Goal: Task Accomplishment & Management: Complete application form

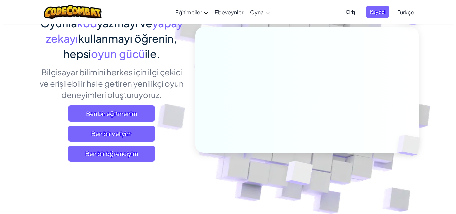
scroll to position [67, 0]
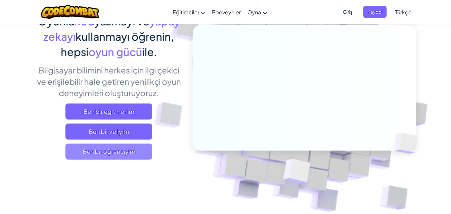
click at [96, 152] on span "Ben bir öğrenciyim" at bounding box center [108, 152] width 87 height 16
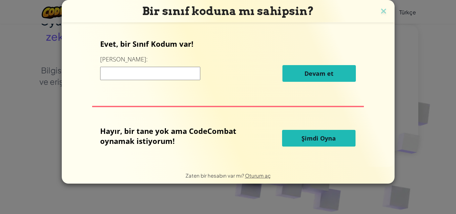
click at [142, 80] on div "Devam et" at bounding box center [228, 73] width 256 height 17
click at [141, 78] on input at bounding box center [150, 73] width 100 height 13
type input "RiceSideDuck"
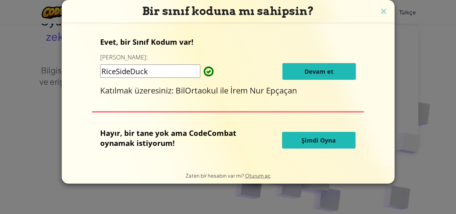
click at [305, 69] on span "Devam et" at bounding box center [319, 71] width 29 height 8
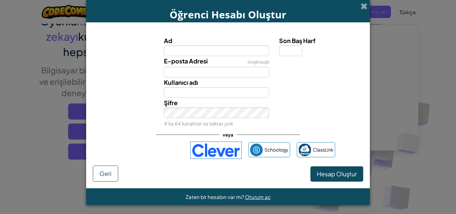
click at [209, 44] on label "Ad" at bounding box center [217, 41] width 106 height 10
click at [209, 45] on input "Ad" at bounding box center [217, 50] width 106 height 11
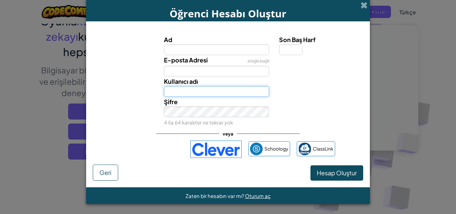
click at [173, 93] on input "Kullanıcı adı" at bounding box center [217, 91] width 106 height 11
click at [162, 109] on div "Şifre 4 ila 64 karakter ve tekrar yok" at bounding box center [217, 112] width 116 height 30
click at [166, 93] on input "Kullanıcı adı" at bounding box center [217, 91] width 106 height 11
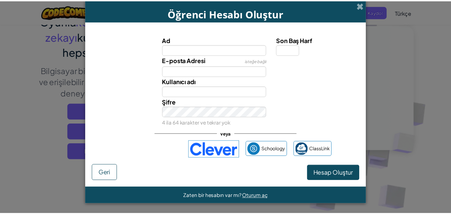
scroll to position [0, 0]
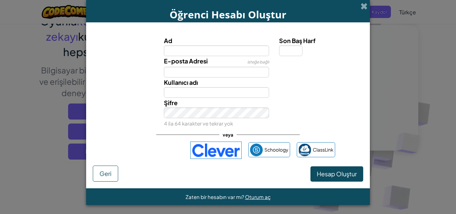
click at [326, 51] on div "Son Baş Harf" at bounding box center [320, 46] width 83 height 20
click at [361, 4] on span at bounding box center [364, 6] width 7 height 7
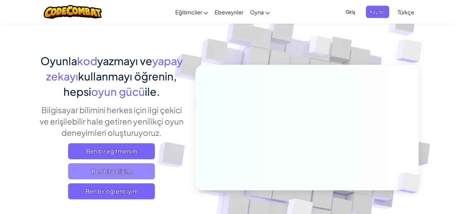
scroll to position [33, 0]
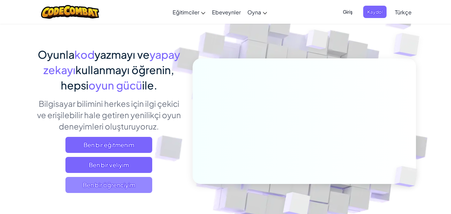
click at [94, 187] on span "Ben bir öğrenciyim" at bounding box center [108, 185] width 87 height 16
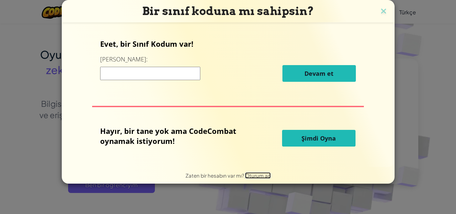
click at [255, 176] on span "Oturum aç" at bounding box center [258, 175] width 26 height 6
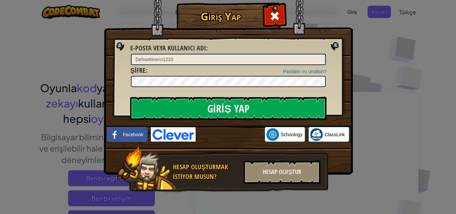
click at [192, 58] on input "Dehsettinerci1233" at bounding box center [228, 59] width 195 height 11
type input "D"
type input "b"
type input "babapirolawrie@gmail.com"
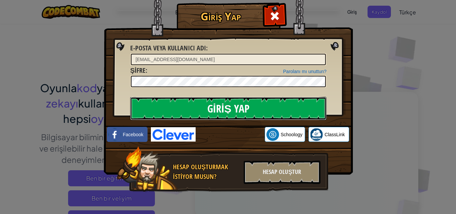
click at [163, 103] on input "Giriş Yap" at bounding box center [228, 108] width 196 height 23
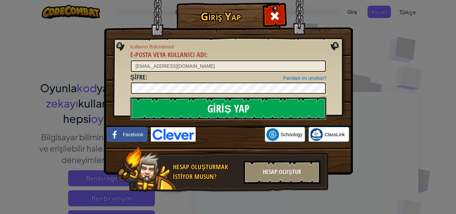
click at [157, 105] on input "Giriş Yap" at bounding box center [228, 108] width 196 height 23
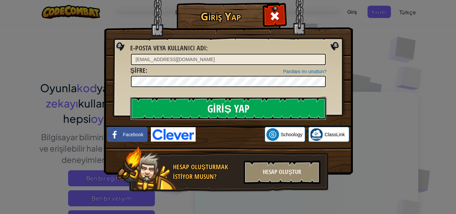
click at [158, 104] on input "Giriş Yap" at bounding box center [228, 108] width 196 height 23
click at [158, 105] on input "Giriş Yap" at bounding box center [228, 108] width 196 height 23
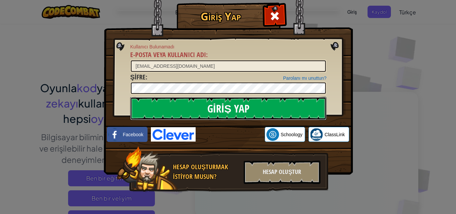
click at [158, 111] on input "Giriş Yap" at bounding box center [228, 108] width 196 height 23
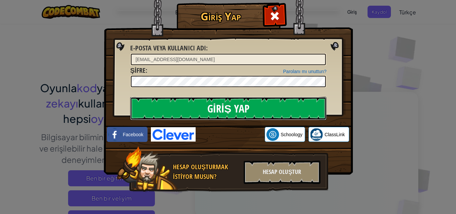
click at [160, 108] on input "Giriş Yap" at bounding box center [228, 108] width 196 height 23
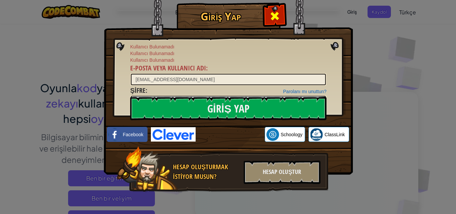
click at [272, 17] on span at bounding box center [275, 16] width 11 height 11
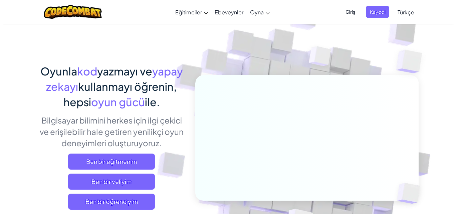
scroll to position [33, 0]
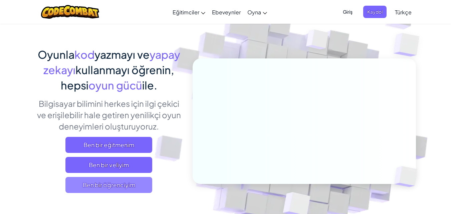
click at [122, 185] on span "Ben bir öğrenciyim" at bounding box center [108, 185] width 87 height 16
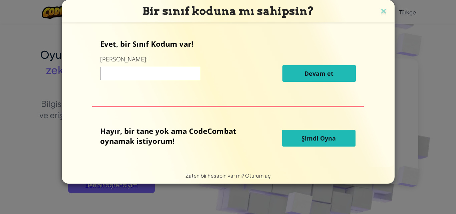
click at [147, 70] on input at bounding box center [150, 73] width 100 height 13
type input "RiceSideDuck"
click at [281, 73] on div "RiceSideDuck Devam et" at bounding box center [228, 73] width 256 height 17
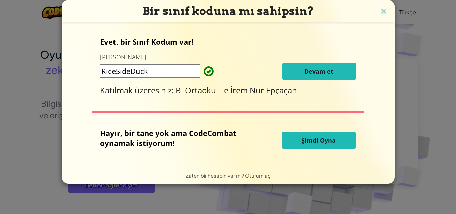
drag, startPoint x: 287, startPoint y: 53, endPoint x: 290, endPoint y: 62, distance: 9.1
click at [288, 55] on div "Evet, bir Sınıf Kodum var! Buraya girin: RiceSideDuck Devam et Katılmak üzeresi…" at bounding box center [228, 66] width 256 height 59
click at [290, 62] on div "Evet, bir Sınıf Kodum var! Buraya girin: RiceSideDuck Devam et Katılmak üzeresi…" at bounding box center [228, 66] width 256 height 59
click at [291, 67] on button "Devam et" at bounding box center [320, 71] width 74 height 17
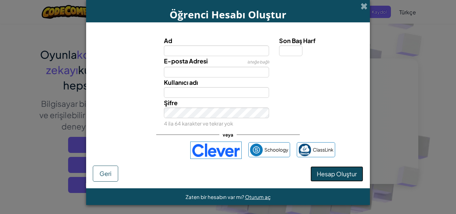
click at [334, 177] on span "Hesap Oluştur" at bounding box center [337, 174] width 40 height 8
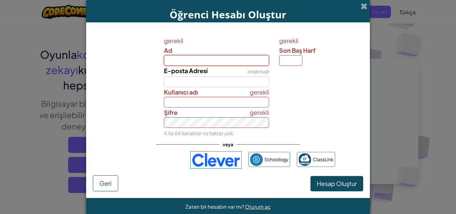
click at [214, 64] on input "Ad" at bounding box center [217, 60] width 106 height 11
type input "Ali Mirza"
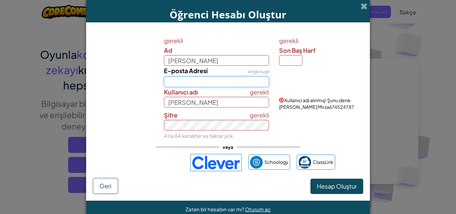
click at [173, 82] on input "E-posta Adresi" at bounding box center [217, 82] width 106 height 11
type input "babapirolawrie@gmail.com"
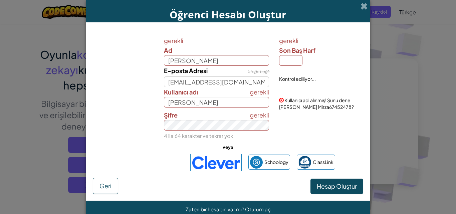
click at [170, 118] on span "Şifre" at bounding box center [171, 115] width 14 height 8
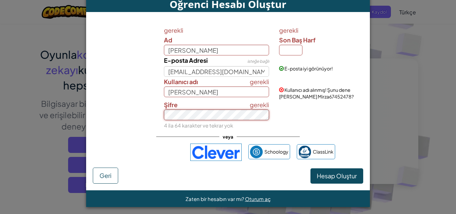
scroll to position [13, 0]
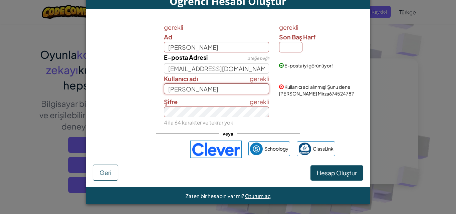
click at [188, 90] on input "Ali Mirza" at bounding box center [217, 89] width 106 height 11
click at [191, 89] on input "Ali Mirza" at bounding box center [217, 89] width 106 height 11
click at [173, 91] on input "Ali Mirza" at bounding box center [217, 89] width 106 height 11
click at [212, 87] on input "AliMirza" at bounding box center [217, 89] width 106 height 11
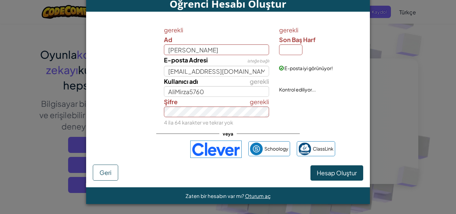
click at [313, 117] on div "gerekli Şifre 4 ila 64 karakter ve tekrar yok" at bounding box center [228, 112] width 277 height 30
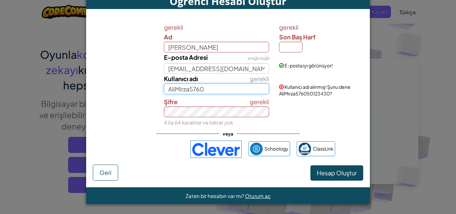
drag, startPoint x: 227, startPoint y: 89, endPoint x: 223, endPoint y: 89, distance: 3.7
click at [224, 89] on input "AliMirza5760" at bounding box center [217, 89] width 106 height 11
click at [219, 89] on input "AliMirza5760" at bounding box center [217, 89] width 106 height 11
type input "AliMirzaŞen"
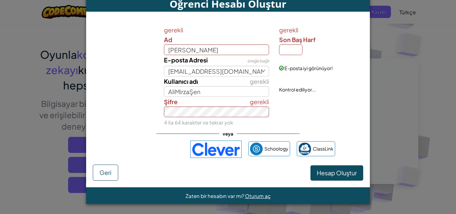
scroll to position [11, 0]
click at [243, 105] on div "gerekli Şifre 4 ila 64 karakter ve tekrar yok" at bounding box center [217, 112] width 116 height 30
click at [287, 48] on input "Son Baş Harf" at bounding box center [290, 49] width 23 height 11
type input "Ş"
click at [307, 50] on div "gerekli Son Baş Harf Ş" at bounding box center [320, 40] width 83 height 30
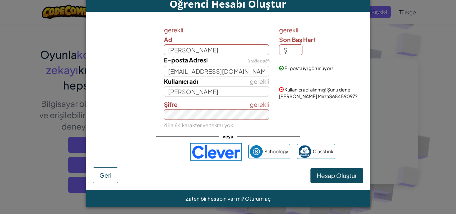
drag, startPoint x: 309, startPoint y: 66, endPoint x: 300, endPoint y: 81, distance: 16.9
click at [309, 67] on span "E-posta iyi görünüyor!" at bounding box center [309, 68] width 48 height 6
click at [236, 92] on input "Ali MirzaŞ" at bounding box center [217, 91] width 106 height 11
type input "[PERSON_NAME]"
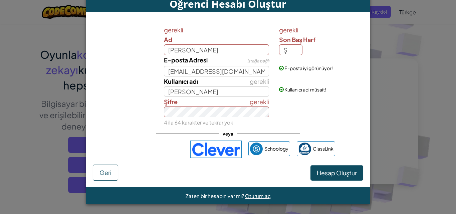
click at [291, 111] on div "gerekli Şifre 4 ila 64 karakter ve tekrar yok" at bounding box center [228, 112] width 277 height 30
click at [291, 53] on input "Ş" at bounding box center [290, 49] width 23 height 11
click at [325, 50] on div "gerekli Son Baş Harf Ş" at bounding box center [320, 40] width 83 height 30
click at [280, 84] on div "Kullanıcı adı müsait!" at bounding box center [320, 85] width 93 height 16
click at [321, 171] on span "Hesap Oluştur" at bounding box center [337, 173] width 40 height 8
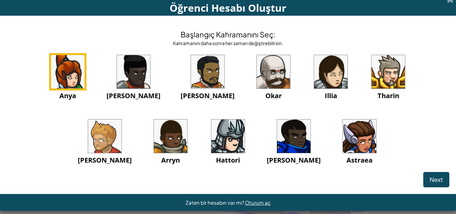
scroll to position [0, 0]
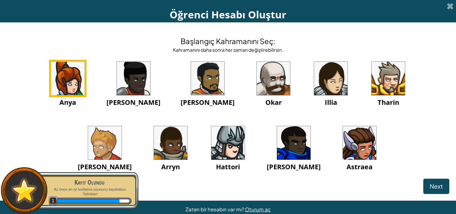
click at [212, 142] on img at bounding box center [228, 142] width 33 height 33
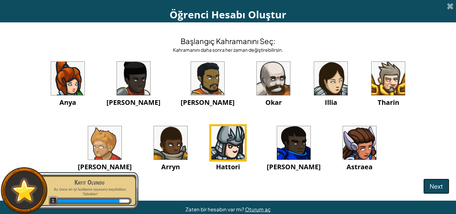
click at [434, 185] on span "Next" at bounding box center [436, 186] width 13 height 8
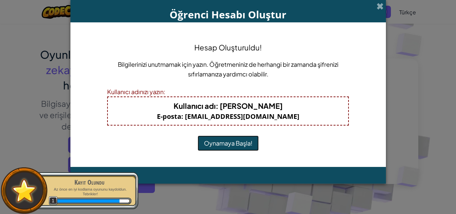
click at [237, 141] on button "Oynamaya Başla!" at bounding box center [228, 143] width 61 height 15
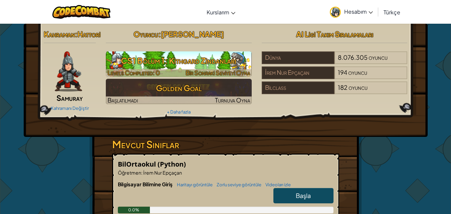
drag, startPoint x: 210, startPoint y: 62, endPoint x: 208, endPoint y: 56, distance: 5.6
click at [210, 61] on h3 "CS1 Bölüm 1: Kithgard Zindanları" at bounding box center [179, 60] width 146 height 15
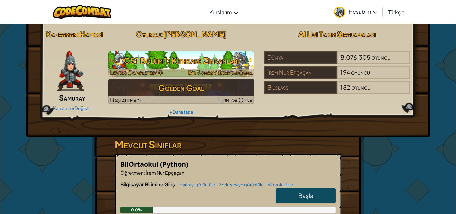
select select "tr"
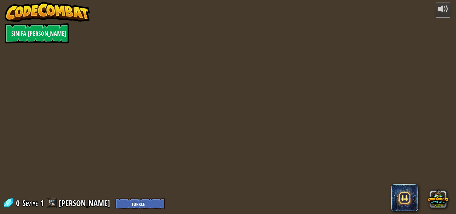
select select "tr"
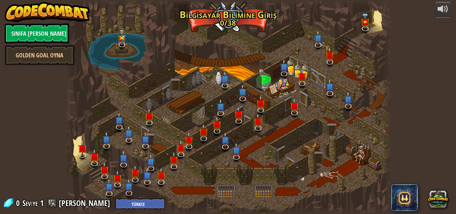
select select "tr"
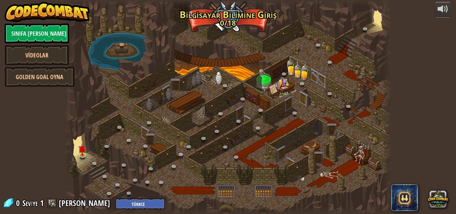
select select "tr"
click at [87, 150] on div at bounding box center [228, 107] width 328 height 214
drag, startPoint x: 87, startPoint y: 150, endPoint x: 75, endPoint y: 152, distance: 11.9
click at [75, 152] on div at bounding box center [228, 107] width 328 height 214
click at [83, 157] on link at bounding box center [83, 154] width 13 height 13
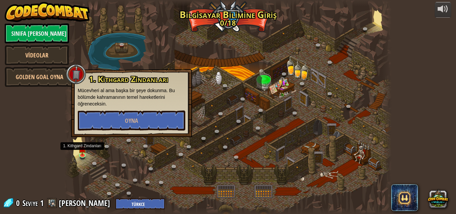
click at [142, 107] on div "1. Kithgard Zindanları Mücevheri al ama başka bir şeye dokunma. Bu bölümde kahr…" at bounding box center [132, 103] width 108 height 56
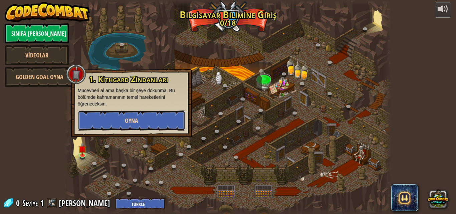
click at [132, 116] on button "Oyna" at bounding box center [132, 121] width 108 height 20
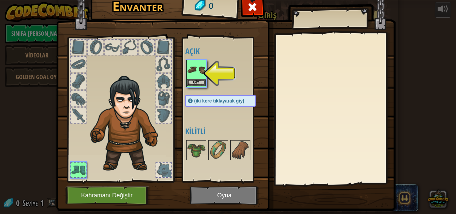
click at [196, 70] on img at bounding box center [196, 69] width 19 height 19
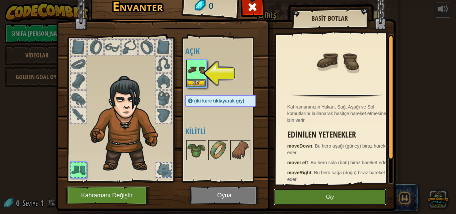
click at [329, 193] on button "Giy" at bounding box center [330, 197] width 113 height 17
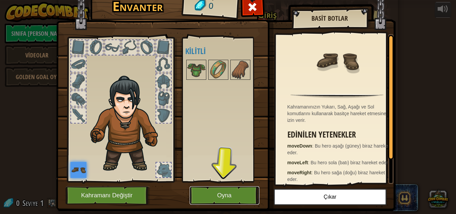
click at [225, 196] on button "Oyna" at bounding box center [225, 195] width 70 height 18
drag, startPoint x: 225, startPoint y: 196, endPoint x: 225, endPoint y: 225, distance: 29.1
click at [225, 1] on html "powered by Sınıfa Geri Dön Videolar Golden Goal Oyna 25. Kithgard Kapıları (Kil…" at bounding box center [228, 0] width 456 height 1
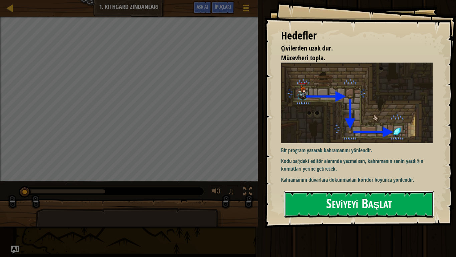
click at [308, 209] on button "Seviyeyi Başlat" at bounding box center [359, 204] width 150 height 26
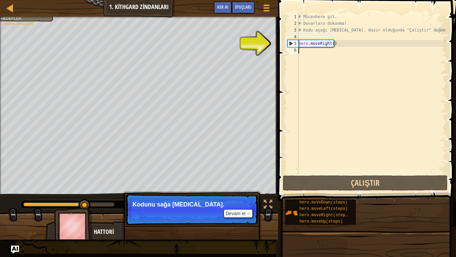
click at [351, 111] on div "# Mücevhere git. # Duvarlara dokunma! # Kodu aşağı [MEDICAL_DATA]. Hazır olduğu…" at bounding box center [371, 100] width 149 height 174
type textarea "h"
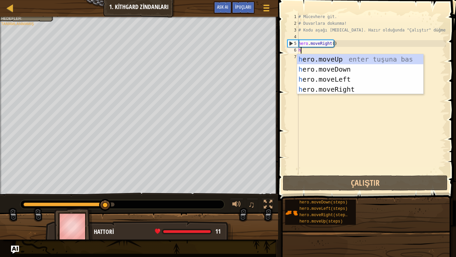
scroll to position [3, 0]
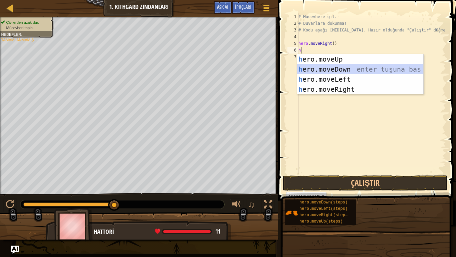
click at [338, 67] on div "h ero.moveUp enter tuşuna bas h ero.moveDown enter tuşuna bas h ero.moveLeft en…" at bounding box center [360, 84] width 126 height 60
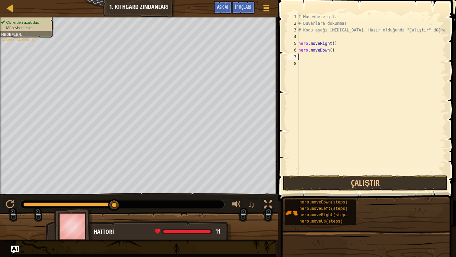
type textarea "h"
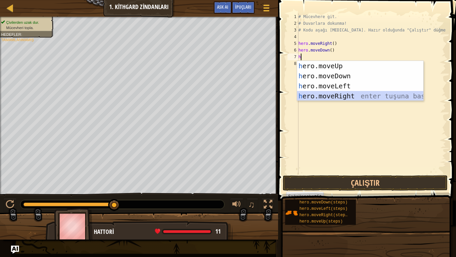
click at [329, 95] on div "h ero.moveUp enter tuşuna bas h ero.moveDown enter tuşuna bas h ero.moveLeft en…" at bounding box center [360, 91] width 126 height 60
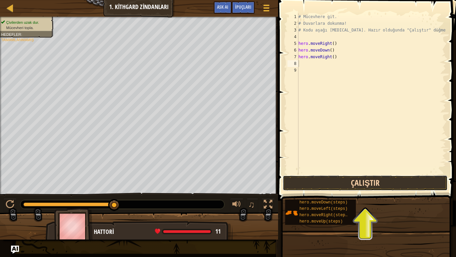
click at [310, 179] on button "Çalıştır" at bounding box center [365, 182] width 165 height 15
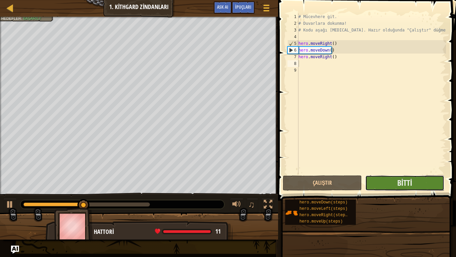
click at [374, 182] on button "Bitti" at bounding box center [405, 182] width 79 height 15
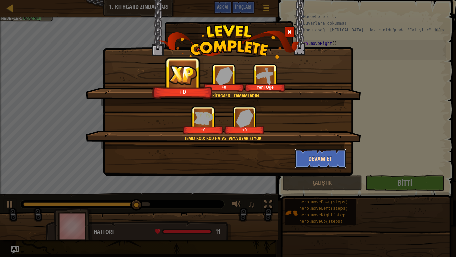
click at [317, 155] on button "Devam et" at bounding box center [321, 158] width 52 height 20
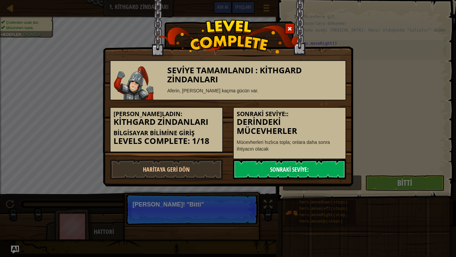
click at [315, 162] on link "Sonraki Seviye:" at bounding box center [289, 169] width 113 height 20
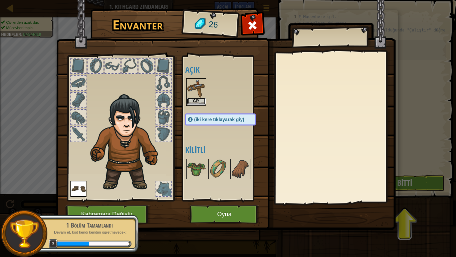
click at [199, 99] on button "Giy" at bounding box center [196, 101] width 19 height 7
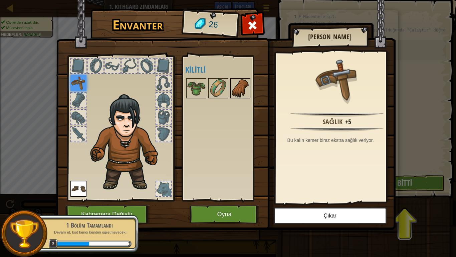
click at [244, 86] on img at bounding box center [240, 88] width 19 height 19
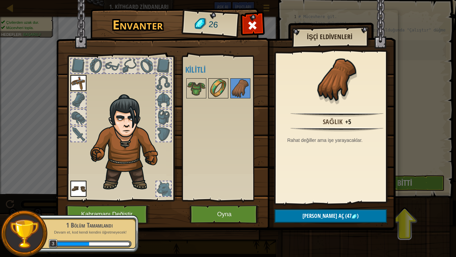
click at [222, 91] on img at bounding box center [218, 88] width 19 height 19
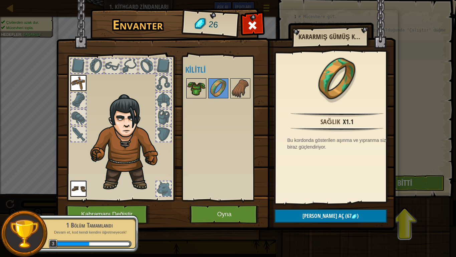
drag, startPoint x: 209, startPoint y: 84, endPoint x: 202, endPoint y: 84, distance: 6.7
click at [203, 84] on div "Açık [PERSON_NAME] (iki kere tıklayarak giy) Kilitli" at bounding box center [227, 127] width 84 height 139
click at [202, 84] on img at bounding box center [196, 88] width 19 height 19
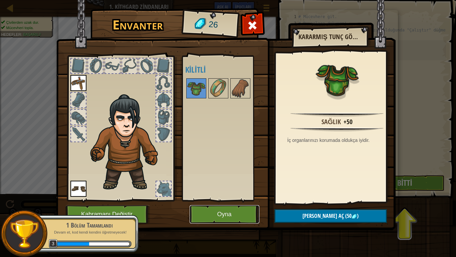
click at [246, 210] on button "Oyna" at bounding box center [225, 214] width 70 height 18
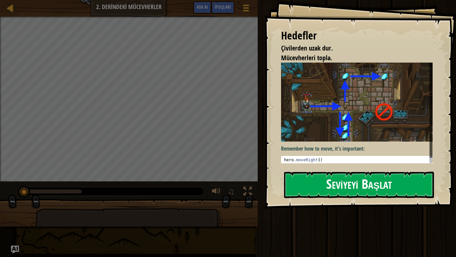
click at [366, 176] on button "Seviyeyi Başlat" at bounding box center [359, 184] width 150 height 26
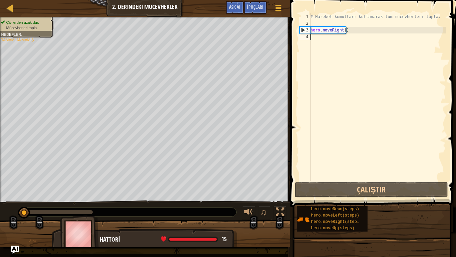
type textarea "h"
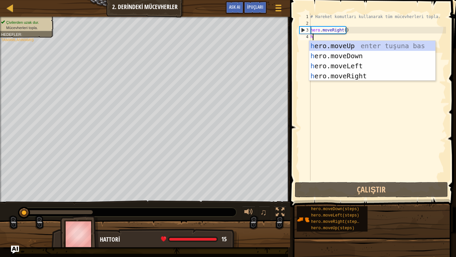
scroll to position [3, 0]
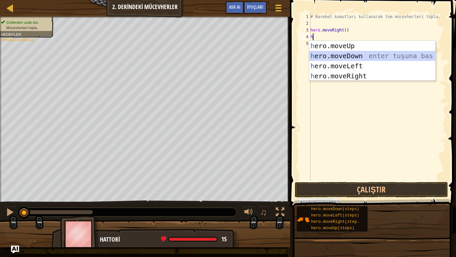
click at [350, 52] on div "h ero.moveUp enter tuşuna bas h ero.moveDown enter tuşuna bas h ero.moveLeft en…" at bounding box center [372, 71] width 126 height 60
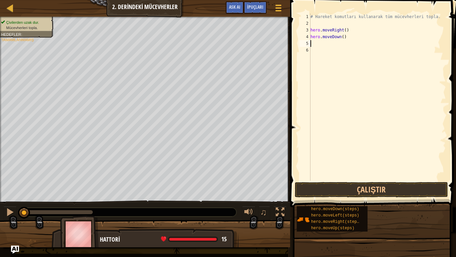
type textarea "h"
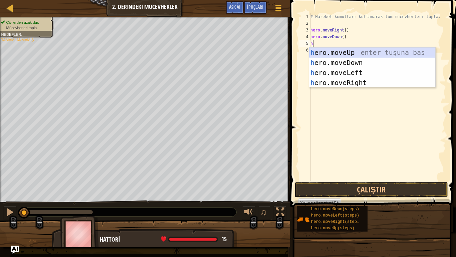
click at [358, 53] on div "h ero.moveUp enter tuşuna bas h ero.moveDown enter tuşuna bas h ero.moveLeft en…" at bounding box center [372, 77] width 126 height 60
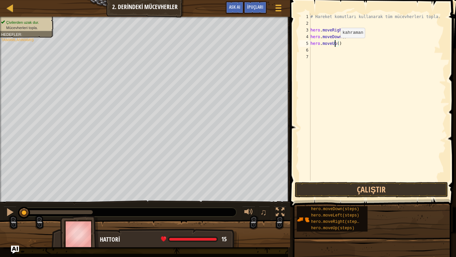
click at [335, 44] on div "# Hareket komutları kullanarak tüm mücevherleri topla. hero . moveRight ( ) her…" at bounding box center [377, 103] width 137 height 180
click at [337, 45] on div "# Hareket komutları kullanarak tüm mücevherleri topla. hero . moveRight ( ) her…" at bounding box center [377, 103] width 137 height 180
type textarea "hero.moveUp(2)"
click at [315, 50] on div "# Hareket komutları kullanarak tüm mücevherleri topla. hero . moveRight ( ) her…" at bounding box center [377, 103] width 137 height 180
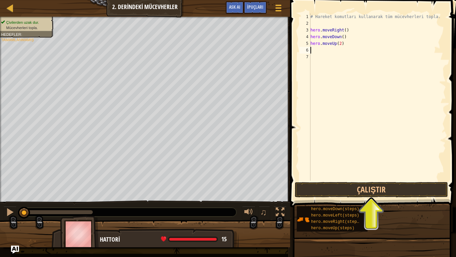
scroll to position [3, 0]
type textarea "h"
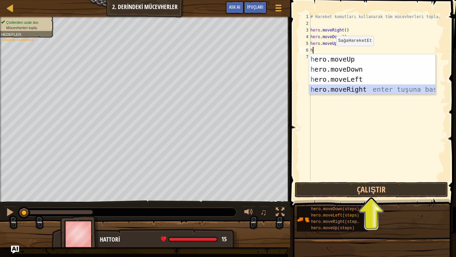
click at [340, 90] on div "h ero.moveUp enter tuşuna bas h ero.moveDown enter tuşuna bas h ero.moveLeft en…" at bounding box center [372, 84] width 126 height 60
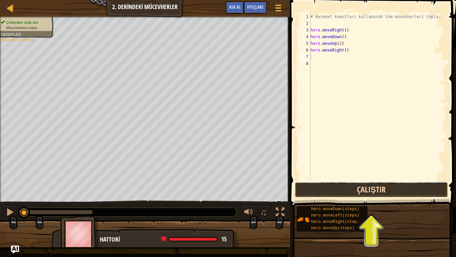
click at [317, 189] on button "Çalıştır" at bounding box center [371, 189] width 153 height 15
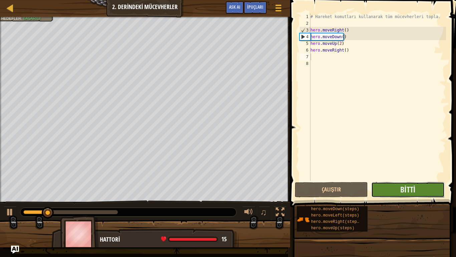
click at [388, 196] on button "Bitti" at bounding box center [408, 189] width 73 height 15
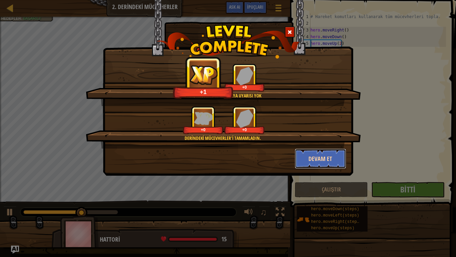
click at [333, 162] on button "Devam et" at bounding box center [321, 158] width 52 height 20
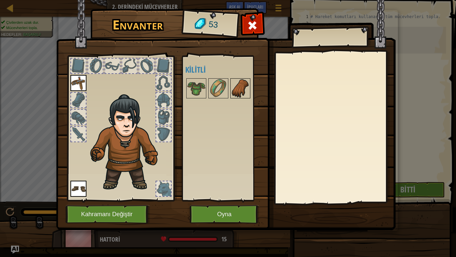
click at [238, 79] on div at bounding box center [241, 88] width 20 height 20
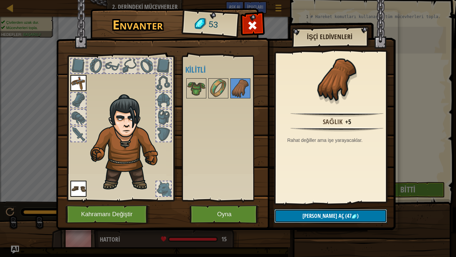
click at [323, 214] on span "[PERSON_NAME] aç" at bounding box center [323, 215] width 41 height 7
click at [320, 214] on button "Devam et" at bounding box center [331, 216] width 113 height 14
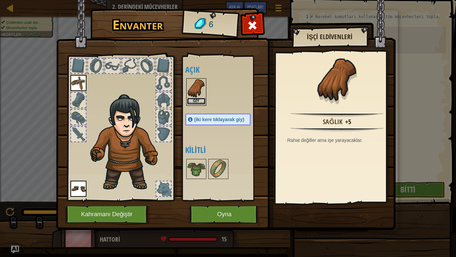
click at [191, 104] on button "Giy" at bounding box center [196, 101] width 19 height 7
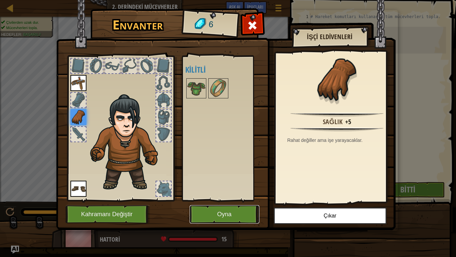
click at [230, 211] on button "Oyna" at bounding box center [225, 214] width 70 height 18
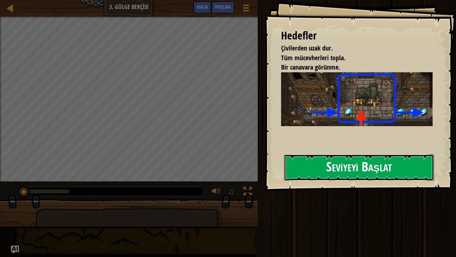
click at [351, 154] on button "Seviyeyi Başlat" at bounding box center [359, 167] width 150 height 26
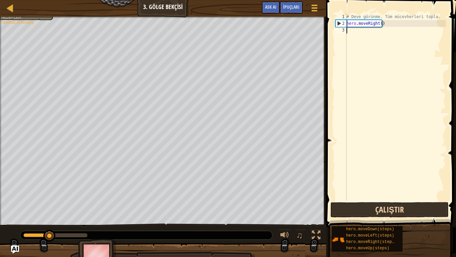
type textarea "h"
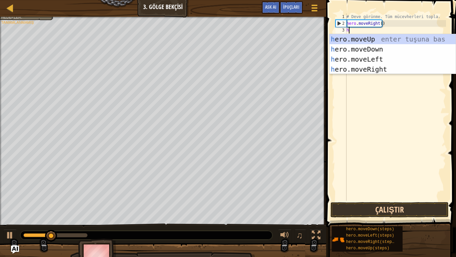
scroll to position [3, 0]
click at [355, 39] on div "h ero.moveUp enter tuşuna bas h ero.moveDown enter tuşuna bas h ero.moveLeft en…" at bounding box center [393, 64] width 126 height 60
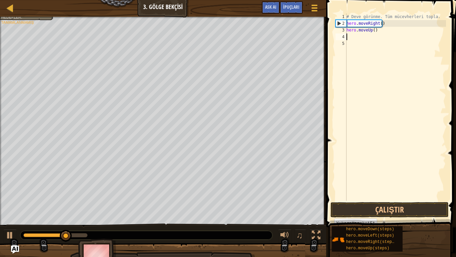
type textarea "h"
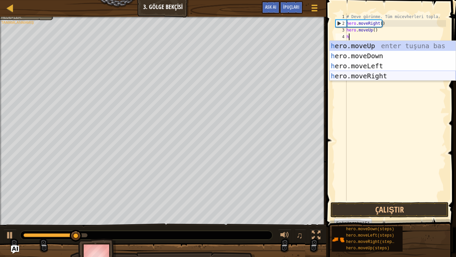
click at [362, 75] on div "h ero.moveUp enter tuşuna bas h ero.moveDown enter tuşuna bas h ero.moveLeft en…" at bounding box center [393, 71] width 126 height 60
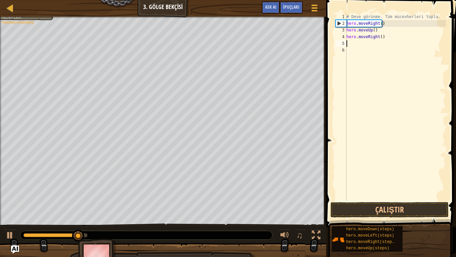
type textarea "h"
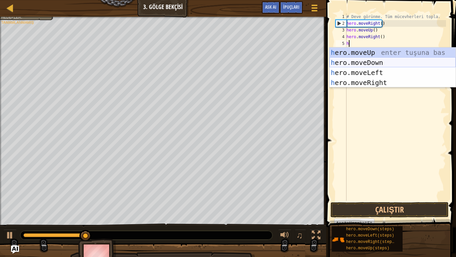
click at [363, 60] on div "h ero.moveUp enter tuşuna bas h ero.moveDown enter tuşuna bas h ero.moveLeft en…" at bounding box center [393, 77] width 126 height 60
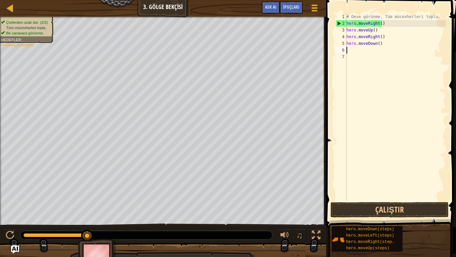
type textarea "h"
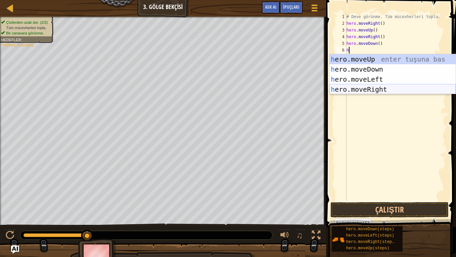
click at [369, 92] on div "h ero.moveUp enter tuşuna bas h ero.moveDown enter tuşuna bas h ero.moveLeft en…" at bounding box center [393, 84] width 126 height 60
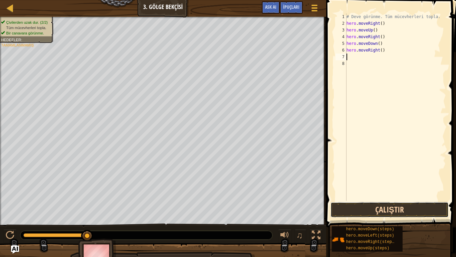
click at [363, 211] on button "Çalıştır" at bounding box center [390, 209] width 118 height 15
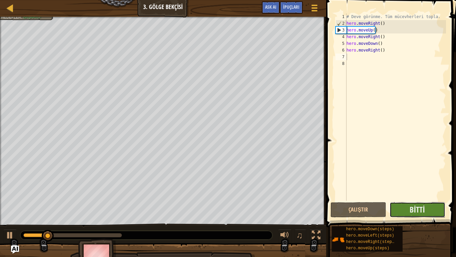
click at [433, 214] on button "Bitti" at bounding box center [418, 209] width 56 height 15
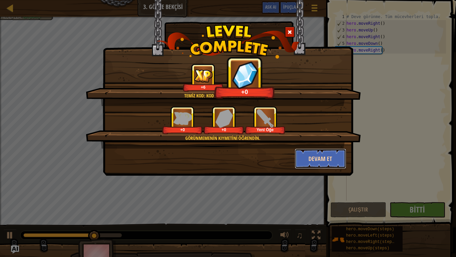
click at [318, 166] on button "Devam et" at bounding box center [321, 158] width 52 height 20
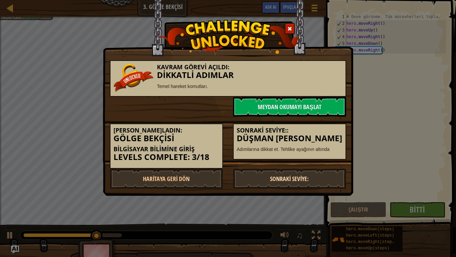
click at [315, 174] on link "Sonraki Seviye:" at bounding box center [289, 178] width 113 height 20
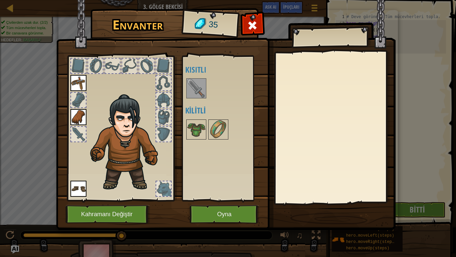
click at [193, 92] on img at bounding box center [196, 88] width 19 height 19
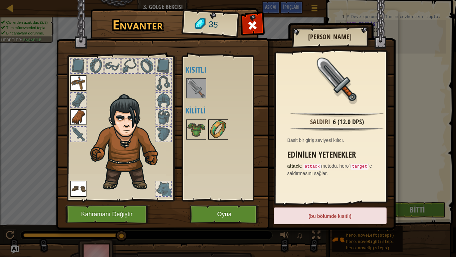
click at [215, 129] on img at bounding box center [218, 129] width 19 height 19
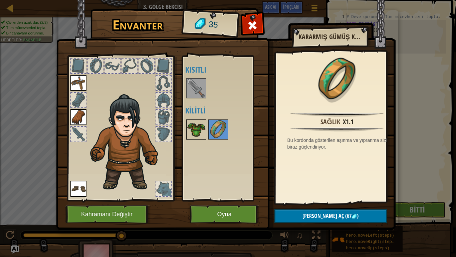
click at [188, 126] on img at bounding box center [196, 129] width 19 height 19
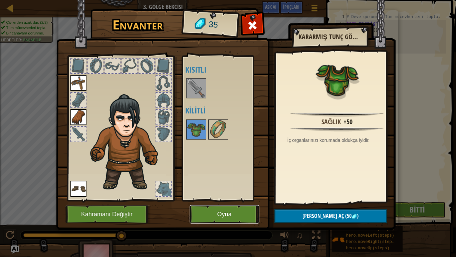
click at [229, 213] on button "Oyna" at bounding box center [225, 214] width 70 height 18
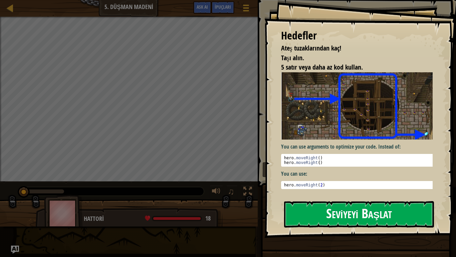
click at [314, 208] on button "Seviyeyi Başlat" at bounding box center [359, 214] width 150 height 26
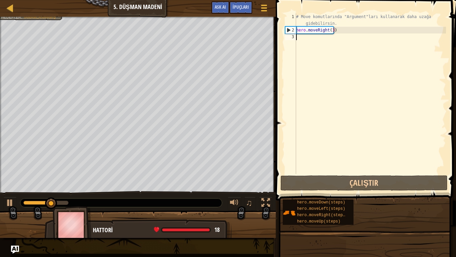
type textarea "h"
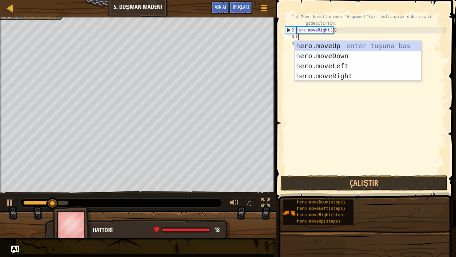
scroll to position [3, 0]
click at [321, 46] on div "h ero.moveUp enter tuşuna bas h ero.moveDown enter tuşuna bas h ero.moveLeft en…" at bounding box center [358, 71] width 126 height 60
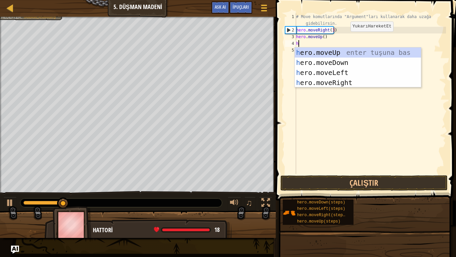
type textarea "h"
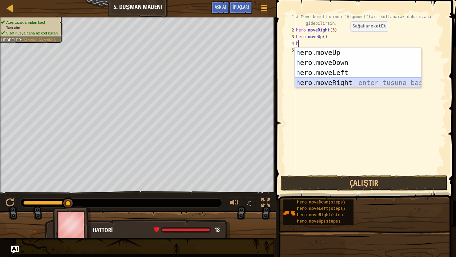
click at [332, 79] on div "h ero.moveUp enter tuşuna bas h ero.moveDown enter tuşuna bas h ero.moveLeft en…" at bounding box center [358, 77] width 126 height 60
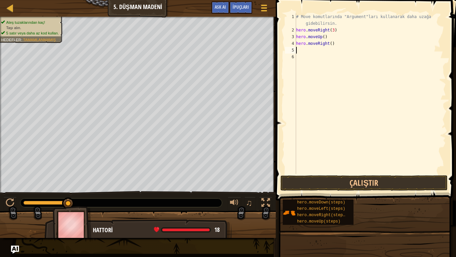
type textarea "h"
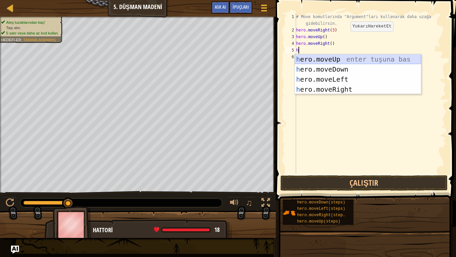
click at [348, 58] on div "h ero.moveUp enter tuşuna bas h ero.moveDown enter tuşuna bas h ero.moveLeft en…" at bounding box center [358, 84] width 126 height 60
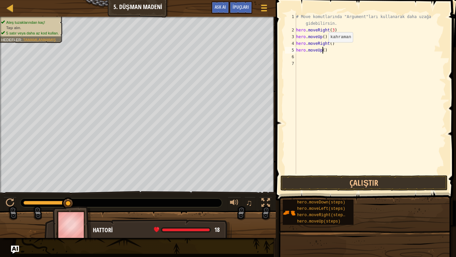
click at [323, 49] on div "# Move komutlarında "Argument"ları kullanarak daha uzağa gidebilirsin. hero . m…" at bounding box center [370, 103] width 151 height 180
type textarea "hero.moveUp(3)"
click at [318, 150] on div "# Move komutlarında "Argument"ları kullanarak daha uzağa gidebilirsin. hero . m…" at bounding box center [370, 103] width 151 height 180
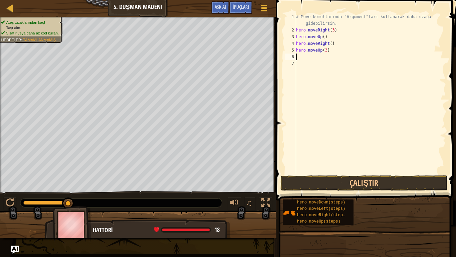
click at [308, 54] on div "# Move komutlarında "Argument"ları kullanarak daha uzağa gidebilirsin. hero . m…" at bounding box center [370, 103] width 151 height 180
type textarea "h"
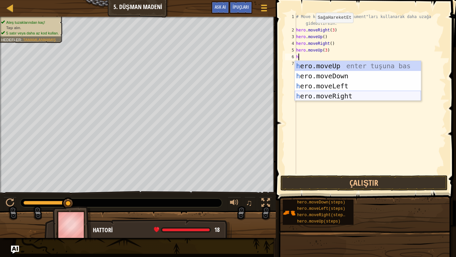
click at [299, 96] on div "h ero.moveUp enter tuşuna bas h ero.moveDown enter tuşuna bas h ero.moveLeft en…" at bounding box center [358, 91] width 126 height 60
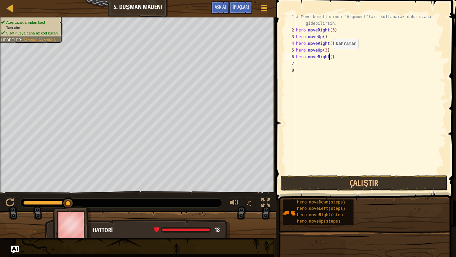
click at [328, 55] on div "# Move komutlarında "Argument"ları kullanarak daha uzağa gidebilirsin. hero . m…" at bounding box center [370, 103] width 151 height 180
click at [332, 182] on button "Çalıştır" at bounding box center [364, 182] width 167 height 15
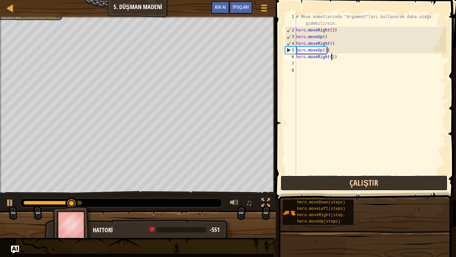
drag, startPoint x: 335, startPoint y: 187, endPoint x: 336, endPoint y: 182, distance: 5.5
click at [336, 186] on button "Çalıştır" at bounding box center [364, 182] width 167 height 15
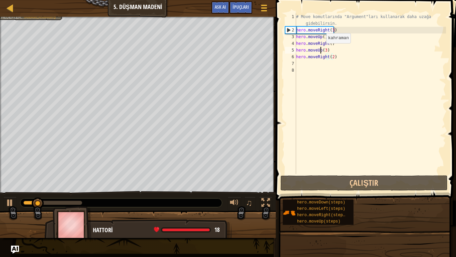
click at [320, 50] on div "# Move komutlarında "Argument"ları kullanarak daha uzağa gidebilirsin. hero . m…" at bounding box center [370, 103] width 151 height 180
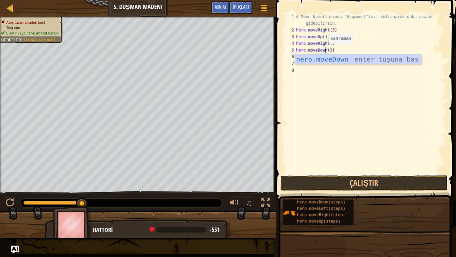
scroll to position [3, 2]
type textarea "hero.moveDown(3)"
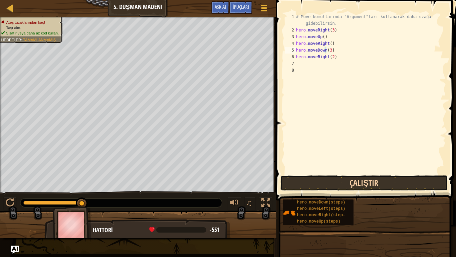
click at [331, 179] on button "Çalıştır" at bounding box center [364, 182] width 167 height 15
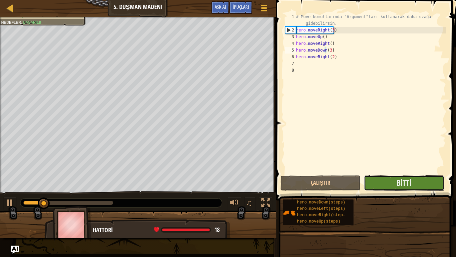
click at [371, 182] on button "Bitti" at bounding box center [404, 182] width 80 height 15
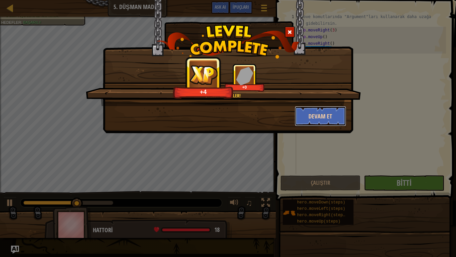
click at [303, 114] on button "Devam et" at bounding box center [321, 116] width 52 height 20
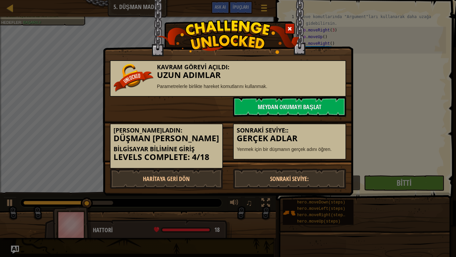
drag, startPoint x: 303, startPoint y: 114, endPoint x: 321, endPoint y: 122, distance: 19.6
click at [321, 122] on div "Sonraki Seviye:: Gerçek Adlar Yenmek için bir düşmanın gerçek adını öğren." at bounding box center [289, 138] width 123 height 43
click at [282, 172] on link "Sonraki Seviye:" at bounding box center [289, 178] width 113 height 20
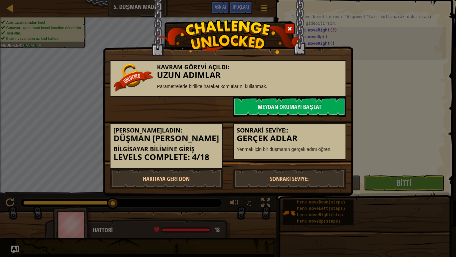
click at [261, 157] on div "Sonraki Seviye:: Gerçek Adlar Yenmek için bir düşmanın gerçek adını öğren." at bounding box center [289, 141] width 113 height 36
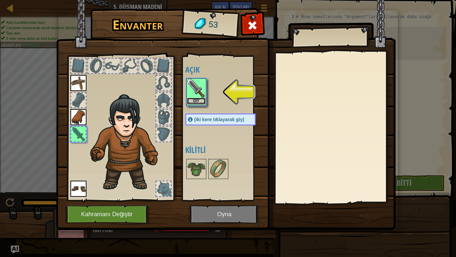
click at [195, 100] on button "Giy" at bounding box center [196, 101] width 19 height 7
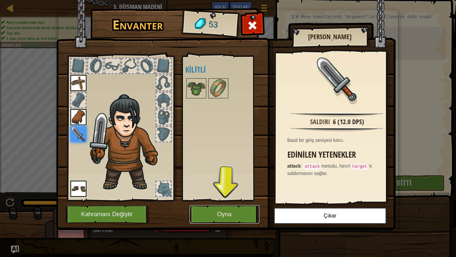
click at [226, 209] on button "Oyna" at bounding box center [225, 214] width 70 height 18
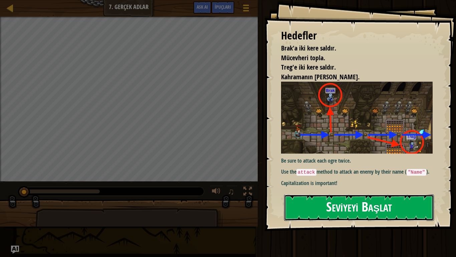
click at [369, 214] on button "Seviyeyi Başlat" at bounding box center [359, 207] width 150 height 26
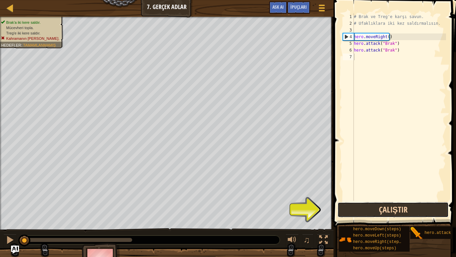
click at [365, 213] on button "Çalıştır" at bounding box center [393, 209] width 111 height 15
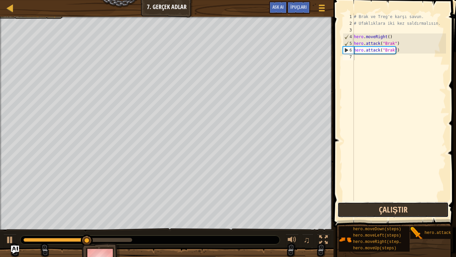
click at [365, 213] on button "Çalıştır" at bounding box center [393, 209] width 111 height 15
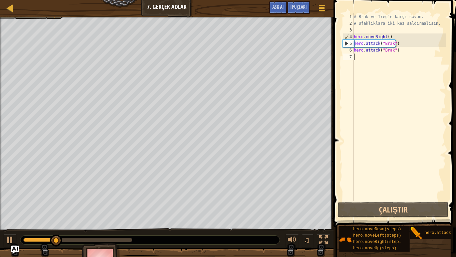
click at [358, 58] on div "# Brak ve Treg'e karşı savun. # Ufaklıklara iki kez saldırmalısın. hero . moveR…" at bounding box center [400, 113] width 94 height 200
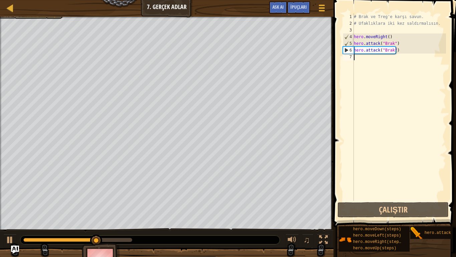
scroll to position [3, 0]
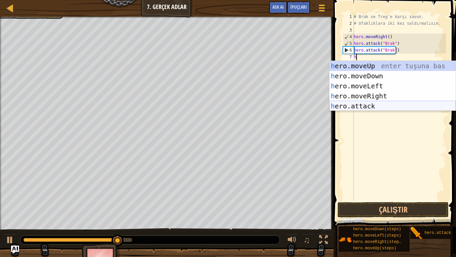
click at [366, 105] on div "h ero.moveUp enter tuşuna bas h ero.moveDown enter tuşuna bas h ero.moveLeft en…" at bounding box center [393, 96] width 126 height 70
type textarea "hero.attack("Enemy Name")"
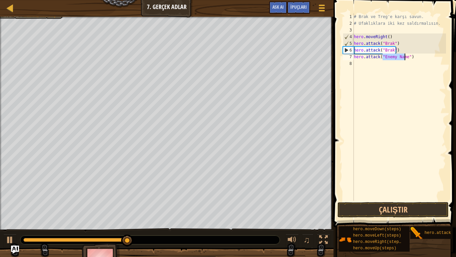
click at [363, 99] on div "# Brak ve Treg'e karşı savun. # Ufaklıklara iki kez saldırmalısın. hero . moveR…" at bounding box center [400, 113] width 94 height 200
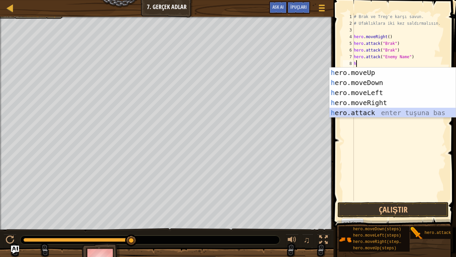
click at [360, 113] on div "h ero.moveUp enter tuşuna bas h ero.moveDown enter tuşuna bas h ero.moveLeft en…" at bounding box center [393, 102] width 126 height 70
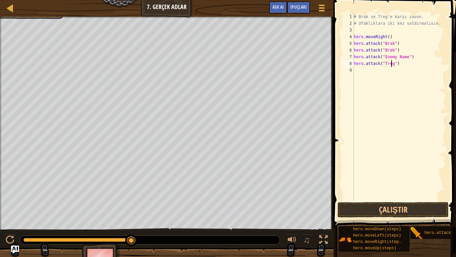
scroll to position [3, 3]
click at [392, 55] on div "# Brak ve Treg'e karşı savun. # Ufaklıklara iki kez saldırmalısın. hero . moveR…" at bounding box center [400, 113] width 94 height 200
click at [405, 57] on div "# Brak ve Treg'e karşı savun. # Ufaklıklara iki kez saldırmalısın. hero . moveR…" at bounding box center [400, 113] width 94 height 200
type textarea "hero.attack("Treg")"
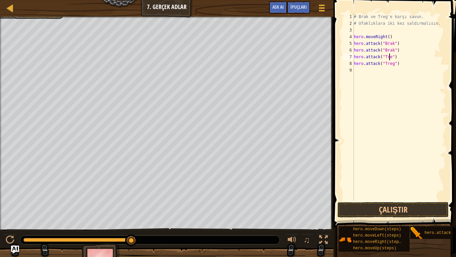
scroll to position [3, 3]
click at [364, 86] on div "# Brak ve Treg'e karşı savun. # Ufaklıklara iki kez saldırmalısın. hero . moveR…" at bounding box center [400, 113] width 94 height 200
type textarea "h"
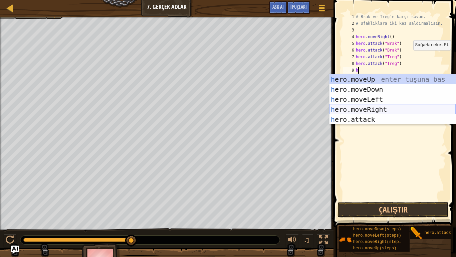
click at [346, 108] on div "h ero.moveUp enter tuşuna bas h ero.moveDown enter tuşuna bas h ero.moveLeft en…" at bounding box center [393, 109] width 126 height 70
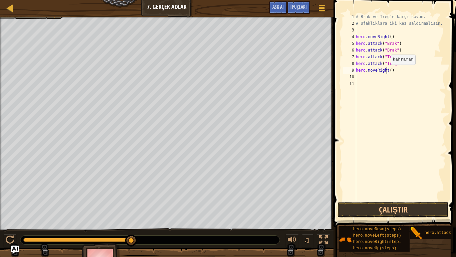
click at [388, 71] on div "# Brak ve Treg'e karşı savun. # Ufaklıklara iki kez saldırmalısın. hero . moveR…" at bounding box center [401, 113] width 92 height 200
click at [390, 71] on div "# Brak ve Treg'e karşı savun. # Ufaklıklara iki kez saldırmalısın. hero . moveR…" at bounding box center [401, 113] width 92 height 200
type textarea "hero.moveRight(3)"
click at [406, 208] on button "Çalıştır" at bounding box center [393, 209] width 111 height 15
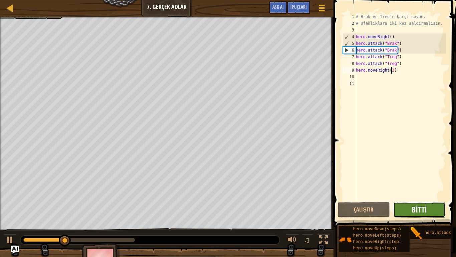
click at [416, 205] on span "Bitti" at bounding box center [419, 209] width 15 height 11
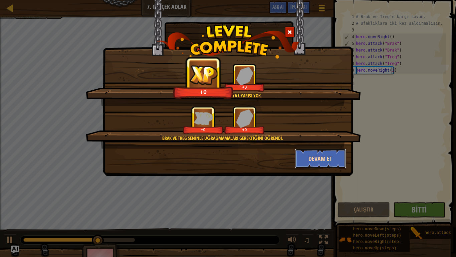
click at [337, 156] on button "Devam et" at bounding box center [321, 158] width 52 height 20
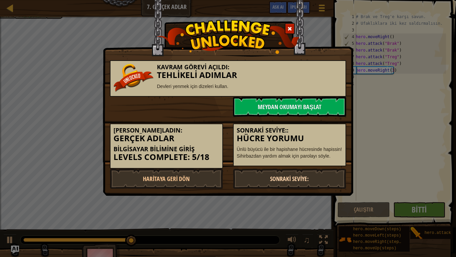
click at [295, 176] on link "Sonraki Seviye:" at bounding box center [289, 178] width 113 height 20
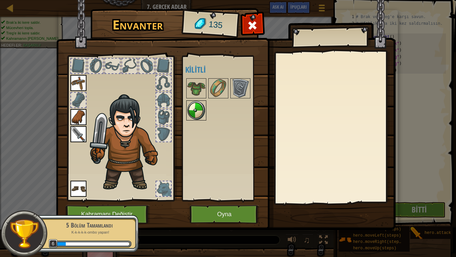
click at [194, 116] on img at bounding box center [196, 110] width 19 height 19
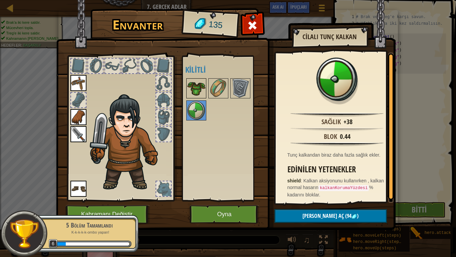
click at [191, 86] on img at bounding box center [196, 88] width 19 height 19
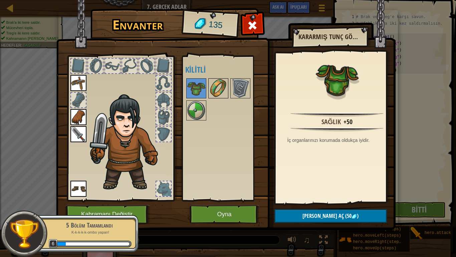
click at [221, 92] on img at bounding box center [218, 88] width 19 height 19
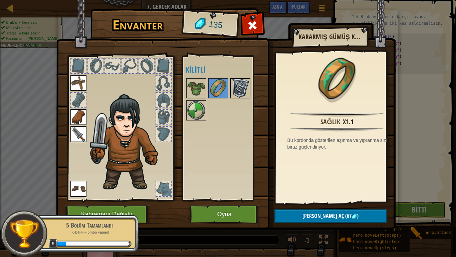
click at [242, 91] on img at bounding box center [240, 88] width 19 height 19
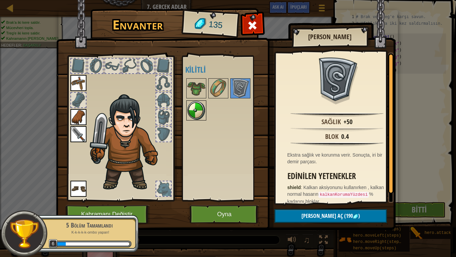
click at [201, 108] on img at bounding box center [196, 110] width 19 height 19
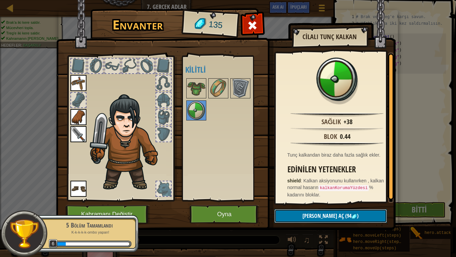
click at [299, 213] on button "Kilidi aç (94 )" at bounding box center [331, 216] width 113 height 14
click at [298, 213] on button "Devam et" at bounding box center [331, 216] width 113 height 14
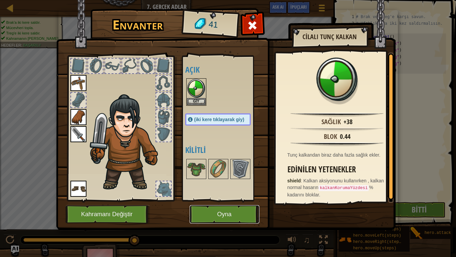
click at [214, 212] on button "Oyna" at bounding box center [225, 214] width 70 height 18
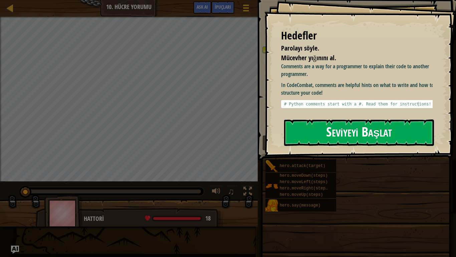
click at [407, 128] on button "Seviyeyi Başlat" at bounding box center [359, 132] width 150 height 26
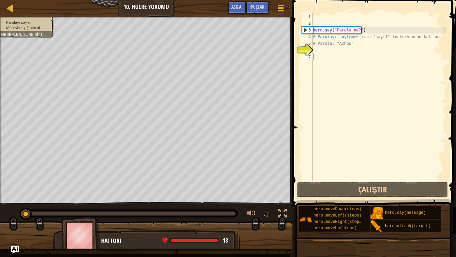
click at [337, 73] on div "hero . say ( "Parola ne?" ) # Parolayı söylemek için "say()" fonksiyonunu kulla…" at bounding box center [379, 103] width 135 height 180
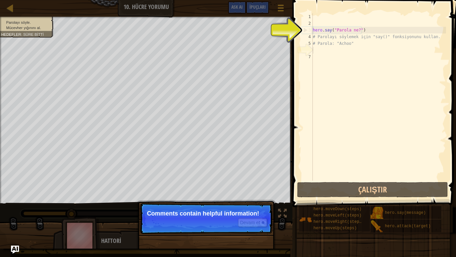
click at [342, 51] on div "hero . say ( "Parola ne?" ) # Parolayı söylemek için "say()" fonksiyonunu kulla…" at bounding box center [379, 103] width 135 height 180
click at [327, 52] on div "hero . say ( "Parola ne?" ) # Parolayı söylemek için "say()" fonksiyonunu kulla…" at bounding box center [379, 103] width 135 height 180
click at [317, 54] on div "hero . say ( "Parola ne?" ) # Parolayı söylemek için "say()" fonksiyonunu kulla…" at bounding box center [379, 103] width 135 height 180
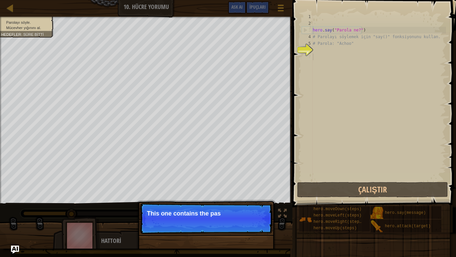
click at [255, 214] on p "Devam et This one contains the pas" at bounding box center [206, 218] width 133 height 31
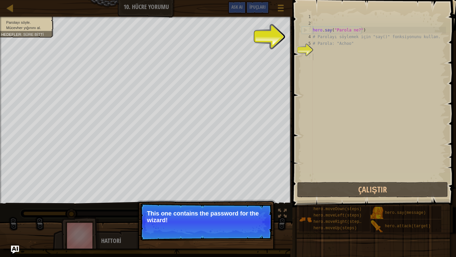
drag, startPoint x: 244, startPoint y: 215, endPoint x: 247, endPoint y: 221, distance: 6.9
click at [247, 214] on p "This one contains the password for the wizard!" at bounding box center [206, 216] width 119 height 13
click at [379, 97] on div "hero . say ( "Parola ne?" ) # Parolayı söylemek için "say()" fonksiyonunu kulla…" at bounding box center [379, 103] width 135 height 180
click at [254, 214] on button "Devam et" at bounding box center [252, 229] width 29 height 9
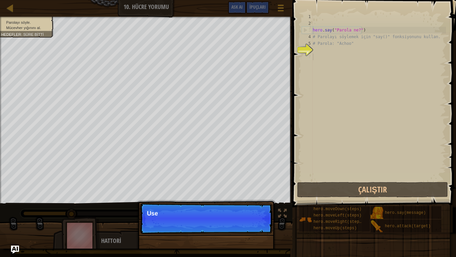
click at [251, 214] on p "Devam et Use" at bounding box center [206, 218] width 133 height 31
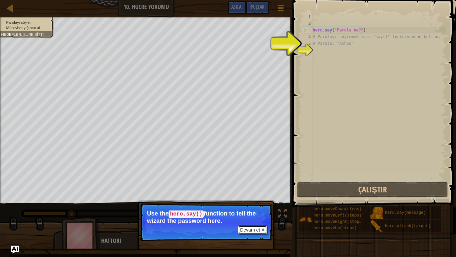
click at [251, 214] on button "Devam et" at bounding box center [252, 229] width 29 height 9
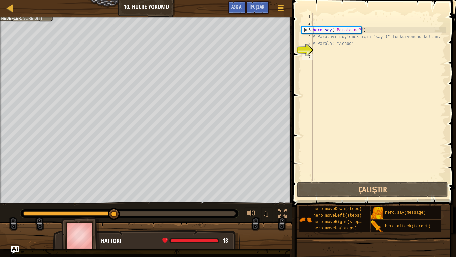
click at [352, 49] on div "hero . say ( "Parola ne?" ) # Parolayı söylemek için "say()" fonksiyonunu kulla…" at bounding box center [379, 103] width 135 height 180
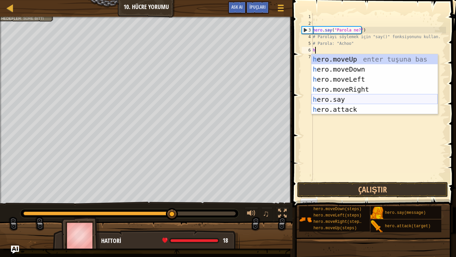
click at [338, 101] on div "h ero.moveUp enter tuşuna bas h ero.moveDown enter tuşuna bas h ero.moveLeft en…" at bounding box center [375, 94] width 126 height 80
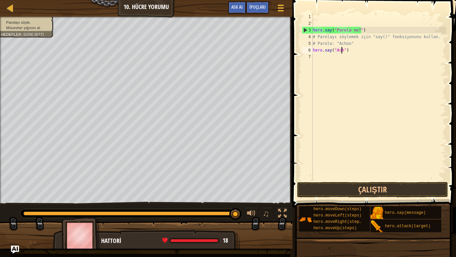
scroll to position [3, 3]
type textarea "hero.say("Achoo")"
click at [346, 60] on div "hero . say ( "Parola ne?" ) # Parolayı söylemek için "say()" fonksiyonunu kulla…" at bounding box center [379, 103] width 135 height 180
type textarea "h"
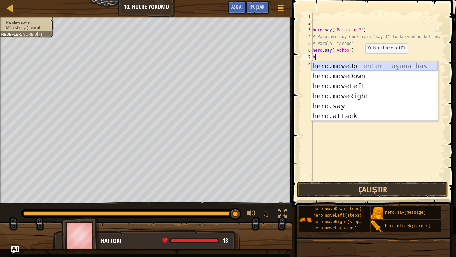
click at [358, 69] on div "h ero.moveUp enter tuşuna bas h ero.moveDown enter tuşuna bas h ero.moveLeft en…" at bounding box center [375, 101] width 126 height 80
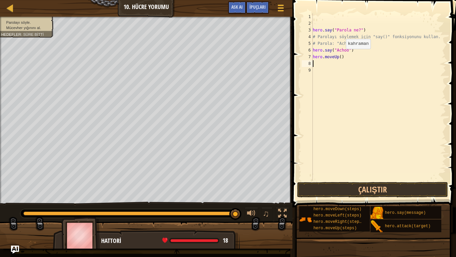
click at [341, 55] on div "hero . say ( "Parola ne?" ) # Parolayı söylemek için "say()" fonksiyonunu kulla…" at bounding box center [379, 103] width 135 height 180
type textarea "hero.moveUp(2)"
click at [324, 191] on button "Çalıştır" at bounding box center [372, 189] width 151 height 15
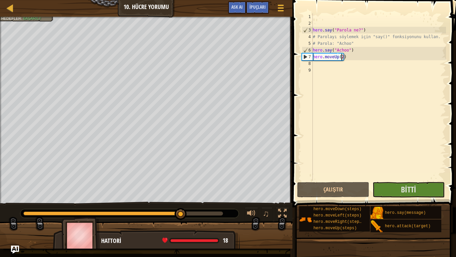
click at [431, 179] on div "hero . say ( "Parola ne?" ) # Parolayı söylemek için "say()" fonksiyonunu kulla…" at bounding box center [379, 103] width 135 height 180
click at [429, 196] on button "Bitti" at bounding box center [409, 189] width 72 height 15
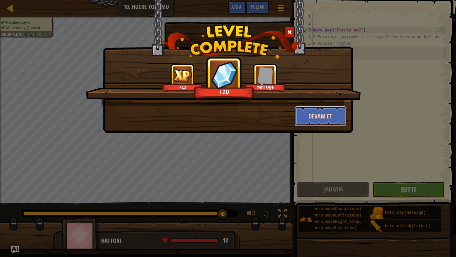
click at [311, 111] on button "Devam et" at bounding box center [321, 116] width 52 height 20
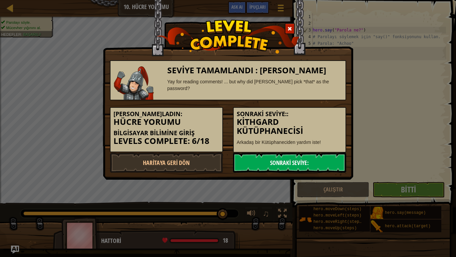
click at [286, 161] on link "Sonraki Seviye:" at bounding box center [289, 162] width 113 height 20
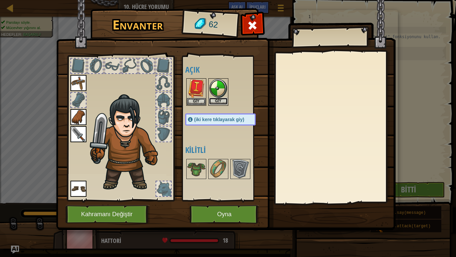
click at [216, 101] on button "Giy" at bounding box center [218, 101] width 19 height 7
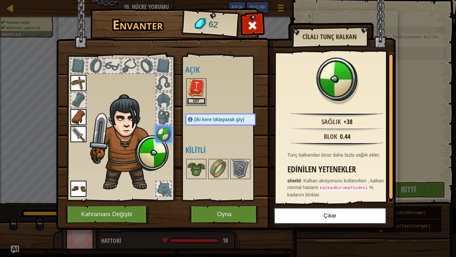
click at [202, 100] on button "Giy" at bounding box center [196, 101] width 19 height 7
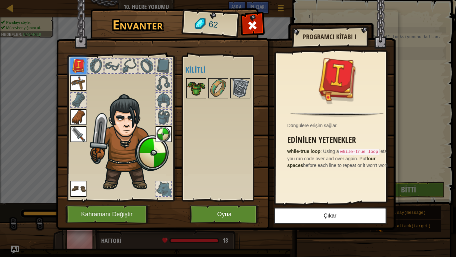
click at [203, 88] on img at bounding box center [196, 88] width 19 height 19
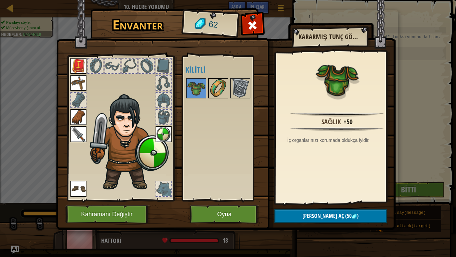
click at [215, 87] on img at bounding box center [218, 88] width 19 height 19
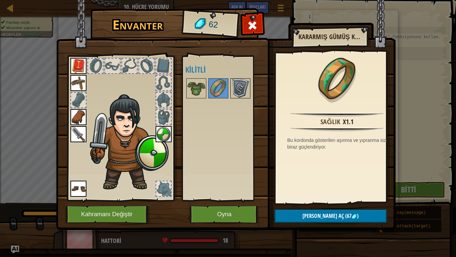
click at [235, 86] on img at bounding box center [240, 88] width 19 height 19
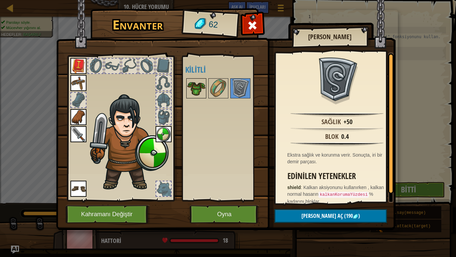
click at [202, 86] on img at bounding box center [196, 88] width 19 height 19
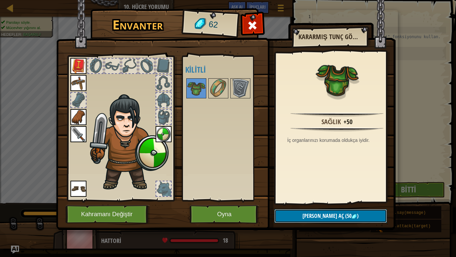
click at [306, 213] on button "Kilidi aç (50 )" at bounding box center [331, 216] width 113 height 14
click at [306, 213] on button "Devam et" at bounding box center [331, 216] width 113 height 14
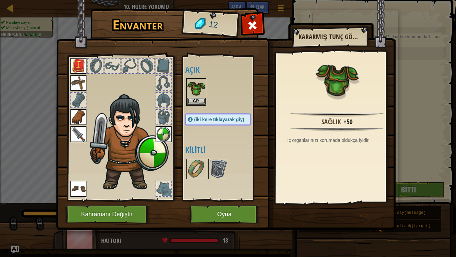
click at [193, 97] on img at bounding box center [196, 88] width 19 height 19
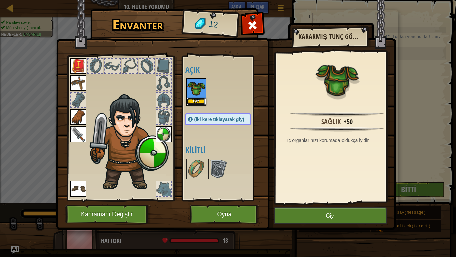
click at [192, 100] on button "Giy" at bounding box center [196, 101] width 19 height 7
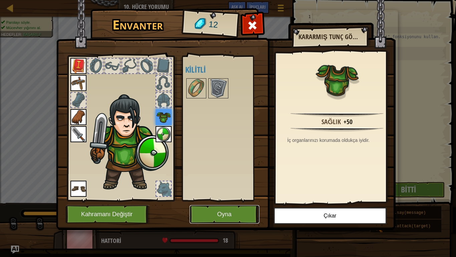
click at [214, 206] on button "Oyna" at bounding box center [225, 214] width 70 height 18
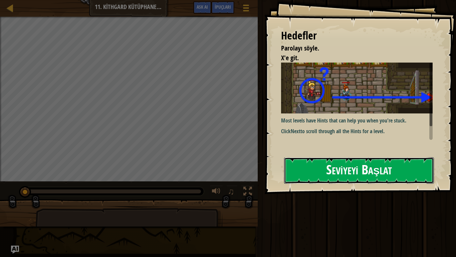
click at [317, 169] on button "Seviyeyi Başlat" at bounding box center [359, 170] width 150 height 26
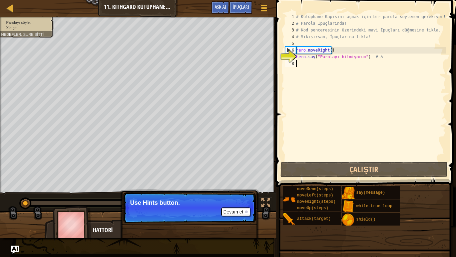
click at [318, 89] on div "# Kütüphane Kapısını açmak için bir parola söylemen gerekiyor! # Parola İpuçlar…" at bounding box center [370, 93] width 151 height 160
click at [315, 71] on div "# Kütüphane Kapısını açmak için bir parola söylemen gerekiyor! # Parola İpuçlar…" at bounding box center [370, 93] width 151 height 160
click at [235, 210] on button "Devam et" at bounding box center [236, 211] width 29 height 9
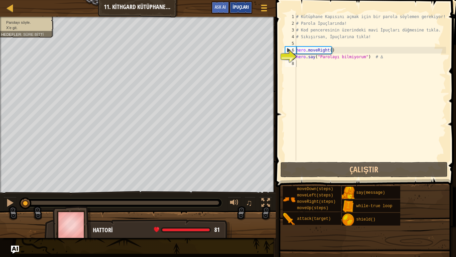
click at [237, 4] on div "İpuçları" at bounding box center [241, 7] width 23 height 12
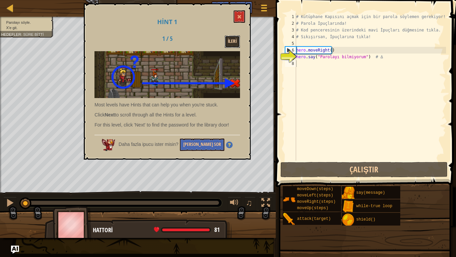
click at [231, 37] on button "İleri" at bounding box center [233, 41] width 16 height 12
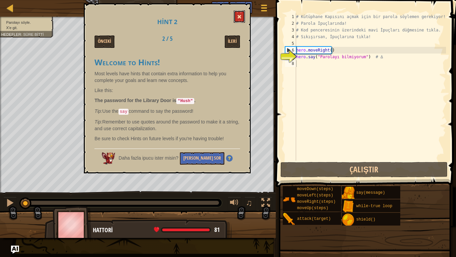
click at [242, 14] on button at bounding box center [239, 16] width 11 height 12
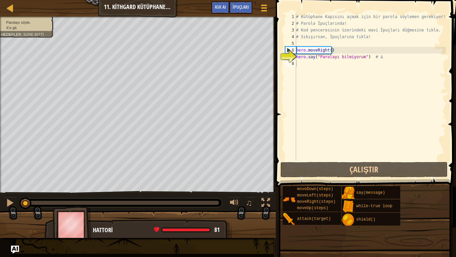
click at [333, 60] on div "# Kütüphane Kapısını açmak için bir parola söylemen gerekiyor! # Parola İpuçlar…" at bounding box center [370, 93] width 151 height 160
click at [328, 67] on div "# Kütüphane Kapısını açmak için bir parola söylemen gerekiyor! # Parola İpuçlar…" at bounding box center [370, 93] width 151 height 160
click at [333, 57] on div "# Kütüphane Kapısını açmak için bir parola söylemen gerekiyor! # Parola İpuçlar…" at bounding box center [370, 93] width 151 height 160
click at [359, 57] on div "# Kütüphane Kapısını açmak için bir parola söylemen gerekiyor! # Parola İpuçlar…" at bounding box center [370, 93] width 151 height 160
click at [360, 57] on div "# Kütüphane Kapısını açmak için bir parola söylemen gerekiyor! # Parola İpuçlar…" at bounding box center [370, 93] width 151 height 160
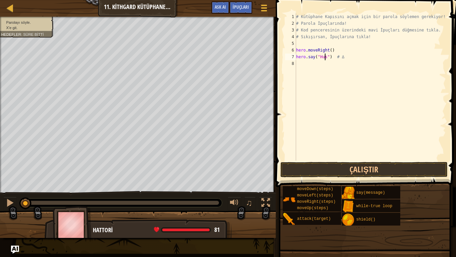
scroll to position [3, 2]
type textarea "hero.say("Hush") # ∆"
click at [354, 58] on div "# Kütüphane Kapısını açmak için bir parola söylemen gerekiyor! # Parola İpuçlar…" at bounding box center [370, 93] width 151 height 160
click at [347, 69] on div "# Kütüphane Kapısını açmak için bir parola söylemen gerekiyor! # Parola İpuçlar…" at bounding box center [370, 93] width 151 height 160
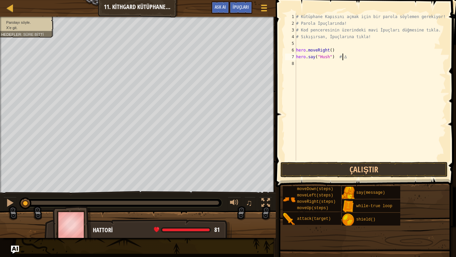
click at [354, 58] on div "# Kütüphane Kapısını açmak için bir parola söylemen gerekiyor! # Parola İpuçlar…" at bounding box center [370, 93] width 151 height 160
type textarea "hero.say("Hush") # ∆"
click at [345, 67] on div "# Kütüphane Kapısını açmak için bir parola söylemen gerekiyor! # Parola İpuçlar…" at bounding box center [370, 93] width 151 height 160
click at [336, 169] on button "Çalıştır" at bounding box center [364, 169] width 167 height 15
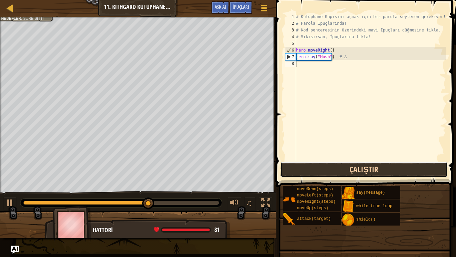
click at [338, 167] on button "Çalıştır" at bounding box center [364, 169] width 167 height 15
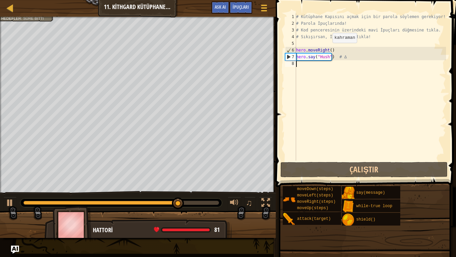
click at [327, 49] on div "# Kütüphane Kapısını açmak için bir parola söylemen gerekiyor! # Parola İpuçlar…" at bounding box center [370, 93] width 151 height 160
click at [329, 52] on div "# Kütüphane Kapısını açmak için bir parola söylemen gerekiyor! # Parola İpuçlar…" at bounding box center [370, 93] width 151 height 160
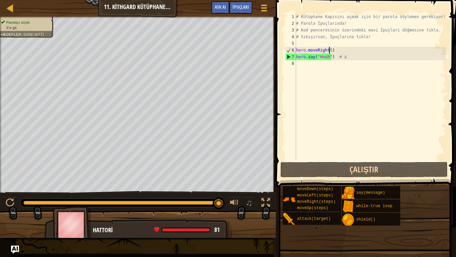
scroll to position [3, 3]
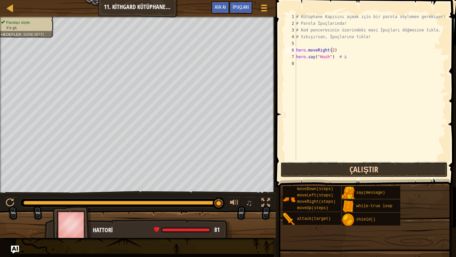
drag, startPoint x: 401, startPoint y: 163, endPoint x: 398, endPoint y: 166, distance: 4.1
click at [398, 166] on button "Çalıştır" at bounding box center [364, 169] width 167 height 15
click at [395, 171] on button "Çalıştır" at bounding box center [364, 169] width 167 height 15
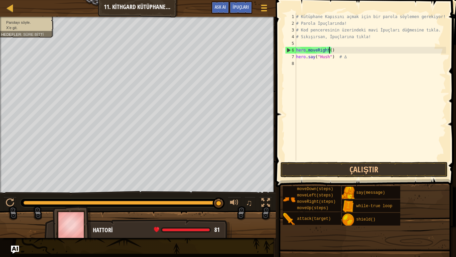
type textarea "hero.moveRight(1)"
click at [336, 90] on div "# Kütüphane Kapısını açmak için bir parola söylemen gerekiyor! # Parola İpuçlar…" at bounding box center [370, 93] width 151 height 160
type textarea "h"
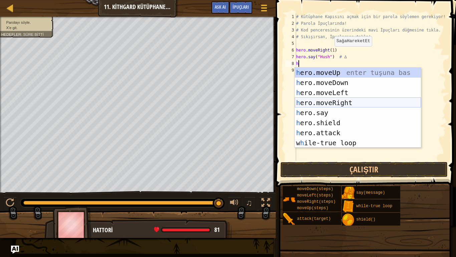
click at [321, 103] on div "h ero.moveUp enter tuşuna bas h ero.moveDown enter tuşuna bas h ero.moveLeft en…" at bounding box center [358, 117] width 126 height 100
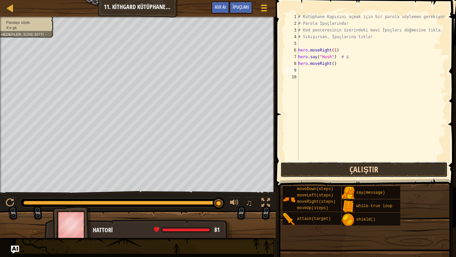
click at [339, 170] on button "Çalıştır" at bounding box center [364, 169] width 167 height 15
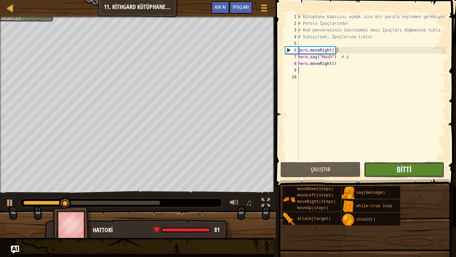
click at [401, 173] on span "Bitti" at bounding box center [404, 169] width 15 height 11
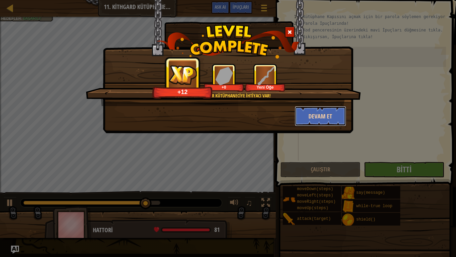
click at [319, 116] on button "Devam et" at bounding box center [321, 116] width 52 height 20
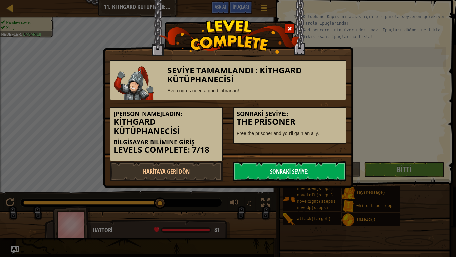
click at [306, 173] on link "Sonraki Seviye:" at bounding box center [289, 171] width 113 height 20
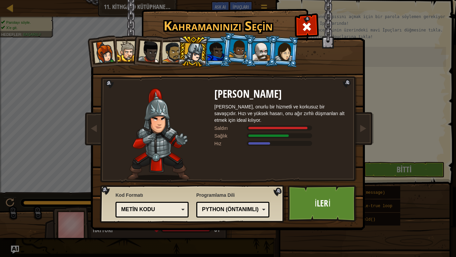
click at [218, 47] on div at bounding box center [216, 51] width 17 height 18
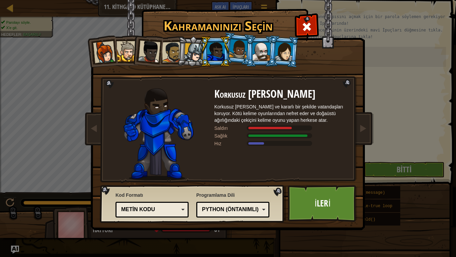
click at [164, 56] on div at bounding box center [172, 52] width 21 height 21
click at [245, 55] on div at bounding box center [238, 49] width 19 height 20
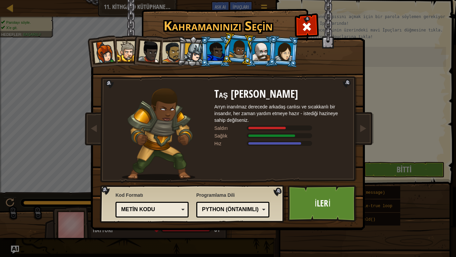
click at [218, 49] on div at bounding box center [216, 51] width 17 height 18
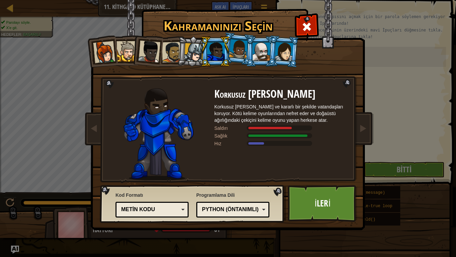
click at [236, 53] on div at bounding box center [238, 49] width 19 height 20
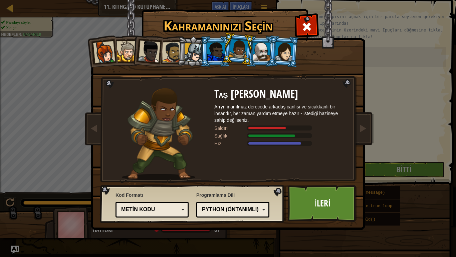
click at [194, 55] on div at bounding box center [193, 52] width 19 height 19
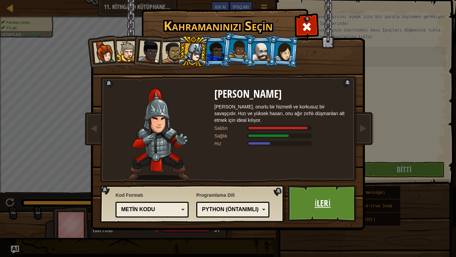
click at [323, 194] on link "İleri" at bounding box center [323, 203] width 70 height 37
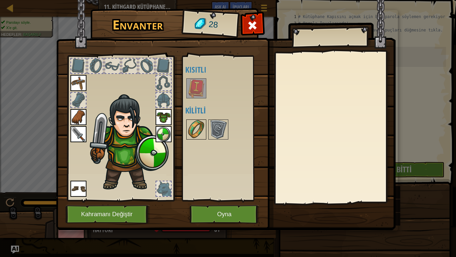
click at [191, 131] on img at bounding box center [196, 129] width 19 height 19
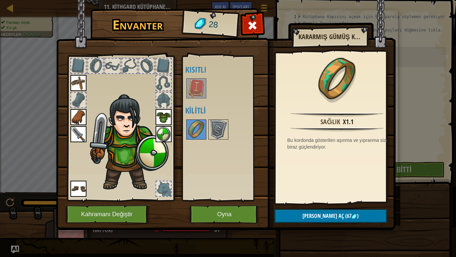
click at [203, 81] on img at bounding box center [196, 88] width 19 height 19
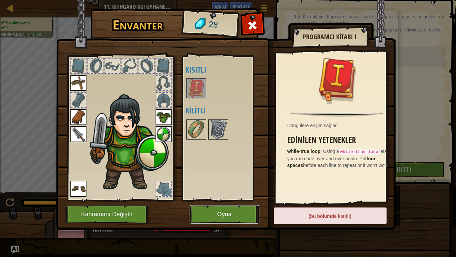
click at [220, 214] on button "Oyna" at bounding box center [225, 214] width 70 height 18
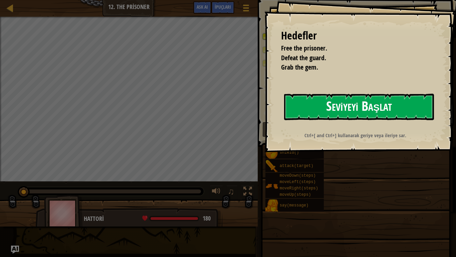
click at [344, 101] on button "Seviyeyi Başlat" at bounding box center [359, 107] width 150 height 26
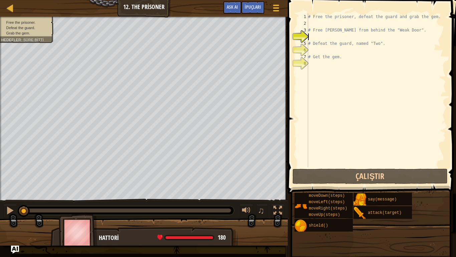
type textarea "s"
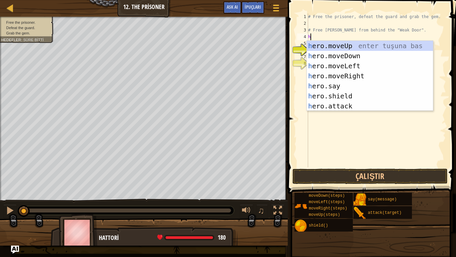
type textarea "h"
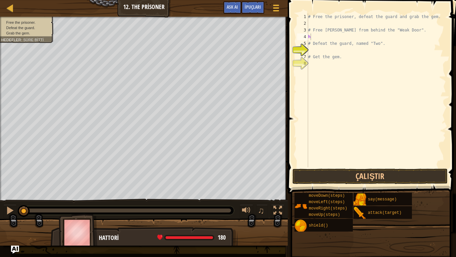
click at [337, 5] on span at bounding box center [373, 87] width 174 height 213
drag, startPoint x: 334, startPoint y: 80, endPoint x: 333, endPoint y: 77, distance: 3.5
click at [333, 80] on div "# Free the prisoner, defeat the guard and grab the gem. # Free [PERSON_NAME] fr…" at bounding box center [376, 96] width 139 height 167
click at [336, 52] on div "# Free the prisoner, defeat the guard and grab the gem. # Free [PERSON_NAME] fr…" at bounding box center [376, 96] width 139 height 167
type textarea "h"
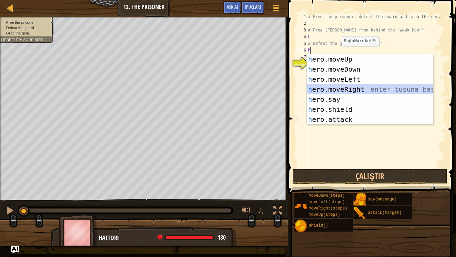
click at [338, 90] on div "h ero.moveUp enter tuşuna bas h ero.moveDown enter tuşuna bas h ero.moveLeft en…" at bounding box center [370, 99] width 126 height 90
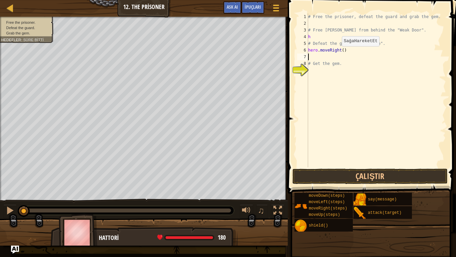
type textarea "h"
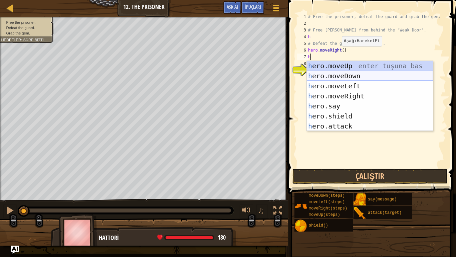
click at [344, 78] on div "h ero.moveUp enter tuşuna bas h ero.moveDown enter tuşuna bas h ero.moveLeft en…" at bounding box center [370, 106] width 126 height 90
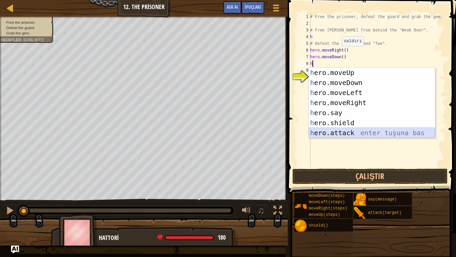
click at [330, 133] on div "h ero.moveUp enter tuşuna bas h ero.moveDown enter tuşuna bas h ero.moveLeft en…" at bounding box center [372, 112] width 126 height 90
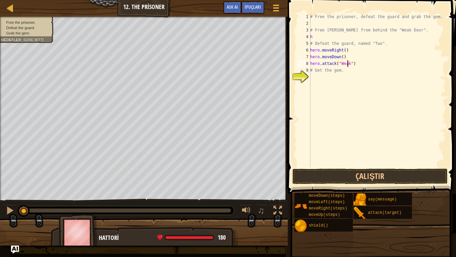
scroll to position [3, 3]
type textarea "hero.attack("Weak Door")"
click at [341, 81] on div "# Free the prisoner, defeat the guard and grab the gem. # Free [PERSON_NAME] fr…" at bounding box center [377, 96] width 137 height 167
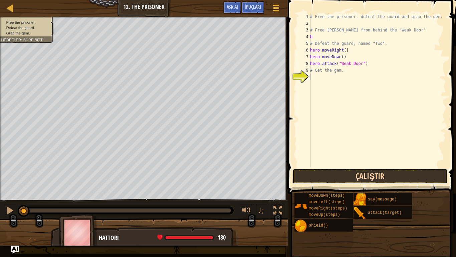
click at [361, 178] on button "Çalıştır" at bounding box center [371, 175] width 156 height 15
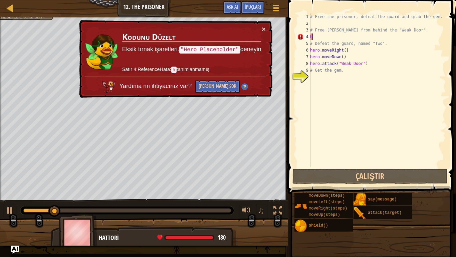
click at [333, 38] on div "# Free the prisoner, defeat the guard and grab the gem. # Free [PERSON_NAME] fr…" at bounding box center [377, 96] width 137 height 167
type textarea "hh"
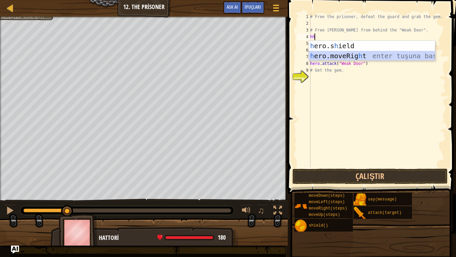
click at [325, 57] on div "h ero.s h ield enter tuşuna bas h ero.moveRig h t enter tuşuna bas" at bounding box center [372, 61] width 126 height 40
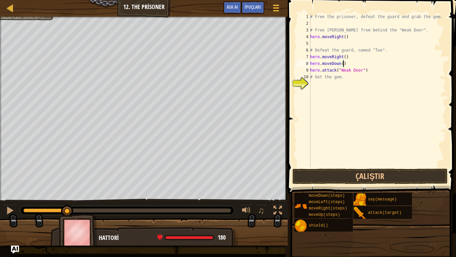
click at [355, 61] on div "# Free the prisoner, defeat the guard and grab the gem. # Free [PERSON_NAME] fr…" at bounding box center [377, 96] width 137 height 167
drag, startPoint x: 355, startPoint y: 61, endPoint x: 357, endPoint y: 57, distance: 4.4
click at [357, 57] on div "# Free the prisoner, defeat the guard and grab the gem. # Free [PERSON_NAME] fr…" at bounding box center [377, 96] width 137 height 167
click at [359, 55] on div "# Free the prisoner, defeat the guard and grab the gem. # Free [PERSON_NAME] fr…" at bounding box center [377, 90] width 137 height 154
drag, startPoint x: 342, startPoint y: 56, endPoint x: 336, endPoint y: 57, distance: 5.7
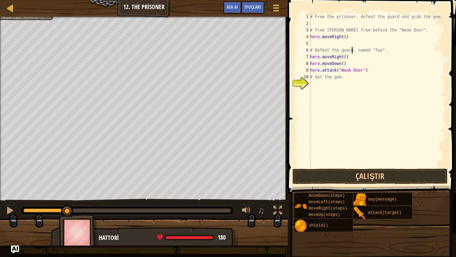
drag, startPoint x: 336, startPoint y: 57, endPoint x: 353, endPoint y: 50, distance: 18.5
click at [353, 50] on div "# Free the prisoner, defeat the guard and grab the gem. # Free [PERSON_NAME] fr…" at bounding box center [377, 96] width 137 height 167
click at [354, 53] on div "# Free the prisoner, defeat the guard and grab the gem. # Free [PERSON_NAME] fr…" at bounding box center [377, 96] width 137 height 167
click at [350, 60] on div "# Free the prisoner, defeat the guard and grab the gem. # Free [PERSON_NAME] fr…" at bounding box center [377, 96] width 137 height 167
type textarea "h"
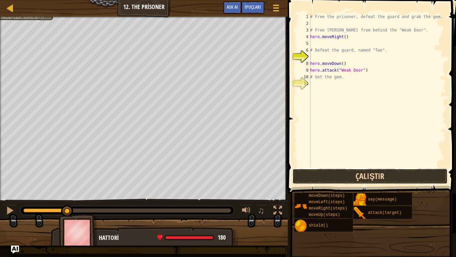
click at [365, 174] on button "Çalıştır" at bounding box center [371, 175] width 156 height 15
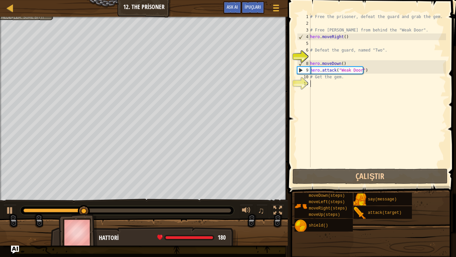
click at [353, 160] on div "# Free the prisoner, defeat the guard and grab the gem. # Free [PERSON_NAME] fr…" at bounding box center [377, 96] width 137 height 167
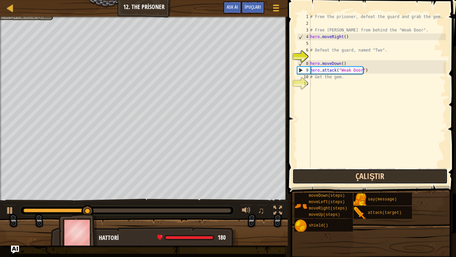
click at [348, 175] on button "Çalıştır" at bounding box center [371, 175] width 156 height 15
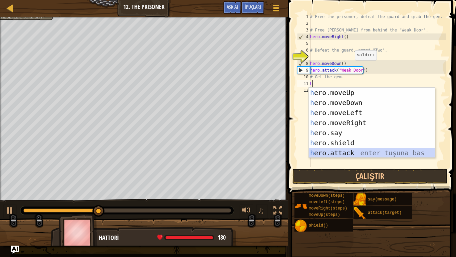
click at [324, 155] on div "h ero.moveUp enter tuşuna bas h ero.moveDown enter tuşuna bas h ero.moveLeft en…" at bounding box center [372, 133] width 126 height 90
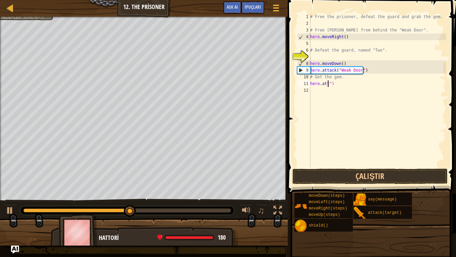
type textarea "[DOMAIN_NAME]")"
click at [343, 89] on div "# Free the prisoner, defeat the guard and grab the gem. # Free [PERSON_NAME] fr…" at bounding box center [377, 96] width 137 height 167
click at [342, 84] on div "# Free the prisoner, defeat the guard and grab the gem. # Free [PERSON_NAME] fr…" at bounding box center [377, 96] width 137 height 167
type textarea "h"
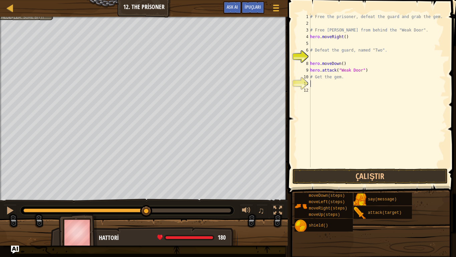
type textarea "h"
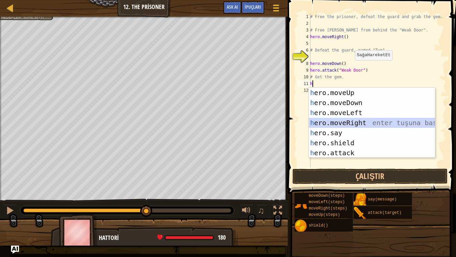
click at [343, 124] on div "h ero.moveUp enter tuşuna bas h ero.moveDown enter tuşuna bas h ero.moveLeft en…" at bounding box center [372, 133] width 126 height 90
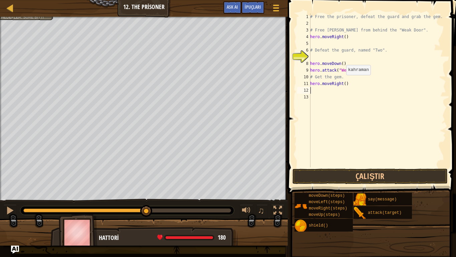
click at [343, 83] on div "# Free the prisoner, defeat the guard and grab the gem. # Free [PERSON_NAME] fr…" at bounding box center [377, 96] width 137 height 167
type textarea "hero.moveRight(3)"
click at [337, 94] on div "# Free the prisoner, defeat the guard and grab the gem. # Free [PERSON_NAME] fr…" at bounding box center [377, 96] width 137 height 167
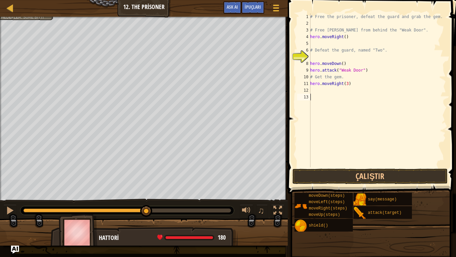
click at [337, 94] on div "# Free the prisoner, defeat the guard and grab the gem. # Free [PERSON_NAME] fr…" at bounding box center [377, 96] width 137 height 167
click at [334, 87] on div "# Free the prisoner, defeat the guard and grab the gem. # Free [PERSON_NAME] fr…" at bounding box center [377, 96] width 137 height 167
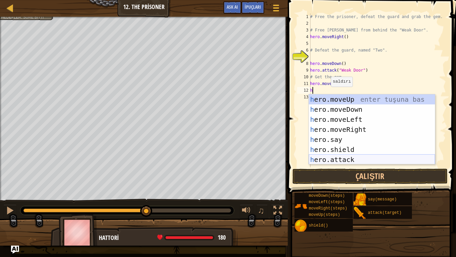
click at [329, 163] on div "h ero.moveUp enter tuşuna bas h ero.moveDown enter tuşuna bas h ero.moveLeft en…" at bounding box center [372, 139] width 126 height 90
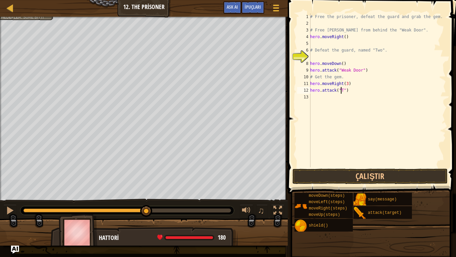
scroll to position [3, 3]
click at [347, 184] on span at bounding box center [373, 87] width 174 height 213
click at [352, 175] on button "Çalıştır" at bounding box center [371, 175] width 156 height 15
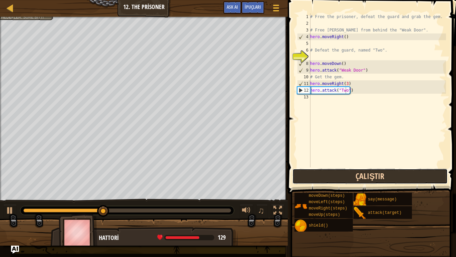
click at [330, 173] on button "Çalıştır" at bounding box center [371, 175] width 156 height 15
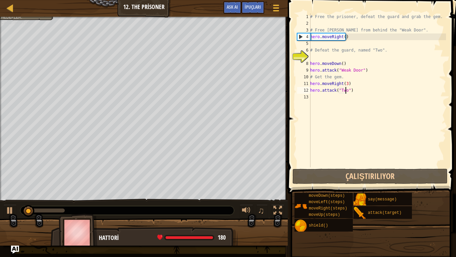
click at [348, 79] on div "# Free the prisoner, defeat the guard and grab the gem. # Free [PERSON_NAME] fr…" at bounding box center [377, 96] width 137 height 167
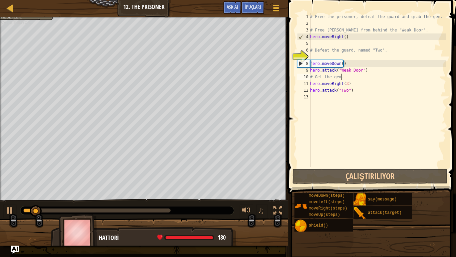
click at [349, 82] on div "# Free the prisoner, defeat the guard and grab the gem. # Free [PERSON_NAME] fr…" at bounding box center [377, 96] width 137 height 167
type textarea "hero.moveRight(3)"
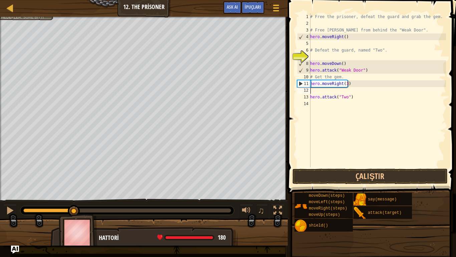
type textarea "h"
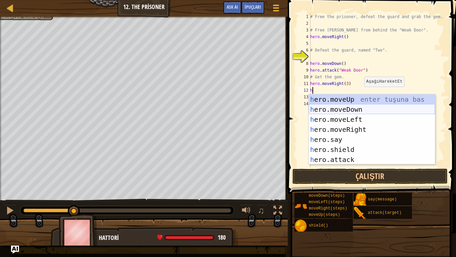
click at [354, 110] on div "h ero.moveUp enter tuşuna bas h ero.moveDown enter tuşuna bas h ero.moveLeft en…" at bounding box center [372, 139] width 126 height 90
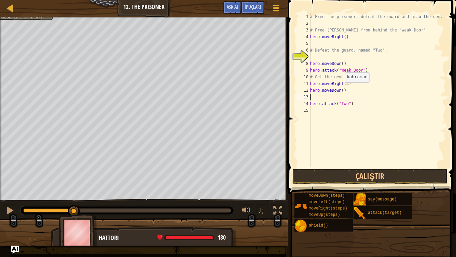
click at [342, 89] on div "# Free the prisoner, defeat the guard and grab the gem. # Free [PERSON_NAME] fr…" at bounding box center [377, 96] width 137 height 167
type textarea "hero.moveDown(3)"
click at [339, 97] on div "# Free the prisoner, defeat the guard and grab the gem. # Free [PERSON_NAME] fr…" at bounding box center [377, 96] width 137 height 167
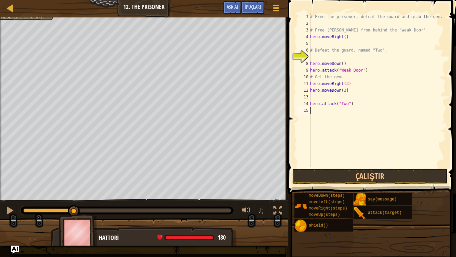
click at [339, 111] on div "# Free the prisoner, defeat the guard and grab the gem. # Free [PERSON_NAME] fr…" at bounding box center [377, 96] width 137 height 167
type textarea "h"
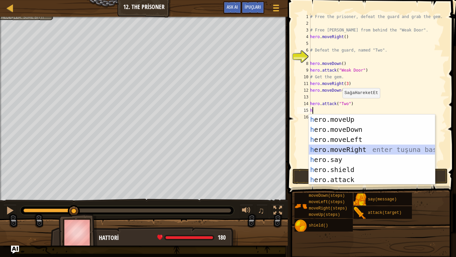
click at [347, 148] on div "h ero.moveUp enter tuşuna bas h ero.moveDown enter tuşuna bas h ero.moveLeft en…" at bounding box center [372, 159] width 126 height 90
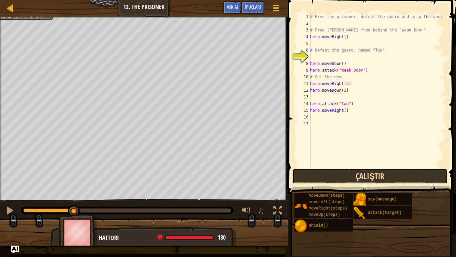
click at [356, 177] on button "Çalıştır" at bounding box center [371, 175] width 156 height 15
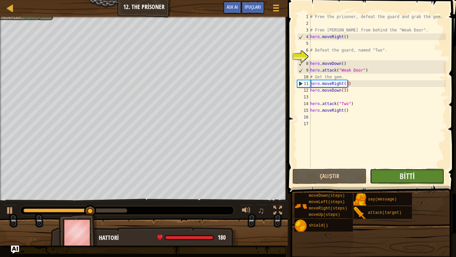
click at [429, 172] on button "Bitti" at bounding box center [407, 175] width 75 height 15
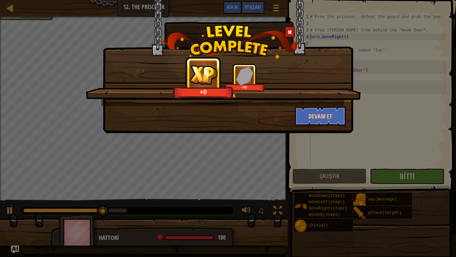
click at [325, 126] on div "Seni Görmek +0 +0 Devam et" at bounding box center [228, 66] width 251 height 133
click at [328, 122] on button "Devam et" at bounding box center [321, 116] width 52 height 20
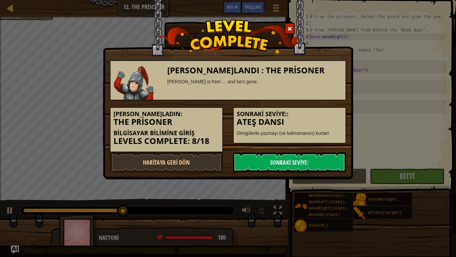
click at [330, 114] on h5 "Sonraki Seviye::" at bounding box center [290, 114] width 106 height 7
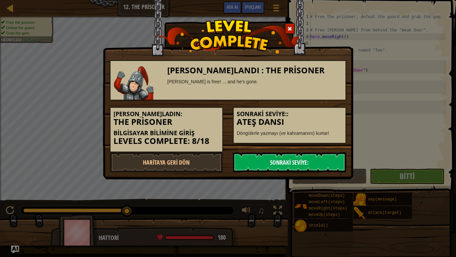
click at [291, 165] on link "Sonraki Seviye:" at bounding box center [289, 162] width 113 height 20
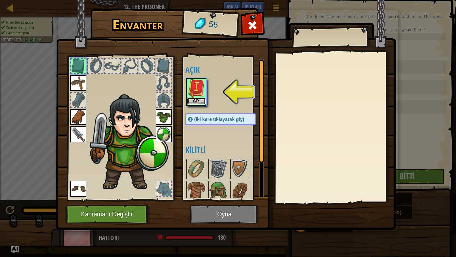
click at [199, 98] on button "Giy" at bounding box center [196, 101] width 19 height 7
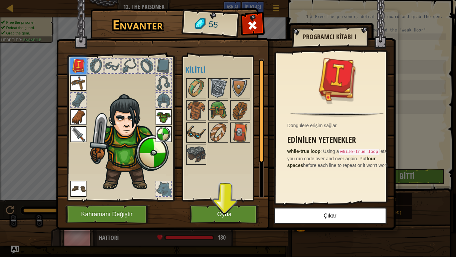
click at [205, 128] on img at bounding box center [196, 132] width 19 height 19
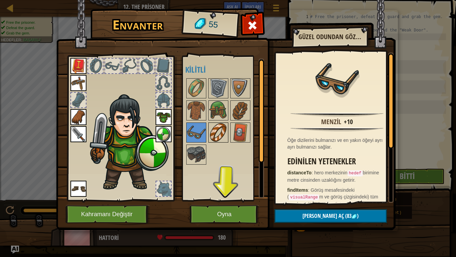
click at [214, 136] on img at bounding box center [218, 132] width 19 height 19
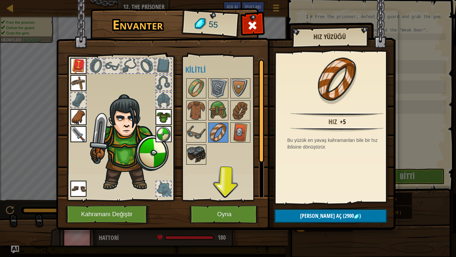
click at [202, 149] on img at bounding box center [196, 154] width 19 height 19
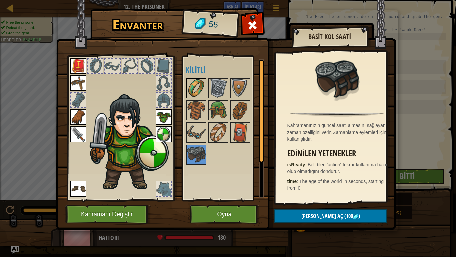
click at [202, 90] on img at bounding box center [196, 88] width 19 height 19
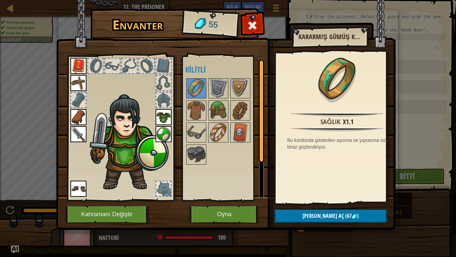
drag, startPoint x: 212, startPoint y: 96, endPoint x: 215, endPoint y: 100, distance: 4.3
click at [214, 98] on div at bounding box center [219, 88] width 20 height 20
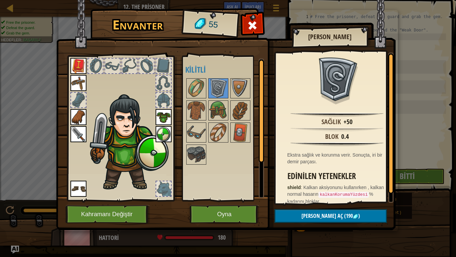
drag, startPoint x: 223, startPoint y: 97, endPoint x: 235, endPoint y: 99, distance: 11.9
click at [233, 98] on div "Açık Giy Giy Giy Giy Giy Giy Giy (iki kere tıklayarak giy) Kilitli" at bounding box center [227, 127] width 84 height 139
click at [238, 96] on img at bounding box center [240, 88] width 19 height 19
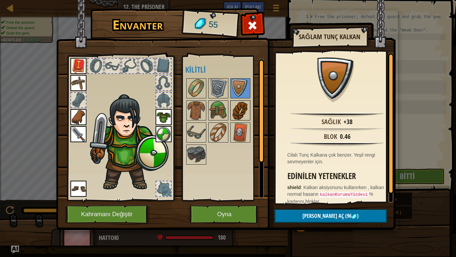
click at [243, 112] on img at bounding box center [240, 110] width 19 height 19
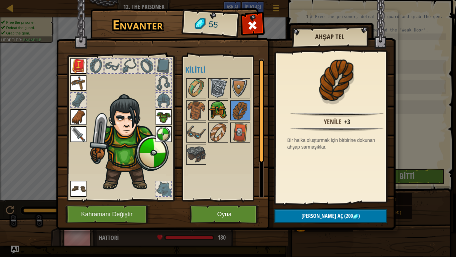
drag, startPoint x: 222, startPoint y: 122, endPoint x: 218, endPoint y: 120, distance: 4.5
click at [221, 122] on div "Açık Giy Giy Giy Giy Giy Giy Giy (iki kere tıklayarak giy) Kilitli" at bounding box center [227, 127] width 84 height 139
click at [212, 118] on img at bounding box center [218, 110] width 19 height 19
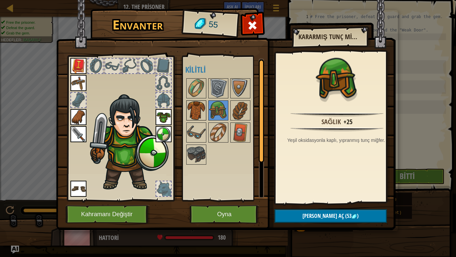
click at [198, 110] on img at bounding box center [196, 110] width 19 height 19
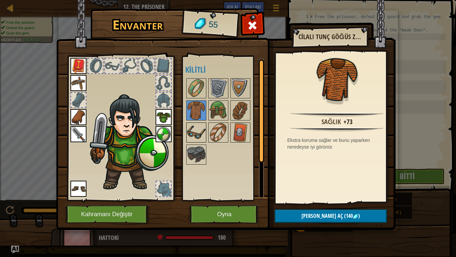
click at [194, 132] on img at bounding box center [196, 132] width 19 height 19
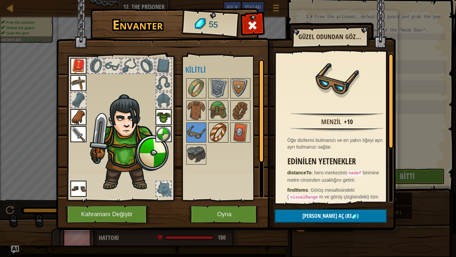
click at [216, 142] on div at bounding box center [219, 132] width 20 height 20
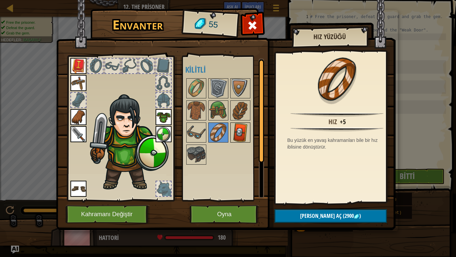
drag, startPoint x: 230, startPoint y: 136, endPoint x: 233, endPoint y: 136, distance: 3.4
click at [232, 136] on div "Açık Giy Giy Giy Giy Giy Giy Giy (iki kere tıklayarak giy) Kilitli" at bounding box center [227, 127] width 84 height 139
click at [240, 138] on img at bounding box center [240, 132] width 19 height 19
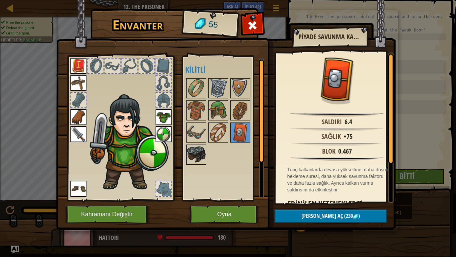
click at [199, 148] on img at bounding box center [196, 154] width 19 height 19
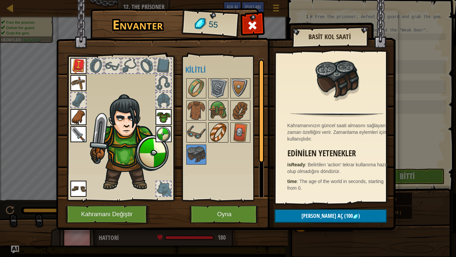
click at [228, 138] on img at bounding box center [218, 132] width 19 height 19
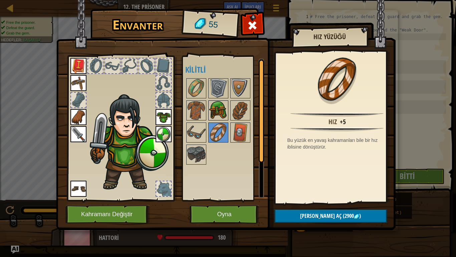
click at [228, 109] on div at bounding box center [219, 110] width 20 height 20
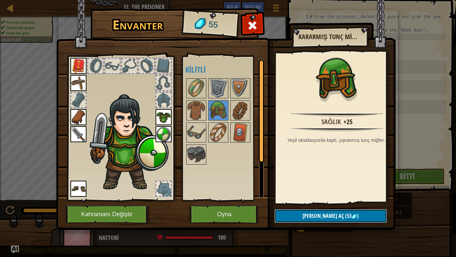
click at [317, 210] on button "Kilidi aç (53 )" at bounding box center [331, 216] width 113 height 14
click at [312, 214] on button "Devam et" at bounding box center [331, 216] width 113 height 14
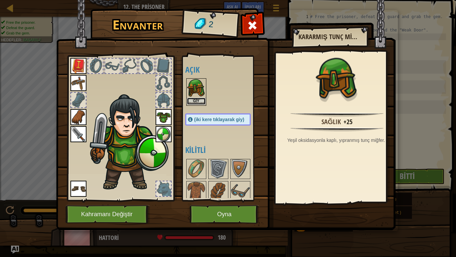
click at [191, 99] on button "Giy" at bounding box center [196, 101] width 19 height 7
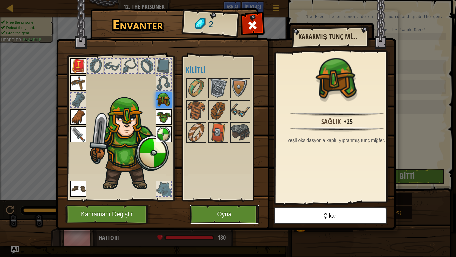
click at [245, 211] on button "Oyna" at bounding box center [225, 214] width 70 height 18
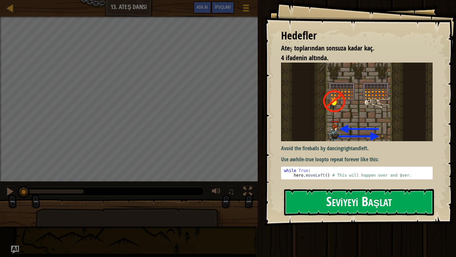
click at [360, 195] on button "Seviyeyi Başlat" at bounding box center [359, 202] width 150 height 26
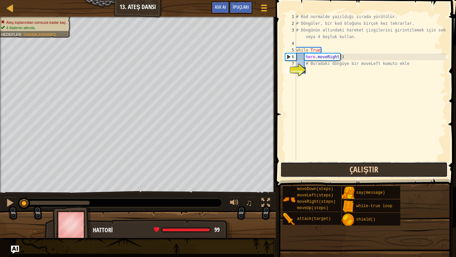
click at [360, 164] on button "Çalıştır" at bounding box center [364, 169] width 167 height 15
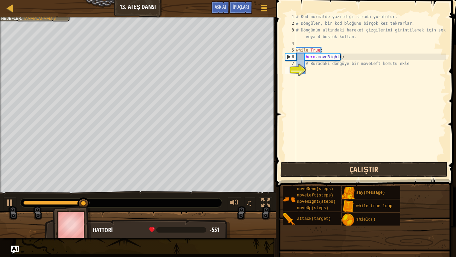
drag, startPoint x: 304, startPoint y: 159, endPoint x: 305, endPoint y: 163, distance: 4.9
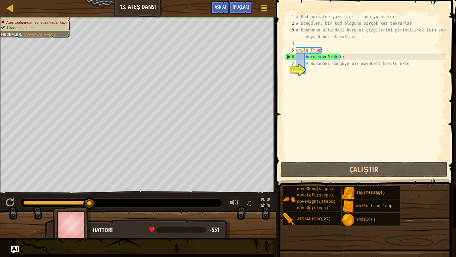
drag, startPoint x: 305, startPoint y: 164, endPoint x: 437, endPoint y: 65, distance: 164.7
click at [437, 65] on div "# Kod normalde yazıldığı sırada yürütülür. # [PERSON_NAME], bir kod bloğunu bir…" at bounding box center [370, 93] width 151 height 160
type textarea "# Buradaki döngüye bir moveLeft komutu ekle"
click at [377, 94] on div "# Kod normalde yazıldığı sırada yürütülür. # [PERSON_NAME], bir kod bloğunu bir…" at bounding box center [370, 93] width 151 height 160
click at [374, 85] on div "# Kod normalde yazıldığı sırada yürütülür. # [PERSON_NAME], bir kod bloğunu bir…" at bounding box center [370, 93] width 151 height 160
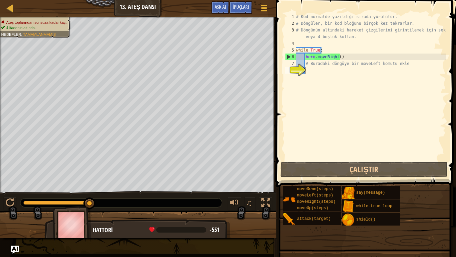
click at [371, 76] on div "# Kod normalde yazıldığı sırada yürütülür. # [PERSON_NAME], bir kod bloğunu bir…" at bounding box center [370, 93] width 151 height 160
type textarea "h"
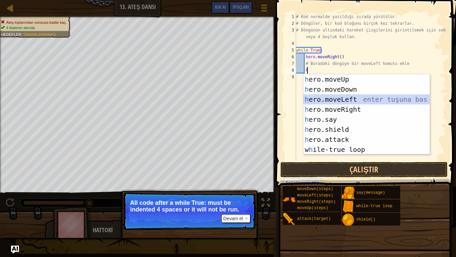
click at [344, 100] on div "h ero.moveUp enter tuşuna bas h ero.moveDown enter tuşuna bas h ero.moveLeft en…" at bounding box center [367, 124] width 126 height 100
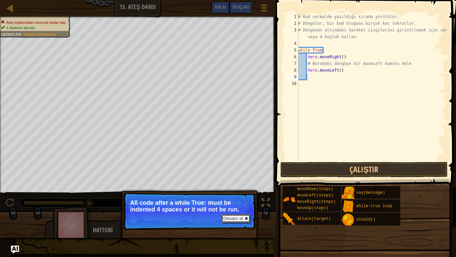
click at [227, 214] on button "Devam et" at bounding box center [236, 218] width 29 height 9
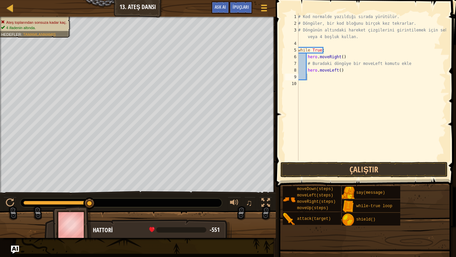
click at [316, 167] on button "Çalıştır" at bounding box center [364, 169] width 167 height 15
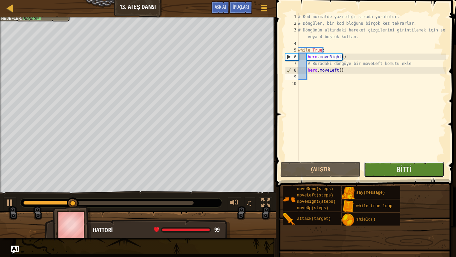
click at [396, 171] on button "Bitti" at bounding box center [404, 169] width 80 height 15
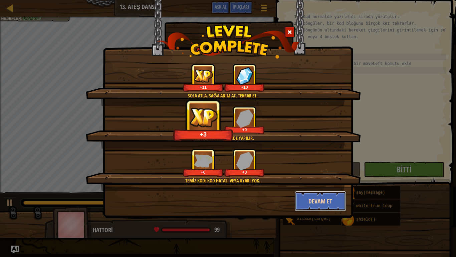
click at [317, 196] on button "Devam et" at bounding box center [321, 201] width 52 height 20
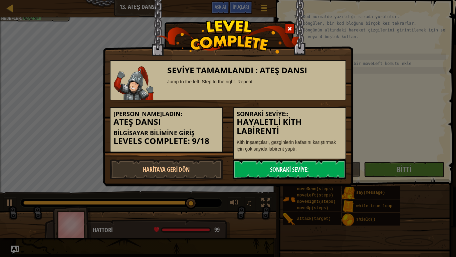
click at [319, 172] on link "Sonraki Seviye:" at bounding box center [289, 169] width 113 height 20
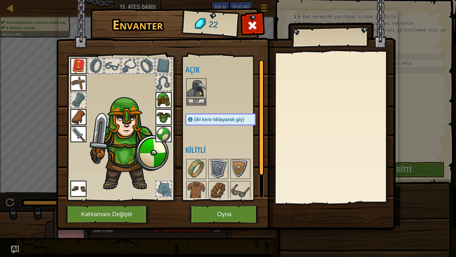
click at [194, 90] on img at bounding box center [196, 88] width 19 height 19
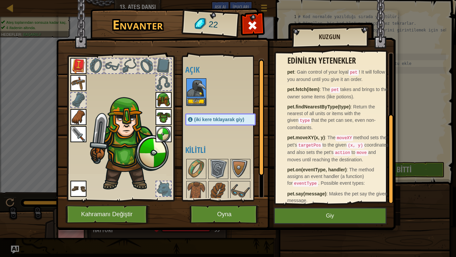
scroll to position [100, 0]
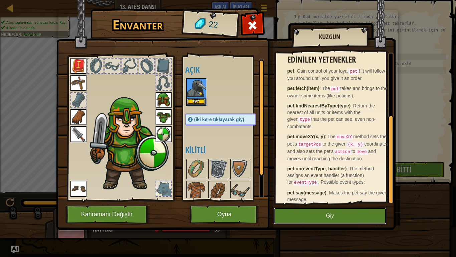
click at [301, 213] on button "Giy" at bounding box center [330, 215] width 113 height 17
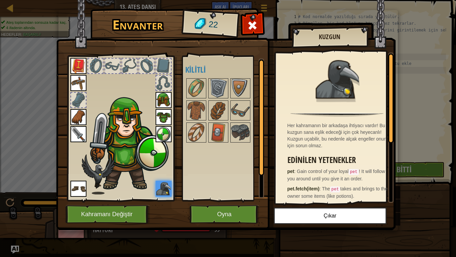
click at [160, 189] on img at bounding box center [164, 188] width 16 height 16
click at [209, 213] on button "Oyna" at bounding box center [225, 214] width 70 height 18
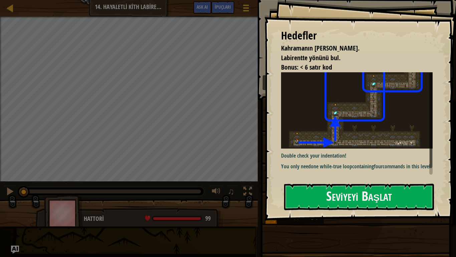
drag, startPoint x: 295, startPoint y: 191, endPoint x: 281, endPoint y: 171, distance: 24.7
click at [287, 179] on div "[PERSON_NAME] hayatta kalmalı. [GEOGRAPHIC_DATA] yönünü bul. Bonus: < 6 satır k…" at bounding box center [361, 110] width 192 height 220
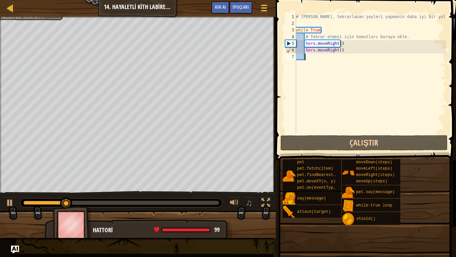
click at [321, 79] on div "# [PERSON_NAME], tekrarlanan şeyleri yapmanın daha iyi bir yoludur. while True …" at bounding box center [370, 80] width 151 height 134
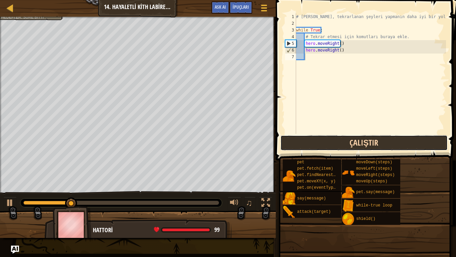
click at [377, 140] on button "Çalıştır" at bounding box center [364, 142] width 167 height 15
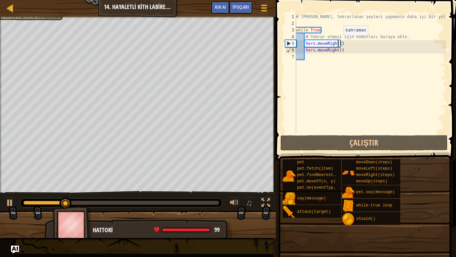
click at [338, 42] on div "# [PERSON_NAME], tekrarlanan şeyleri yapmanın daha iyi bir yoludur. while True …" at bounding box center [370, 80] width 151 height 134
click at [334, 51] on div "# [PERSON_NAME], tekrarlanan şeyleri yapmanın daha iyi bir yoludur. while True …" at bounding box center [370, 80] width 151 height 134
click at [335, 50] on div "# [PERSON_NAME], tekrarlanan şeyleri yapmanın daha iyi bir yoludur. while True …" at bounding box center [370, 80] width 151 height 134
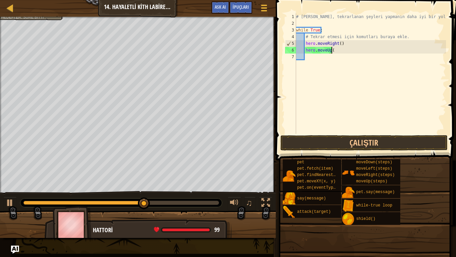
scroll to position [3, 3]
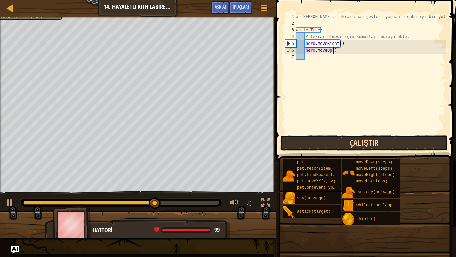
click at [339, 140] on button "Çalıştır" at bounding box center [364, 142] width 167 height 15
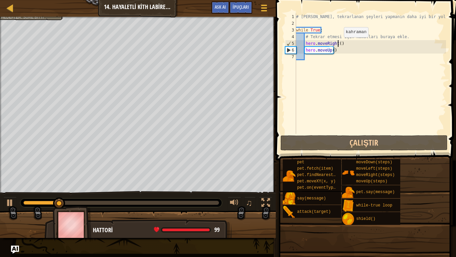
click at [339, 44] on div "# [PERSON_NAME], tekrarlanan şeyleri yapmanın daha iyi bir yoludur. while True …" at bounding box center [370, 80] width 151 height 134
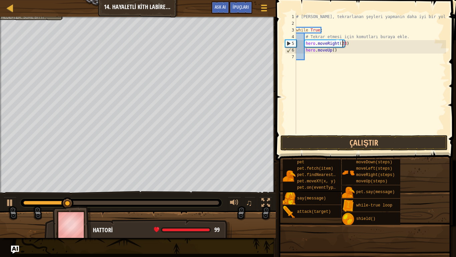
scroll to position [3, 4]
click at [330, 50] on div "# [PERSON_NAME], tekrarlanan şeyleri yapmanın daha iyi bir yoludur. while True …" at bounding box center [370, 80] width 151 height 134
click at [332, 51] on div "# [PERSON_NAME], tekrarlanan şeyleri yapmanın daha iyi bir yoludur. while True …" at bounding box center [370, 80] width 151 height 134
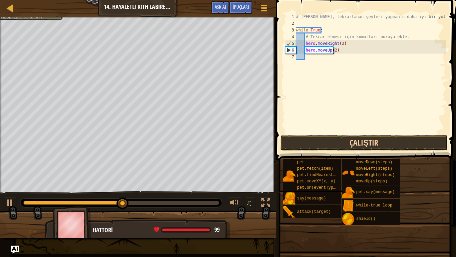
type textarea "hero.moveUp(2)"
click at [345, 147] on button "Çalıştır" at bounding box center [364, 142] width 167 height 15
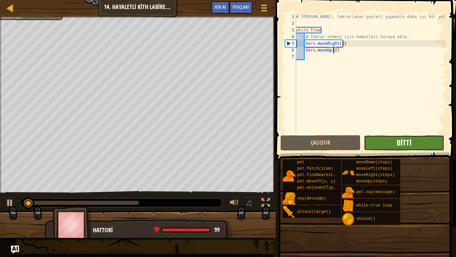
click at [410, 140] on span "Bitti" at bounding box center [404, 142] width 15 height 11
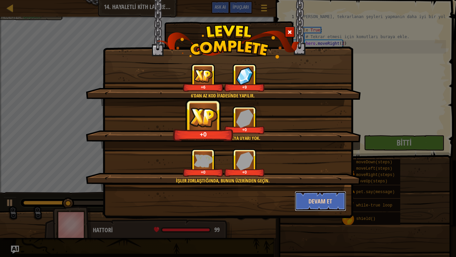
click at [316, 201] on button "Devam et" at bounding box center [321, 201] width 52 height 20
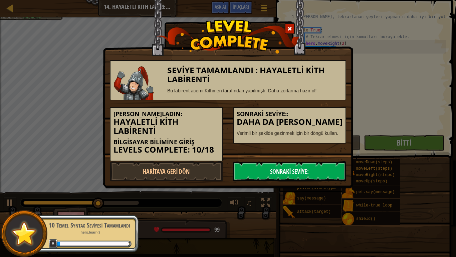
click at [295, 173] on link "Sonraki Seviye:" at bounding box center [289, 171] width 113 height 20
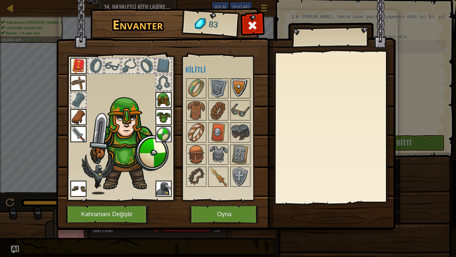
click at [243, 96] on img at bounding box center [240, 88] width 19 height 19
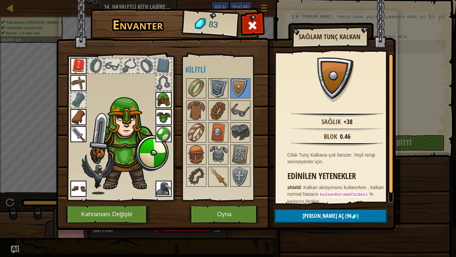
click at [226, 93] on img at bounding box center [218, 88] width 19 height 19
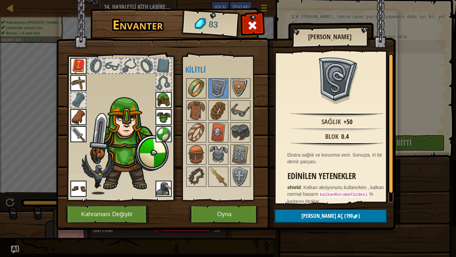
drag, startPoint x: 202, startPoint y: 93, endPoint x: 198, endPoint y: 96, distance: 4.7
click at [202, 93] on img at bounding box center [196, 88] width 19 height 19
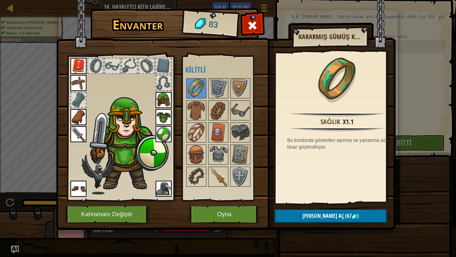
click at [192, 122] on div at bounding box center [227, 132] width 84 height 110
click at [302, 212] on button "[PERSON_NAME] aç (67 )" at bounding box center [331, 216] width 113 height 14
click at [296, 214] on button "Devam et" at bounding box center [331, 216] width 113 height 14
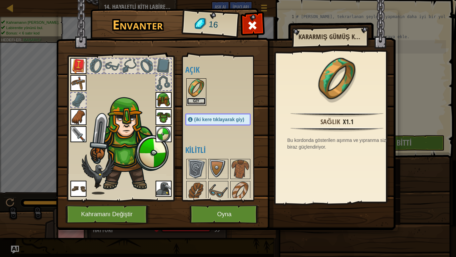
click at [195, 99] on button "Giy" at bounding box center [196, 101] width 19 height 7
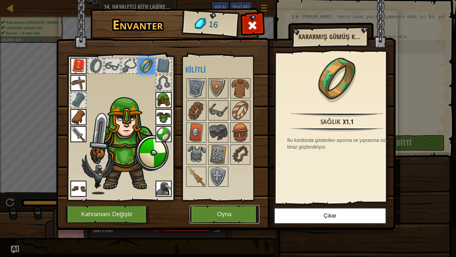
click at [210, 207] on button "Oyna" at bounding box center [225, 214] width 70 height 18
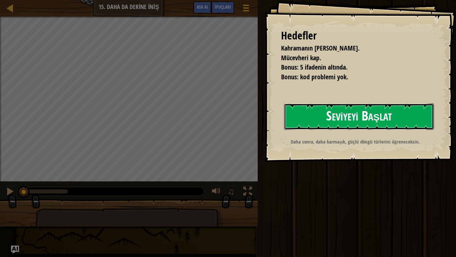
click at [302, 116] on button "Seviyeyi Başlat" at bounding box center [359, 116] width 150 height 26
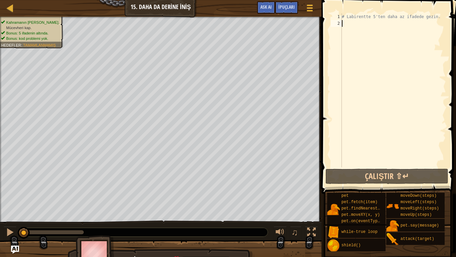
type textarea "w"
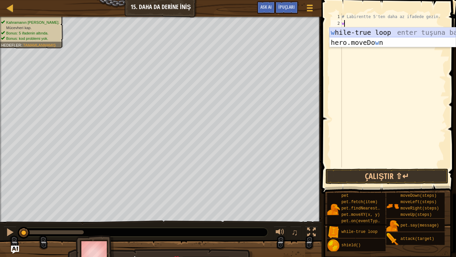
click at [350, 28] on div "w hile-true loop enter tuşuna bas hero.moveDo w n enter tuşuna bas" at bounding box center [393, 47] width 126 height 40
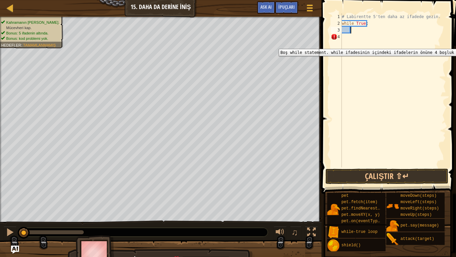
type textarea "h"
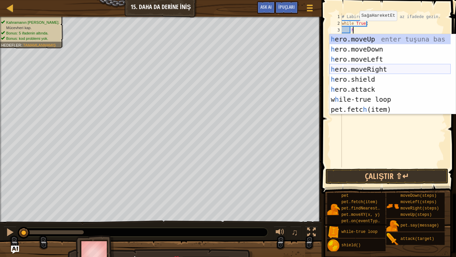
click at [376, 73] on div "h ero.moveUp enter tuşuna bas h ero.moveDown enter tuşuna bas h ero.moveLeft en…" at bounding box center [390, 84] width 121 height 100
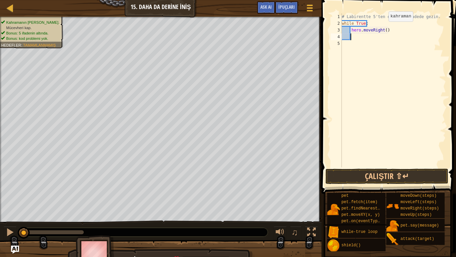
click at [383, 29] on div "# Labirentte 5'ten daha az ifadede gezin. while True : hero . moveRight ( )" at bounding box center [394, 96] width 106 height 167
type textarea "hero.moveRight(2)"
click at [381, 47] on div "# Labirentte 5'ten daha az ifadede gezin. while True : hero . moveRight ( 2 )" at bounding box center [394, 96] width 106 height 167
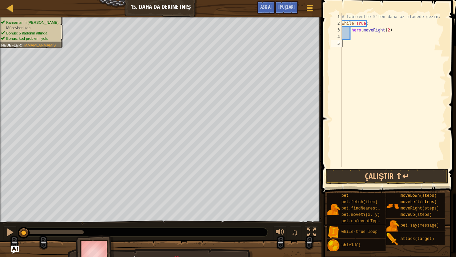
click at [379, 45] on div "# Labirentte 5'ten daha az ifadede gezin. while True : hero . moveRight ( 2 )" at bounding box center [394, 96] width 106 height 167
click at [377, 42] on div "# Labirentte 5'ten daha az ifadede gezin. while True : hero . moveRight ( 2 )" at bounding box center [394, 96] width 106 height 167
click at [372, 34] on div "# Labirentte 5'ten daha az ifadede gezin. while True : hero . moveRight ( 2 )" at bounding box center [394, 96] width 106 height 167
click at [343, 34] on div "# Labirentte 5'ten daha az ifadede gezin. while True : hero . moveRight ( 2 )" at bounding box center [394, 96] width 106 height 167
click at [355, 36] on div "# Labirentte 5'ten daha az ifadede gezin. while True : hero . moveRight ( 2 )" at bounding box center [394, 96] width 106 height 167
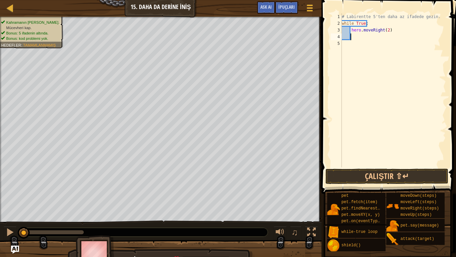
type textarea "h"
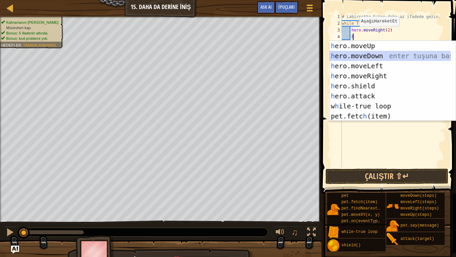
click at [366, 57] on div "h ero.moveUp enter tuşuna bas h ero.moveDown enter tuşuna bas h ero.moveLeft en…" at bounding box center [390, 91] width 121 height 100
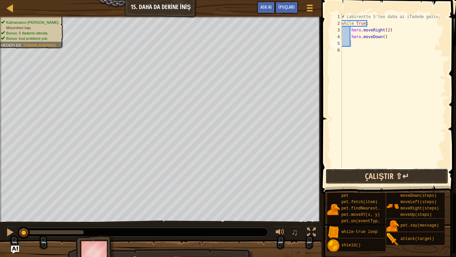
click at [377, 172] on button "Çalıştır ⇧↵" at bounding box center [387, 175] width 123 height 15
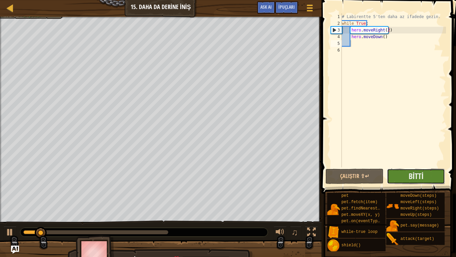
click at [394, 171] on button "Bitti" at bounding box center [416, 175] width 58 height 15
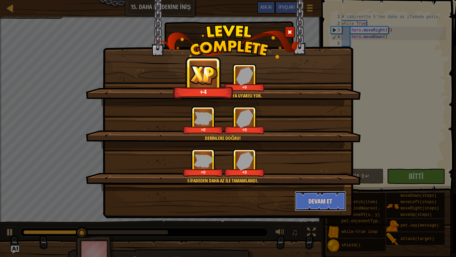
click at [331, 194] on button "Devam et" at bounding box center [321, 201] width 52 height 20
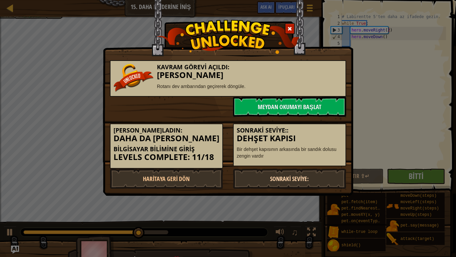
drag, startPoint x: 293, startPoint y: 178, endPoint x: 296, endPoint y: 173, distance: 5.8
click at [294, 177] on link "Sonraki Seviye:" at bounding box center [289, 178] width 113 height 20
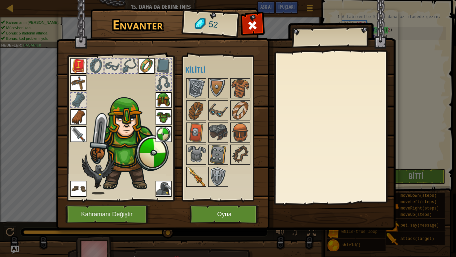
click at [202, 167] on div at bounding box center [196, 176] width 20 height 20
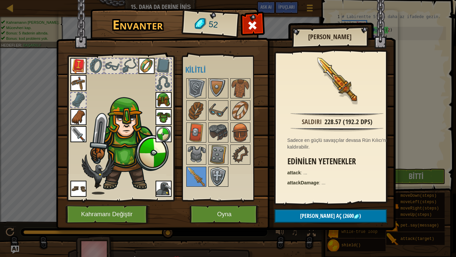
click at [212, 179] on img at bounding box center [218, 176] width 19 height 19
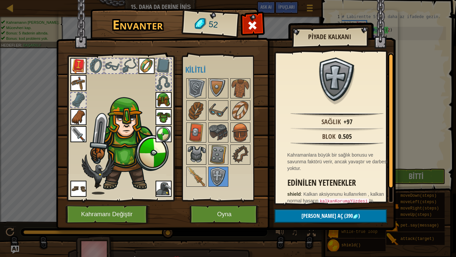
click at [193, 160] on img at bounding box center [196, 154] width 19 height 19
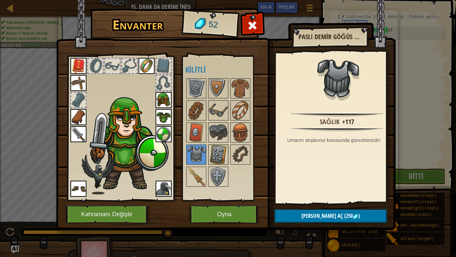
drag, startPoint x: 218, startPoint y: 162, endPoint x: 226, endPoint y: 161, distance: 8.0
click at [219, 162] on img at bounding box center [218, 154] width 19 height 19
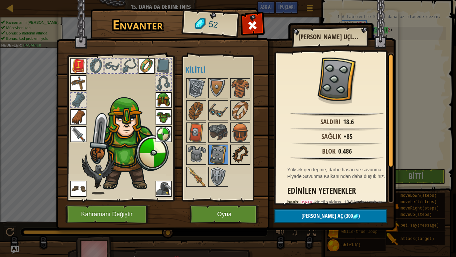
click at [236, 161] on img at bounding box center [240, 154] width 19 height 19
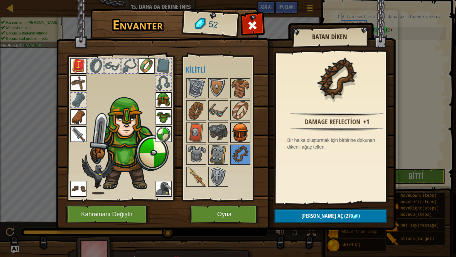
click at [236, 142] on div "Açık Giy Giy Giy Giy Giy Giy Giy Giy Giy Giy (iki kere tıklayarak giy) Kilitli" at bounding box center [227, 127] width 84 height 139
click at [219, 138] on img at bounding box center [218, 132] width 19 height 19
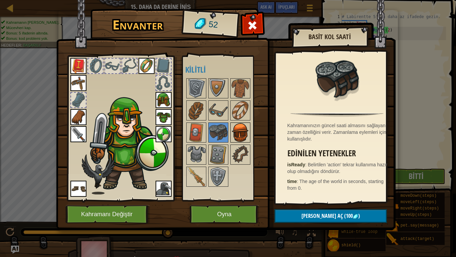
click at [243, 134] on img at bounding box center [240, 132] width 19 height 19
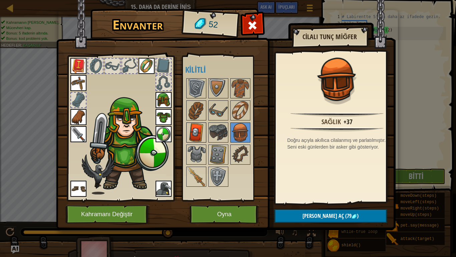
click at [202, 131] on img at bounding box center [196, 132] width 19 height 19
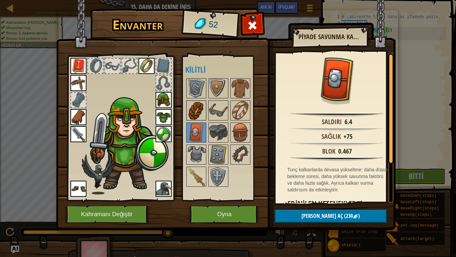
click at [201, 114] on img at bounding box center [196, 110] width 19 height 19
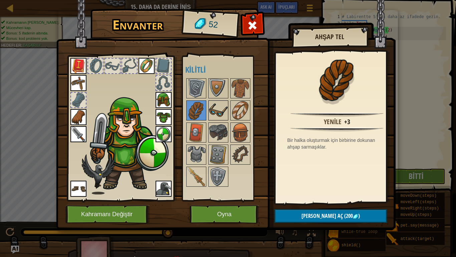
click at [219, 113] on img at bounding box center [218, 110] width 19 height 19
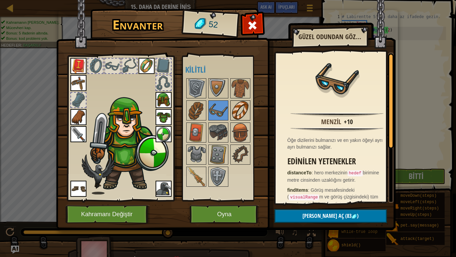
click at [234, 111] on img at bounding box center [240, 110] width 19 height 19
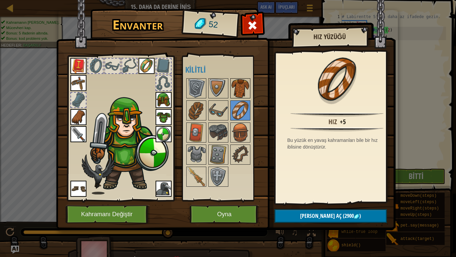
click at [234, 93] on img at bounding box center [240, 88] width 19 height 19
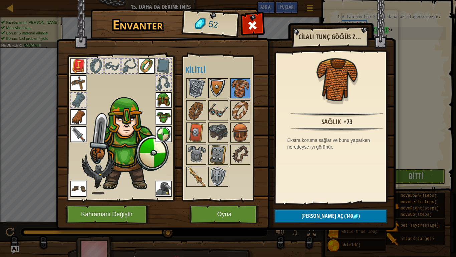
click at [209, 93] on img at bounding box center [218, 88] width 19 height 19
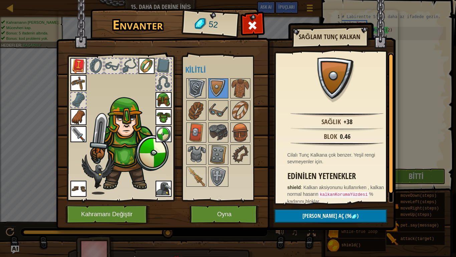
click at [190, 92] on img at bounding box center [196, 88] width 19 height 19
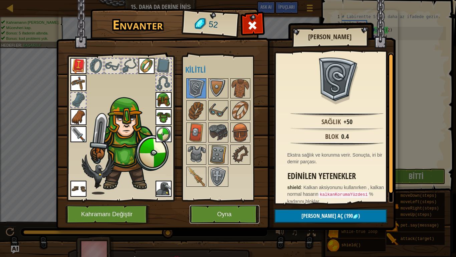
click at [226, 214] on button "Oyna" at bounding box center [225, 214] width 70 height 18
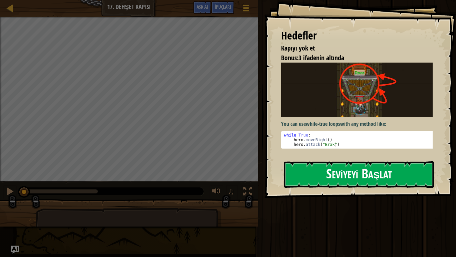
click at [325, 180] on button "Seviyeyi Başlat" at bounding box center [359, 174] width 150 height 26
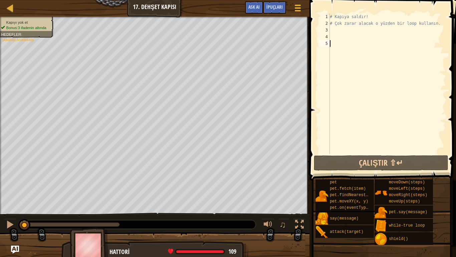
click at [331, 33] on div "# Kapıya saldır! # Çok zarar alacak o yüzden bir loop kullanın." at bounding box center [388, 90] width 118 height 154
type textarea "h"
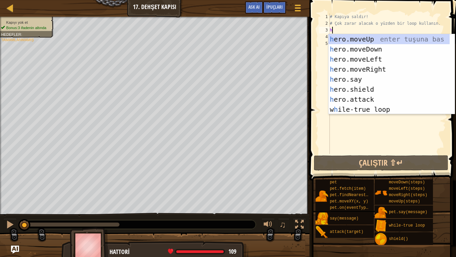
scroll to position [3, 0]
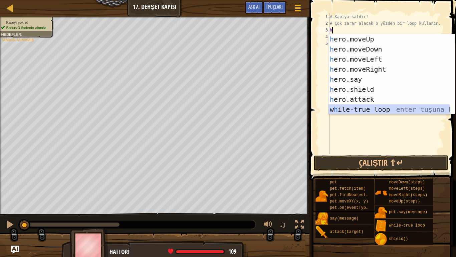
click at [336, 106] on div "h ero.moveUp enter tuşuna bas h ero.moveDown enter tuşuna bas h ero.moveLeft en…" at bounding box center [389, 84] width 121 height 100
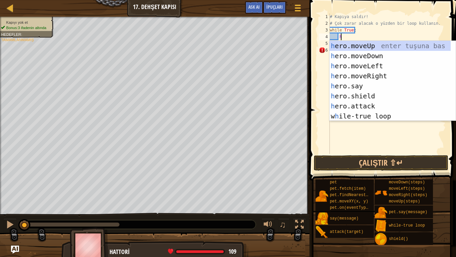
scroll to position [3, 0]
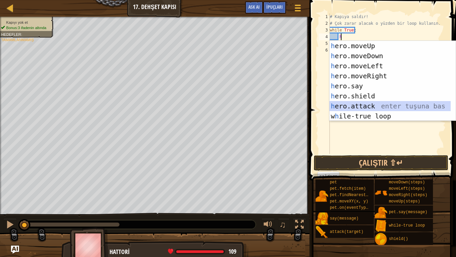
click at [340, 105] on div "h ero.moveUp enter tuşuna bas h ero.moveDown enter tuşuna bas h ero.moveLeft en…" at bounding box center [390, 91] width 121 height 100
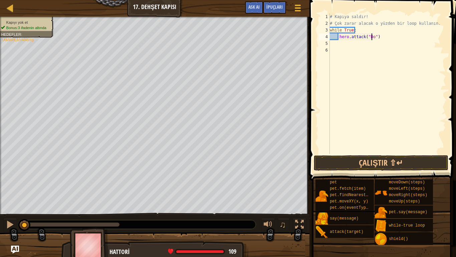
scroll to position [3, 4]
type textarea "hero.attack("Door")"
click at [390, 164] on button "Çalıştır ⇧↵" at bounding box center [381, 162] width 135 height 15
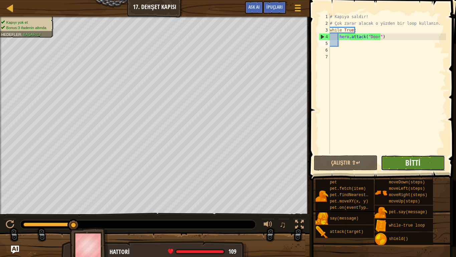
click at [398, 159] on button "Bitti" at bounding box center [413, 162] width 64 height 15
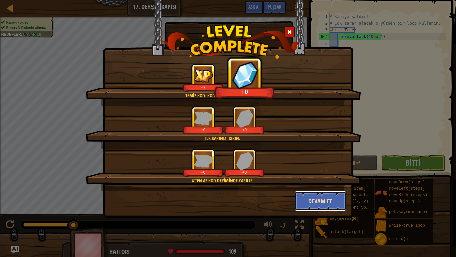
click at [338, 193] on button "Devam et" at bounding box center [321, 201] width 52 height 20
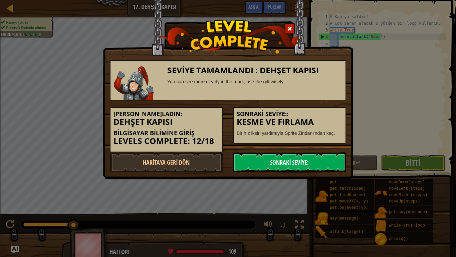
click at [316, 155] on link "Sonraki Seviye:" at bounding box center [289, 162] width 113 height 20
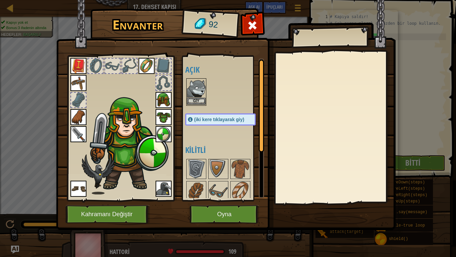
click at [191, 97] on img at bounding box center [196, 88] width 19 height 19
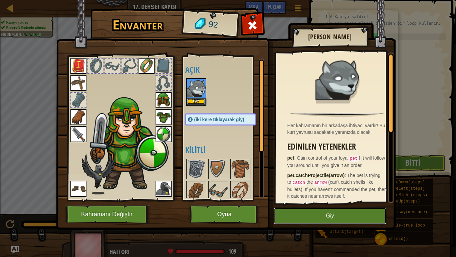
click at [283, 214] on button "Giy" at bounding box center [330, 215] width 113 height 17
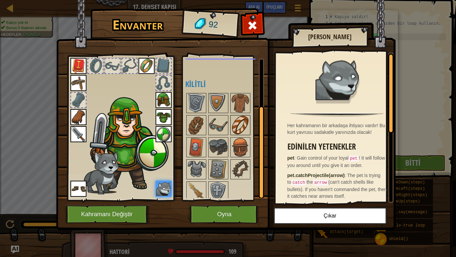
scroll to position [67, 0]
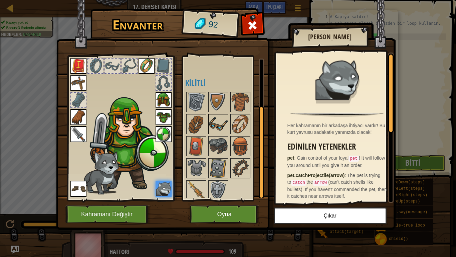
click at [227, 128] on img at bounding box center [218, 124] width 19 height 19
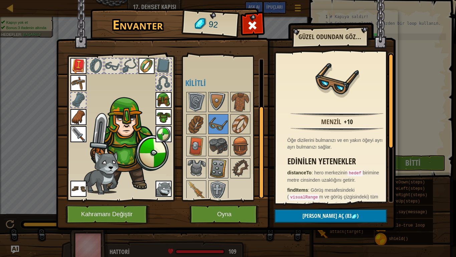
drag, startPoint x: 225, startPoint y: 155, endPoint x: 222, endPoint y: 159, distance: 4.3
click at [222, 159] on div "Açık Giy Giy Giy Giy Giy Giy Giy Giy Giy Giy Giy (iki kere tıklayarak giy) Kili…" at bounding box center [227, 127] width 84 height 139
click at [215, 180] on div at bounding box center [219, 190] width 20 height 20
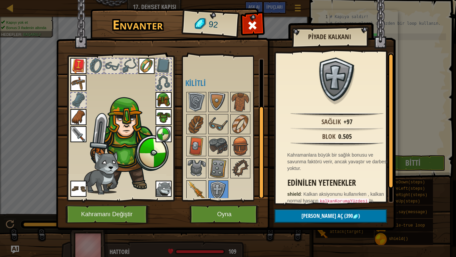
click at [193, 185] on img at bounding box center [196, 190] width 19 height 19
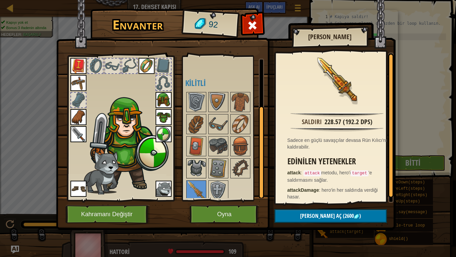
click at [199, 160] on img at bounding box center [196, 168] width 19 height 19
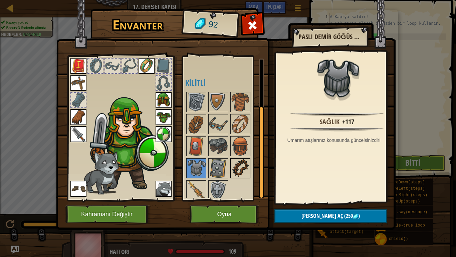
click at [231, 170] on div at bounding box center [241, 168] width 20 height 20
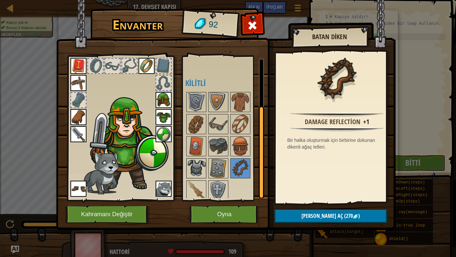
click at [204, 166] on img at bounding box center [196, 168] width 19 height 19
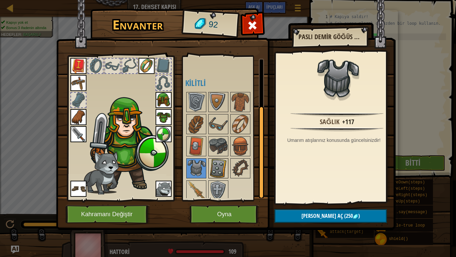
click at [211, 167] on img at bounding box center [218, 168] width 19 height 19
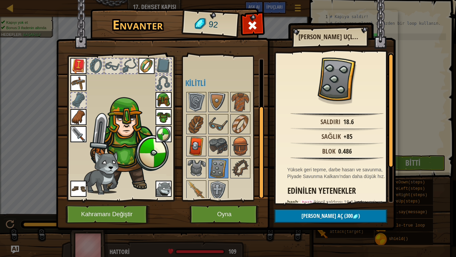
click at [195, 151] on img at bounding box center [196, 146] width 19 height 19
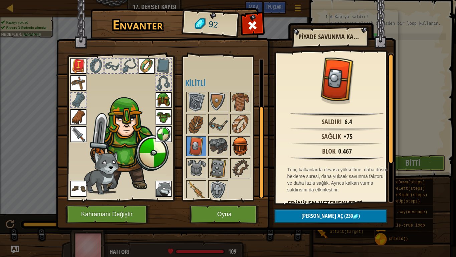
drag, startPoint x: 228, startPoint y: 149, endPoint x: 236, endPoint y: 149, distance: 8.7
click at [228, 149] on div at bounding box center [219, 146] width 20 height 20
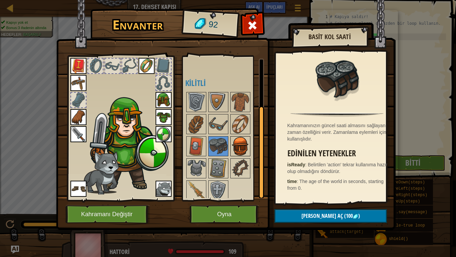
click at [244, 147] on img at bounding box center [240, 146] width 19 height 19
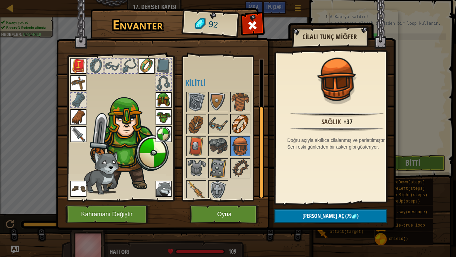
click at [243, 130] on img at bounding box center [240, 124] width 19 height 19
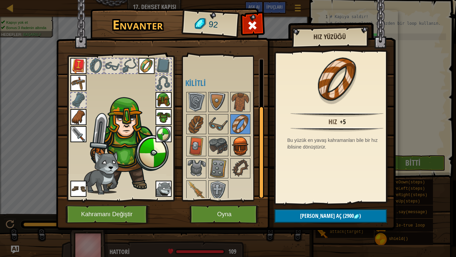
click at [234, 147] on img at bounding box center [240, 146] width 19 height 19
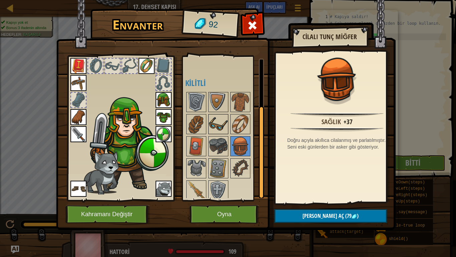
click at [221, 126] on img at bounding box center [218, 124] width 19 height 19
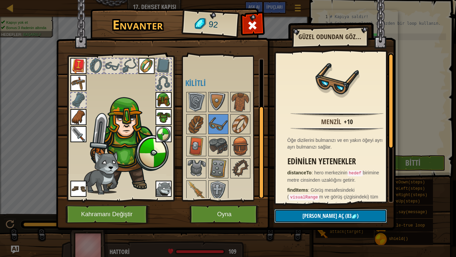
click at [309, 211] on button "[PERSON_NAME] aç (83 )" at bounding box center [331, 216] width 113 height 14
click at [306, 213] on button "Devam et" at bounding box center [331, 216] width 113 height 14
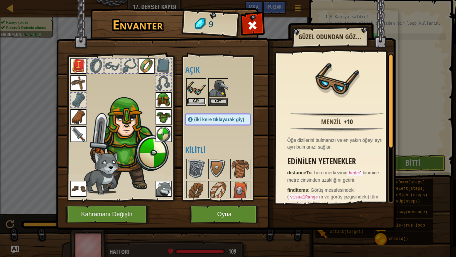
click at [194, 104] on button "Giy" at bounding box center [196, 101] width 19 height 7
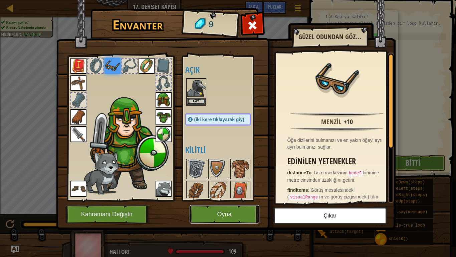
click at [222, 210] on button "Oyna" at bounding box center [225, 214] width 70 height 18
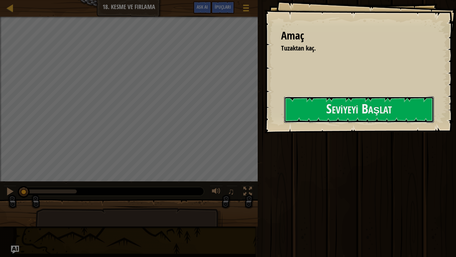
click at [303, 116] on button "Seviyeyi Başlat" at bounding box center [359, 109] width 150 height 26
click at [318, 112] on div "Amaç Tuzaktan kaç. Seviyeyi Başlat Yüklenemiyor Bu seviyeyi oynamak için bir ab…" at bounding box center [228, 128] width 456 height 257
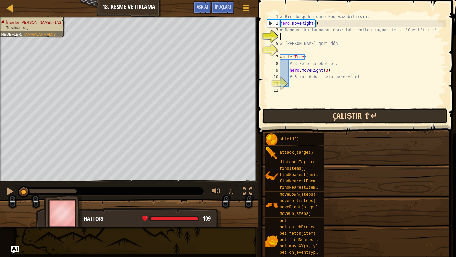
click at [319, 114] on button "Çalıştır ⇧↵" at bounding box center [355, 115] width 185 height 15
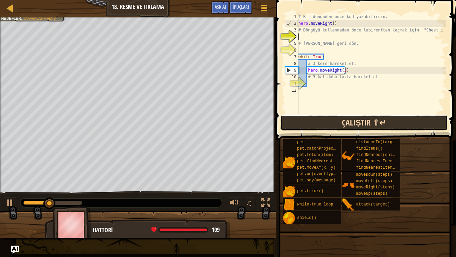
click at [324, 122] on button "Çalıştır ⇧↵" at bounding box center [364, 122] width 167 height 15
drag, startPoint x: 342, startPoint y: 125, endPoint x: 338, endPoint y: 122, distance: 5.2
click at [340, 124] on button "Çalıştır ⇧↵" at bounding box center [364, 122] width 167 height 15
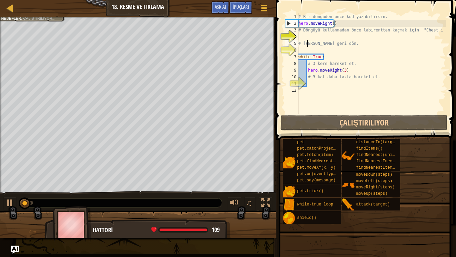
click at [307, 40] on div "# Bir döngüden önce kod yazabilirsin. hero . moveRight ( ) # Döngüyü kullanmada…" at bounding box center [371, 70] width 149 height 114
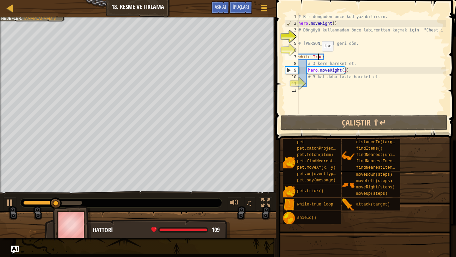
drag, startPoint x: 319, startPoint y: 58, endPoint x: 324, endPoint y: 58, distance: 5.7
click at [321, 57] on div "# Bir döngüden önce kod yazabilirsin. hero . moveRight ( ) # Döngüyü kullanmada…" at bounding box center [371, 70] width 149 height 114
click at [325, 58] on div "# Bir döngüden önce kod yazabilirsin. hero . moveRight ( ) # Döngüyü kullanmada…" at bounding box center [371, 70] width 149 height 114
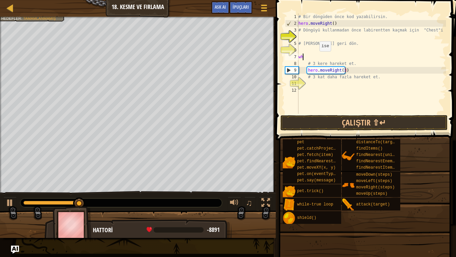
type textarea "w"
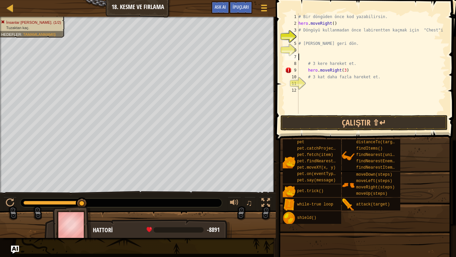
click at [344, 74] on div "# Bir döngüden önce kod yazabilirsin. hero . moveRight ( ) # Döngüyü kullanmada…" at bounding box center [371, 70] width 149 height 114
click at [347, 71] on div "# Bir döngüden önce kod yazabilirsin. hero . moveRight ( ) # Döngüyü kullanmada…" at bounding box center [371, 70] width 149 height 114
type textarea "h"
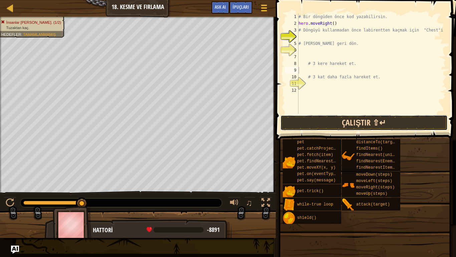
drag, startPoint x: 310, startPoint y: 117, endPoint x: 310, endPoint y: 122, distance: 5.3
click at [310, 122] on button "Çalıştır ⇧↵" at bounding box center [364, 122] width 167 height 15
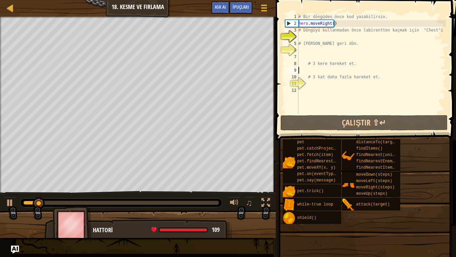
click at [305, 37] on div "# Bir döngüden önce kod yazabilirsin. hero . moveRight ( ) # Döngüyü kullanmada…" at bounding box center [371, 70] width 149 height 114
type textarea "h"
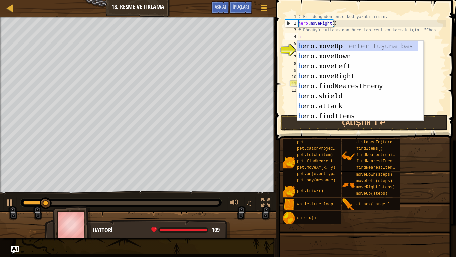
scroll to position [3, 0]
click at [325, 43] on div "h ero.moveUp enter tuşuna bas h ero.moveDown enter tuşuna bas h ero.moveLeft en…" at bounding box center [357, 91] width 121 height 100
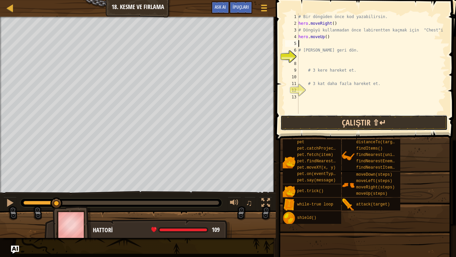
click at [302, 120] on button "Çalıştır ⇧↵" at bounding box center [364, 122] width 167 height 15
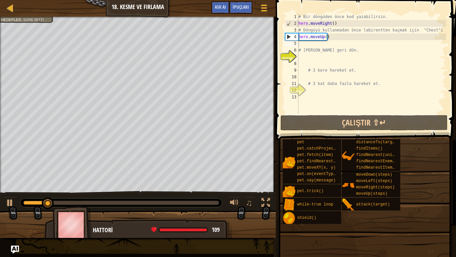
click at [302, 133] on span at bounding box center [365, 231] width 176 height 198
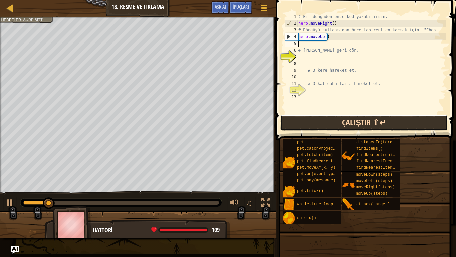
click at [304, 127] on button "Çalıştır ⇧↵" at bounding box center [364, 122] width 167 height 15
click at [337, 118] on button "Çalıştır ⇧↵" at bounding box center [364, 122] width 167 height 15
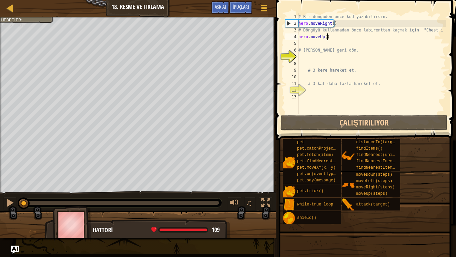
click at [327, 39] on div "# Bir döngüden önce kod yazabilirsin. hero . moveRight ( ) # Döngüyü kullanmada…" at bounding box center [371, 70] width 149 height 114
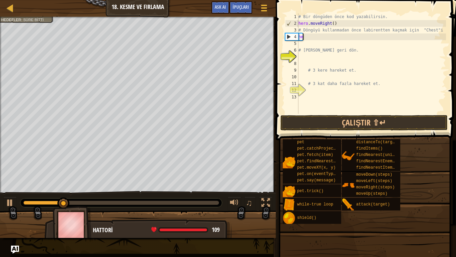
type textarea "h"
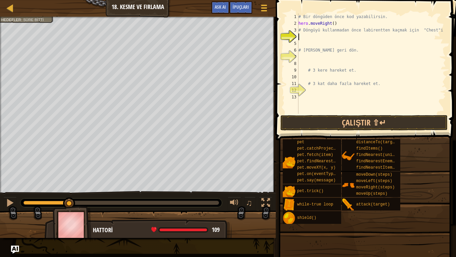
type textarea "h"
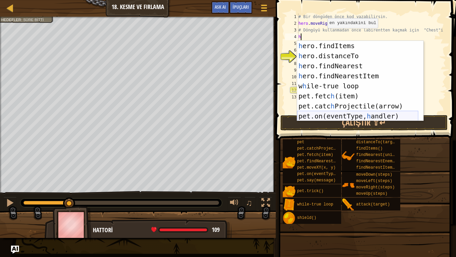
scroll to position [50, 0]
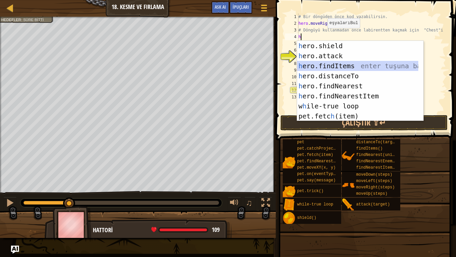
click at [343, 68] on div "h ero.shield enter tuşuna bas h ero.attack enter tuşuna bas h ero.findItems ent…" at bounding box center [357, 91] width 121 height 100
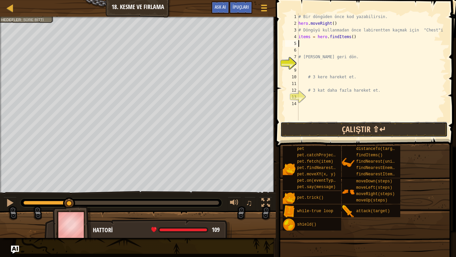
click at [346, 129] on button "Çalıştır ⇧↵" at bounding box center [364, 129] width 167 height 15
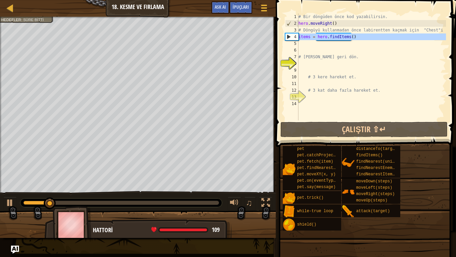
click at [297, 36] on div "4" at bounding box center [292, 36] width 13 height 7
type textarea "items = hero.findItems()"
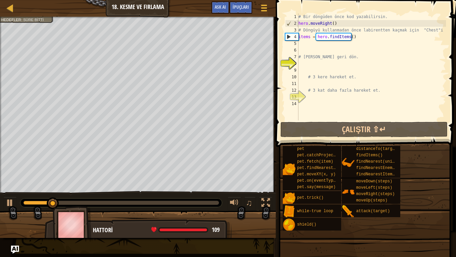
click at [299, 35] on div "# Bir döngüden önce kod yazabilirsin. hero . moveRight ( ) # Döngüyü kullanmada…" at bounding box center [371, 73] width 149 height 120
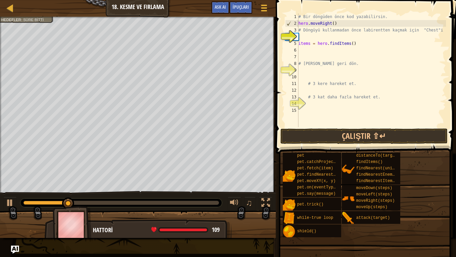
drag, startPoint x: 301, startPoint y: 38, endPoint x: 299, endPoint y: 42, distance: 4.5
click at [301, 38] on div "# Bir döngüden önce kod yazabilirsin. hero . moveRight ( ) # Döngüyü kullanmada…" at bounding box center [371, 76] width 149 height 127
click at [301, 41] on div "# Bir döngüden önce kod yazabilirsin. hero . moveRight ( ) # Döngüyü kullanmada…" at bounding box center [371, 76] width 149 height 127
type textarea "items = hero.findItems()"
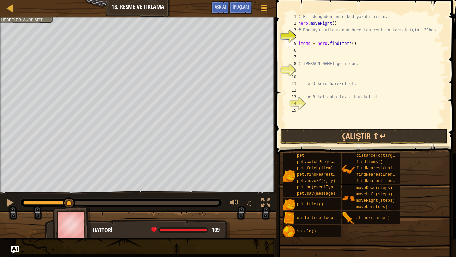
click at [306, 37] on div "# Bir döngüden önce kod yazabilirsin. hero . moveRight ( ) # Döngüyü kullanmada…" at bounding box center [371, 76] width 149 height 127
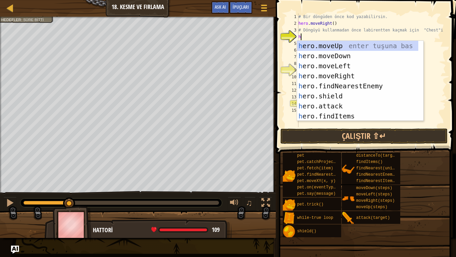
type textarea "h"
drag, startPoint x: 347, startPoint y: 46, endPoint x: 340, endPoint y: 59, distance: 14.6
click at [347, 48] on div "h ero.moveUp enter tuşuna bas h ero.moveDown enter tuşuna bas h ero.moveLeft en…" at bounding box center [357, 91] width 121 height 100
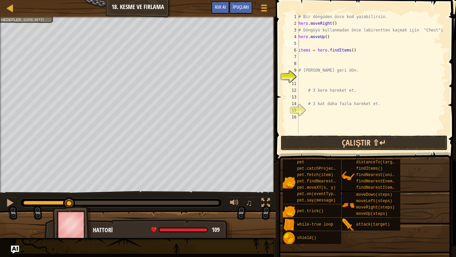
click at [359, 138] on button "Çalıştır ⇧↵" at bounding box center [364, 142] width 167 height 15
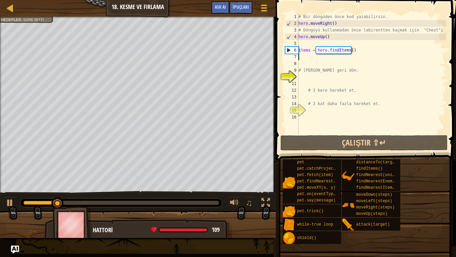
click at [320, 56] on div "# Bir döngüden önce kod yazabilirsin. hero . moveRight ( ) # Döngüyü kullanmada…" at bounding box center [371, 80] width 149 height 134
click at [325, 80] on div "# Bir döngüden önce kod yazabilirsin. hero . moveRight ( ) # Döngüyü kullanmada…" at bounding box center [371, 80] width 149 height 134
type textarea "h"
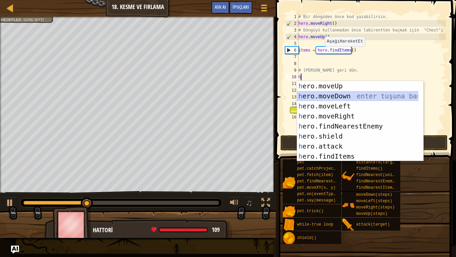
click at [341, 100] on div "h ero.moveUp enter tuşuna bas h ero.moveDown enter tuşuna bas h ero.moveLeft en…" at bounding box center [357, 131] width 121 height 100
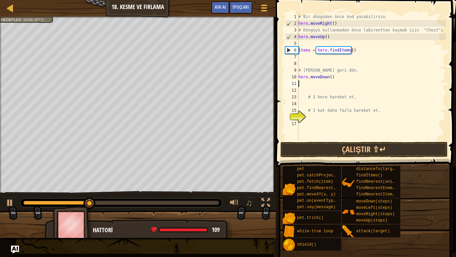
type textarea "h"
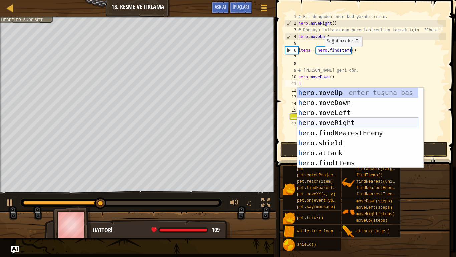
click at [338, 121] on div "h ero.moveUp enter tuşuna bas h ero.moveDown enter tuşuna bas h ero.moveLeft en…" at bounding box center [357, 138] width 121 height 100
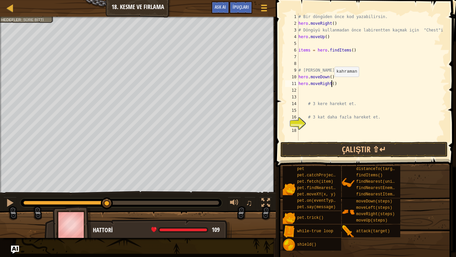
click at [331, 83] on div "# Bir döngüden önce kod yazabilirsin. hero . moveRight ( ) # Döngüyü kullanmada…" at bounding box center [371, 83] width 149 height 140
click at [328, 151] on button "Çalıştır ⇧↵" at bounding box center [364, 149] width 167 height 15
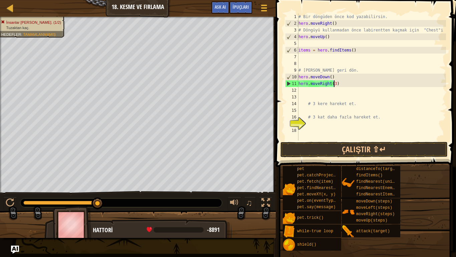
type textarea "hero.moveRight(3)"
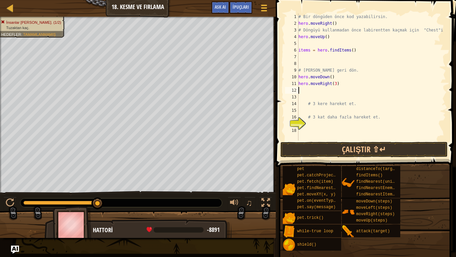
click at [334, 92] on div "# Bir döngüden önce kod yazabilirsin. hero . moveRight ( ) # Döngüyü kullanmada…" at bounding box center [371, 83] width 149 height 140
type textarea "h"
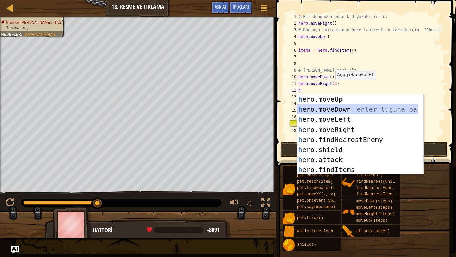
click at [333, 109] on div "h ero.moveUp enter tuşuna bas h ero.moveDown enter tuşuna bas h ero.moveLeft en…" at bounding box center [357, 144] width 121 height 100
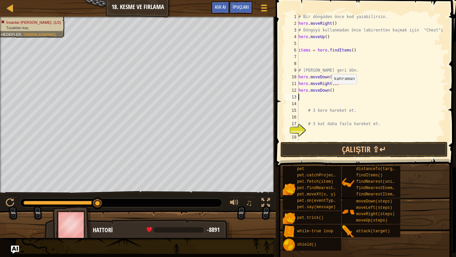
click at [329, 91] on div "# Bir döngüden önce kod yazabilirsin. hero . moveRight ( ) # Döngüyü kullanmada…" at bounding box center [371, 83] width 149 height 140
click at [329, 152] on button "Çalıştır ⇧↵" at bounding box center [364, 149] width 167 height 15
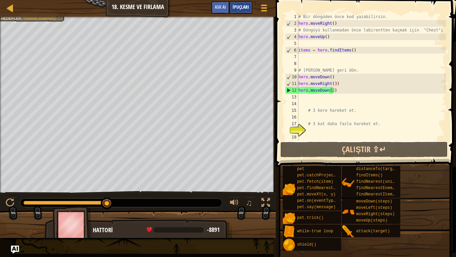
click at [251, 3] on div "İpuçları" at bounding box center [241, 7] width 23 height 12
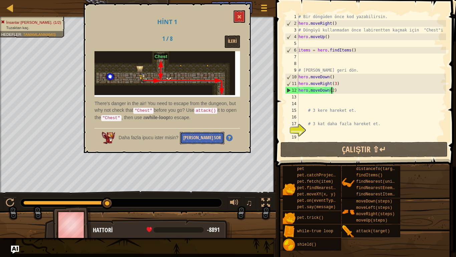
click at [194, 134] on button "[PERSON_NAME] Sor" at bounding box center [202, 138] width 44 height 12
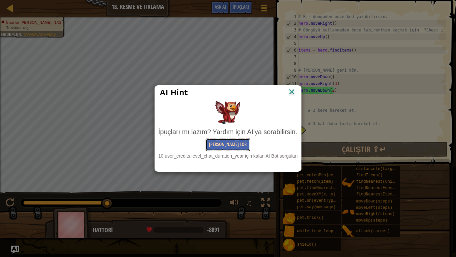
click at [221, 141] on button "[PERSON_NAME] Sor" at bounding box center [228, 144] width 44 height 12
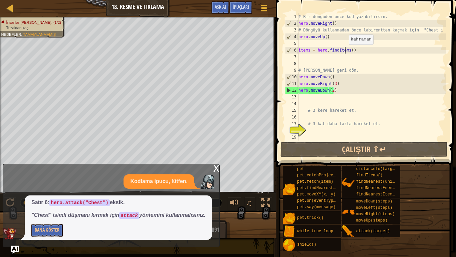
click at [346, 51] on div "# Bir döngüden önce kod yazabilirsin. hero . moveRight ( ) # Döngüyü kullanmada…" at bounding box center [371, 83] width 149 height 140
click at [347, 50] on div "# Bir döngüden önce kod yazabilirsin. hero . moveRight ( ) # Döngüyü kullanmada…" at bounding box center [371, 83] width 149 height 140
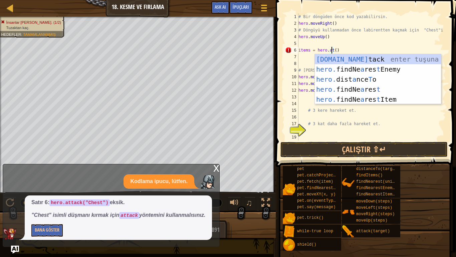
scroll to position [3, 3]
click at [341, 59] on div "[DOMAIN_NAME] tack enter tuşuna bas hero. [PERSON_NAME] a res t Enemy enter tuş…" at bounding box center [378, 89] width 126 height 70
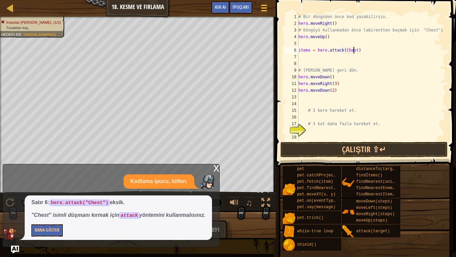
scroll to position [3, 4]
click at [358, 150] on button "Çalıştır ⇧↵" at bounding box center [364, 149] width 167 height 15
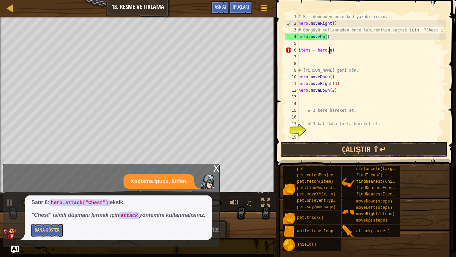
scroll to position [3, 2]
type textarea ")"
click at [309, 51] on div "# Bir döngüden önce kod yazabilirsin. hero . moveRight ( ) # Döngüyü kullanmada…" at bounding box center [371, 83] width 149 height 140
type textarea "h"
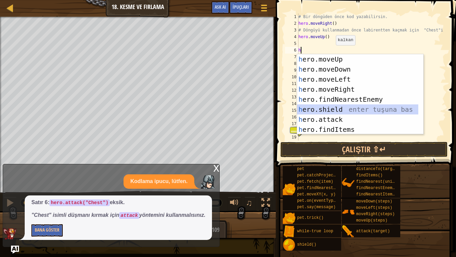
click at [341, 111] on div "h ero.moveUp enter tuşuna bas h ero.moveDown enter tuşuna bas h ero.moveLeft en…" at bounding box center [360, 104] width 126 height 100
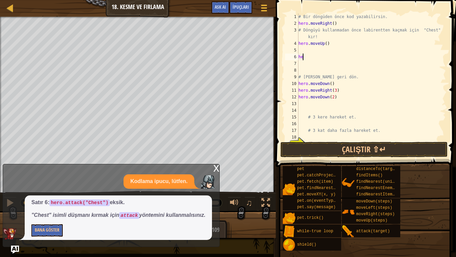
type textarea "h"
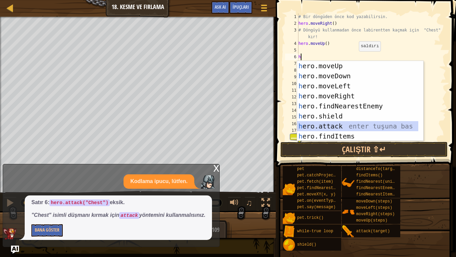
click at [351, 123] on div "h ero.moveUp enter tuşuna bas h ero.moveDown enter tuşuna bas h ero.moveLeft en…" at bounding box center [357, 111] width 121 height 100
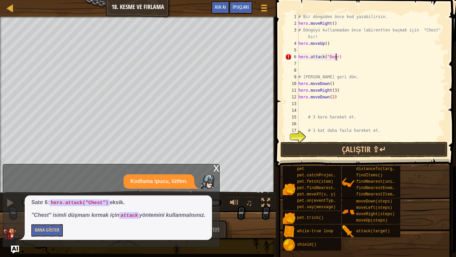
scroll to position [3, 3]
click at [325, 148] on button "Çalıştır ⇧↵" at bounding box center [364, 149] width 167 height 15
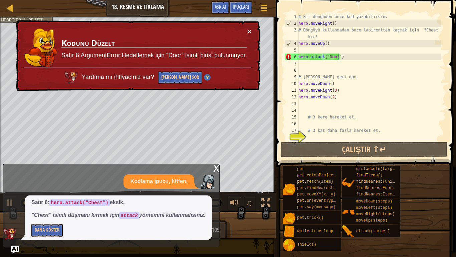
click at [249, 29] on button "×" at bounding box center [250, 31] width 4 height 7
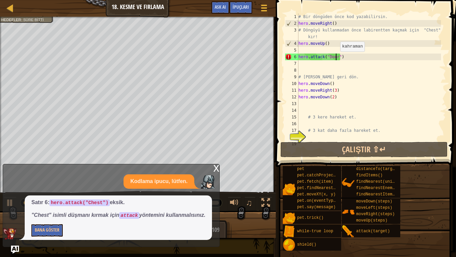
click at [337, 58] on div "# Bir döngüden önce kod yazabilirsin. hero . moveRight ( ) # Döngüyü kullanmada…" at bounding box center [369, 83] width 144 height 140
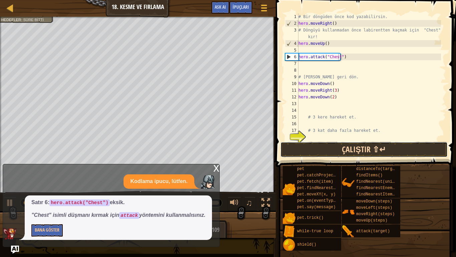
click at [341, 144] on button "Çalıştır ⇧↵" at bounding box center [364, 149] width 167 height 15
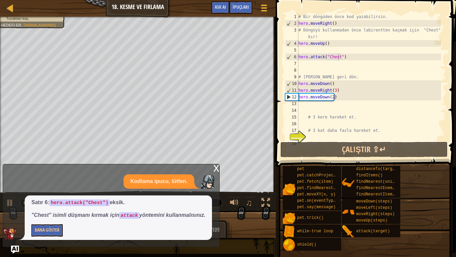
click at [217, 165] on div "x" at bounding box center [217, 167] width 6 height 7
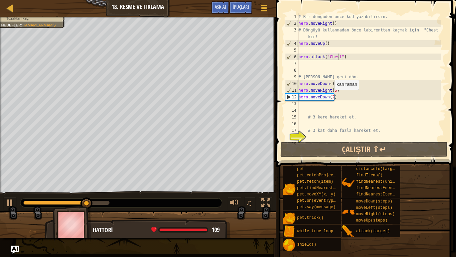
click at [331, 96] on div "# Bir döngüden önce kod yazabilirsin. hero . moveRight ( ) # Döngüyü kullanmada…" at bounding box center [369, 83] width 144 height 140
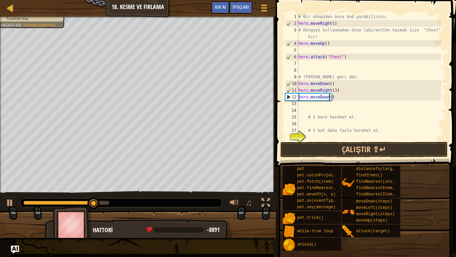
scroll to position [3, 2]
type textarea "hero.moveDown(3)"
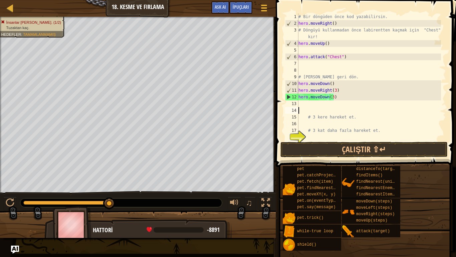
click at [315, 107] on div "# Bir döngüden önce kod yazabilirsin. hero . moveRight ( ) # Döngüyü kullanmada…" at bounding box center [369, 83] width 144 height 140
click at [313, 104] on div "# Bir döngüden önce kod yazabilirsin. hero . moveRight ( ) # Döngüyü kullanmada…" at bounding box center [369, 76] width 144 height 127
type textarea "h"
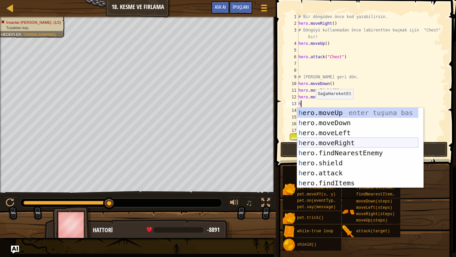
click at [339, 141] on div "h ero.moveUp enter tuşuna bas h ero.moveDown enter tuşuna bas h ero.moveLeft en…" at bounding box center [357, 158] width 121 height 100
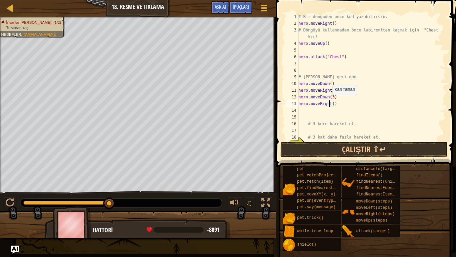
click at [329, 101] on div "# Bir döngüden önce kod yazabilirsin. hero . moveRight ( ) # Döngüyü kullanmada…" at bounding box center [369, 83] width 144 height 140
click at [332, 102] on div "# Bir döngüden önce kod yazabilirsin. hero . moveRight ( ) # Döngüyü kullanmada…" at bounding box center [369, 83] width 144 height 140
type textarea "hero.moveRight(3)"
click at [382, 147] on button "Çalıştır ⇧↵" at bounding box center [364, 149] width 167 height 15
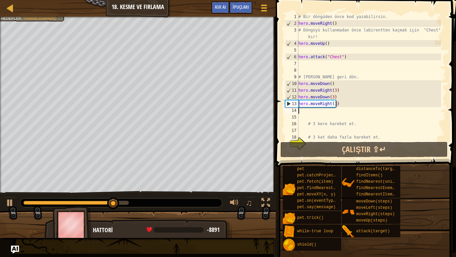
click at [302, 108] on div "# Bir döngüden önce kod yazabilirsin. hero . moveRight ( ) # Döngüyü kullanmada…" at bounding box center [369, 83] width 144 height 140
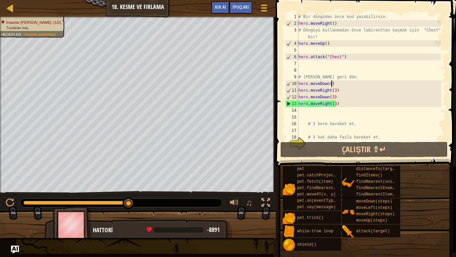
click at [339, 84] on div "# Bir döngüden önce kod yazabilirsin. hero . moveRight ( ) # Döngüyü kullanmada…" at bounding box center [369, 83] width 144 height 140
click at [337, 101] on div "# Bir döngüden önce kod yazabilirsin. hero . moveRight ( ) # Döngüyü kullanmada…" at bounding box center [369, 83] width 144 height 140
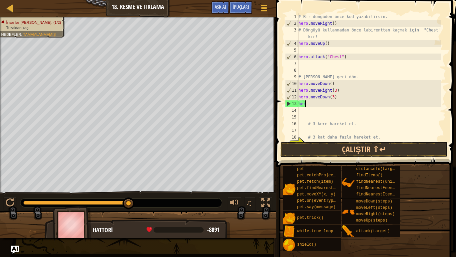
type textarea "h"
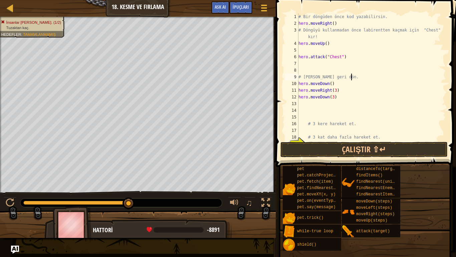
click at [353, 80] on div "# Bir döngüden önce kod yazabilirsin. hero . moveRight ( ) # Döngüyü kullanmada…" at bounding box center [369, 83] width 144 height 140
type textarea "# [PERSON_NAME] geri dön."
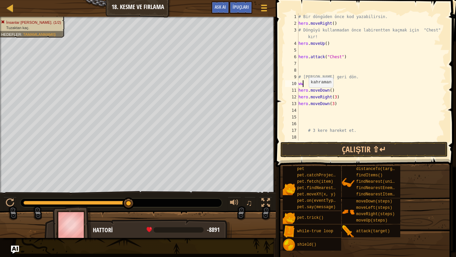
type textarea "w"
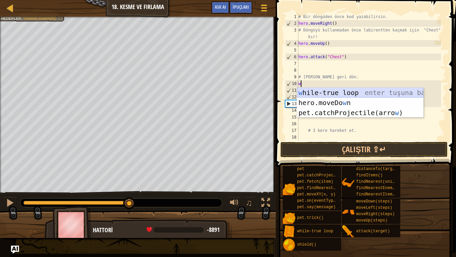
click at [306, 90] on div "w hile-true loop enter tuşuna bas hero.moveDo w n enter tuşuna bas pet.catchPro…" at bounding box center [360, 113] width 126 height 50
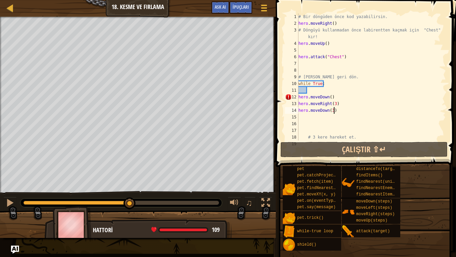
click at [333, 111] on div "# Bir döngüden önce kod yazabilirsin. hero . moveRight ( ) # Döngüyü kullanmada…" at bounding box center [369, 83] width 144 height 140
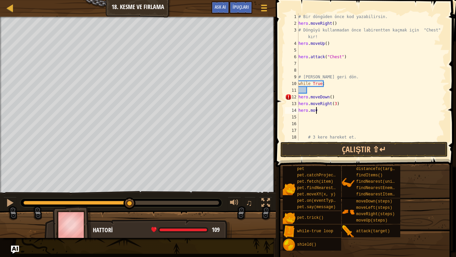
type textarea "h"
click at [311, 73] on div "# Bir döngüden önce kod yazabilirsin. hero . moveRight ( ) # Döngüyü kullanmada…" at bounding box center [369, 83] width 144 height 140
type textarea "h"
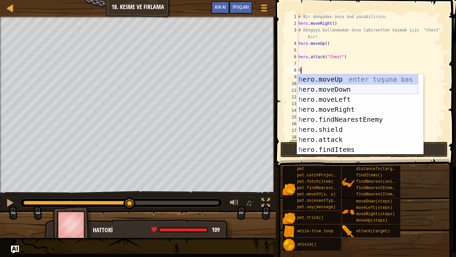
click at [322, 89] on div "h ero.moveUp enter tuşuna bas h ero.moveDown enter tuşuna bas h ero.moveLeft en…" at bounding box center [357, 124] width 121 height 100
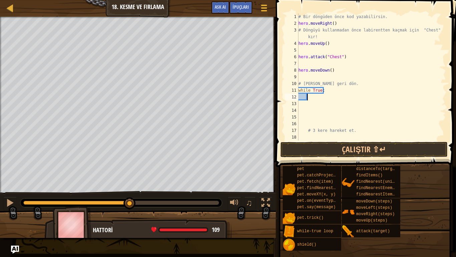
click at [321, 96] on div "# Bir döngüden önce kod yazabilirsin. hero . moveRight ( ) # Döngüyü kullanmada…" at bounding box center [369, 83] width 144 height 140
type textarea "h"
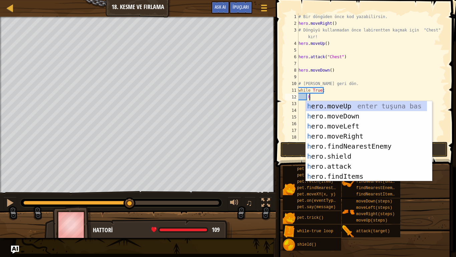
scroll to position [3, 0]
click at [349, 133] on div "h ero.moveUp enter tuşuna bas h ero.moveDown enter tuşuna bas h ero.moveLeft en…" at bounding box center [366, 151] width 121 height 100
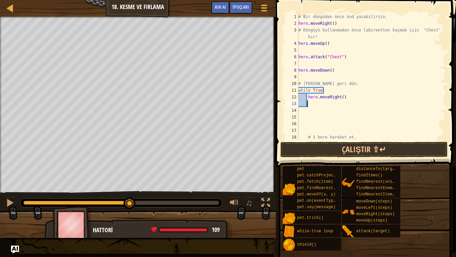
type textarea "h"
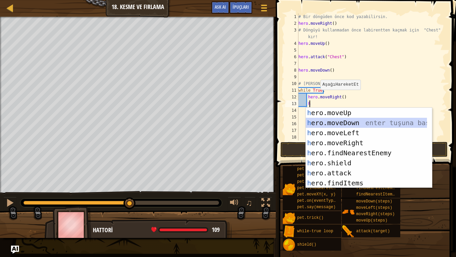
click at [340, 122] on div "h ero.moveUp enter tuşuna bas h ero.moveDown enter tuşuna bas h ero.moveLeft en…" at bounding box center [366, 158] width 121 height 100
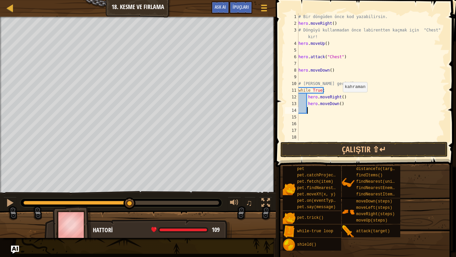
click at [340, 99] on div "# Bir döngüden önce kod yazabilirsin. hero . moveRight ( ) # Döngüyü kullanmada…" at bounding box center [369, 83] width 144 height 140
click at [337, 106] on div "# Bir döngüden önce kod yazabilirsin. hero . moveRight ( ) # Döngüyü kullanmada…" at bounding box center [369, 83] width 144 height 140
type textarea "hero.moveDown(3)"
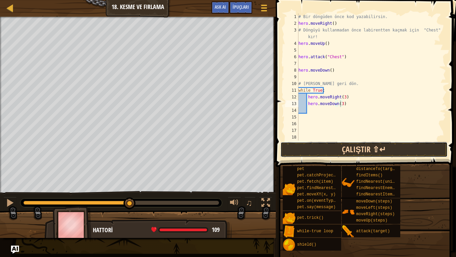
drag, startPoint x: 350, startPoint y: 150, endPoint x: 352, endPoint y: 146, distance: 4.3
click at [350, 149] on button "Çalıştır ⇧↵" at bounding box center [364, 149] width 167 height 15
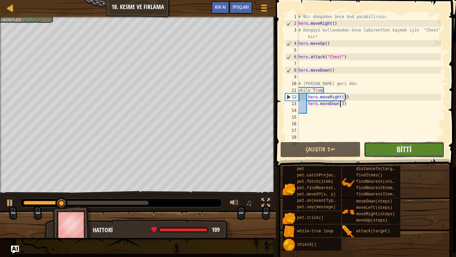
click at [397, 151] on span "Bitti" at bounding box center [404, 149] width 15 height 11
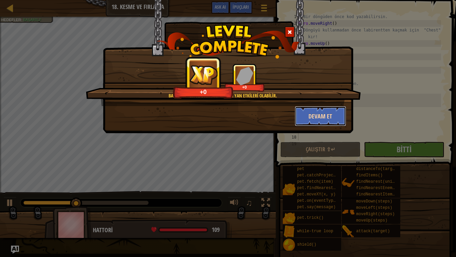
click at [334, 117] on button "Devam et" at bounding box center [321, 116] width 52 height 20
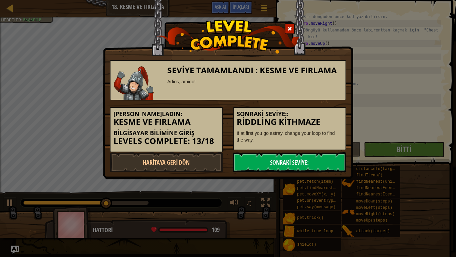
click at [299, 155] on link "Sonraki Seviye:" at bounding box center [289, 162] width 113 height 20
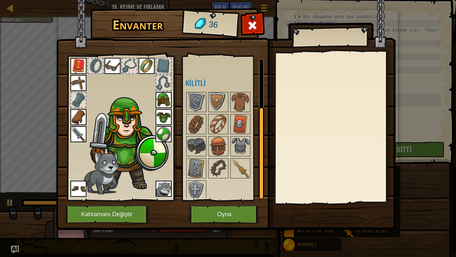
scroll to position [70, 0]
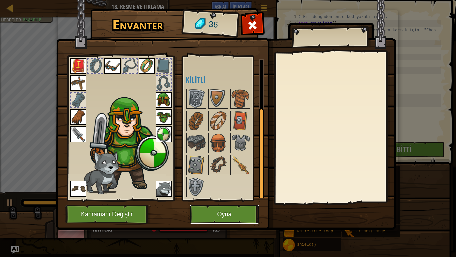
click at [209, 214] on button "Oyna" at bounding box center [225, 214] width 70 height 18
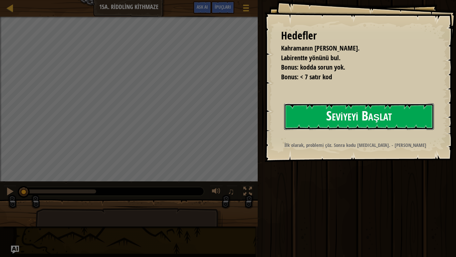
click at [329, 111] on button "Seviyeyi Başlat" at bounding box center [359, 116] width 150 height 26
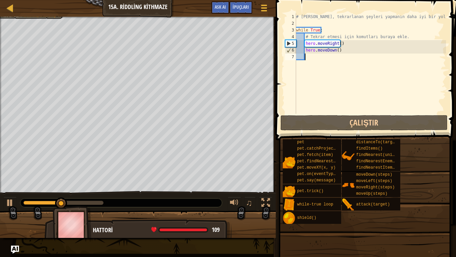
click at [308, 58] on div "# [PERSON_NAME], tekrarlanan şeyleri yapmanın daha iyi bir yoludur. while True …" at bounding box center [370, 70] width 151 height 114
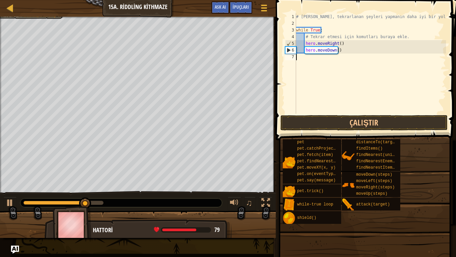
click at [300, 53] on div "# [PERSON_NAME], tekrarlanan şeyleri yapmanın daha iyi bir yoludur. while True …" at bounding box center [370, 70] width 151 height 114
click at [297, 51] on div "# [PERSON_NAME], tekrarlanan şeyleri yapmanın daha iyi bir yoludur. while True …" at bounding box center [370, 70] width 151 height 114
type textarea "hero.moveDown()"
click at [297, 49] on div "# [PERSON_NAME], tekrarlanan şeyleri yapmanın daha iyi bir yoludur. while True …" at bounding box center [370, 63] width 151 height 100
click at [299, 48] on div "# [PERSON_NAME], tekrarlanan şeyleri yapmanın daha iyi bir yoludur. while True …" at bounding box center [370, 70] width 151 height 114
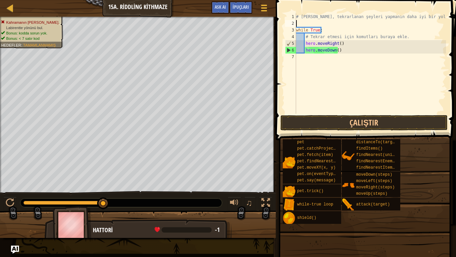
click at [322, 25] on div "# [PERSON_NAME], tekrarlanan şeyleri yapmanın daha iyi bir yoludur. while True …" at bounding box center [370, 70] width 151 height 114
drag, startPoint x: 321, startPoint y: 26, endPoint x: 326, endPoint y: 29, distance: 5.4
click at [321, 28] on div "# [PERSON_NAME], tekrarlanan şeyleri yapmanın daha iyi bir yoludur. while True …" at bounding box center [370, 70] width 151 height 114
click at [326, 29] on div "# [PERSON_NAME], tekrarlanan şeyleri yapmanın daha iyi bir yoludur. while True …" at bounding box center [370, 63] width 151 height 100
type textarea "w"
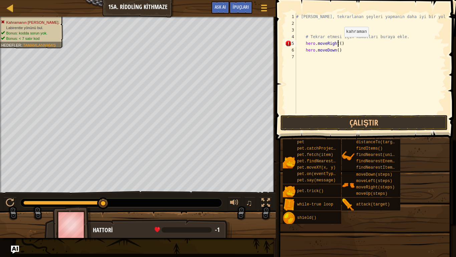
click at [338, 43] on div "# [PERSON_NAME], tekrarlanan şeyleri yapmanın daha iyi bir yoludur. # Tekrar et…" at bounding box center [370, 70] width 151 height 114
type textarea "hero.moveRight(2)"
click at [326, 132] on span at bounding box center [365, 231] width 176 height 198
drag, startPoint x: 330, startPoint y: 122, endPoint x: 329, endPoint y: 118, distance: 3.4
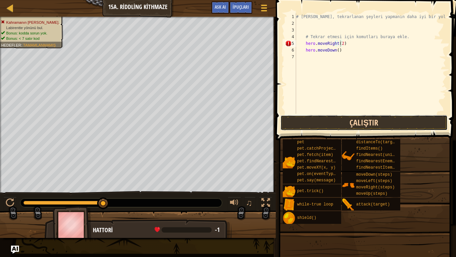
click at [329, 118] on button "Çalıştır" at bounding box center [364, 122] width 167 height 15
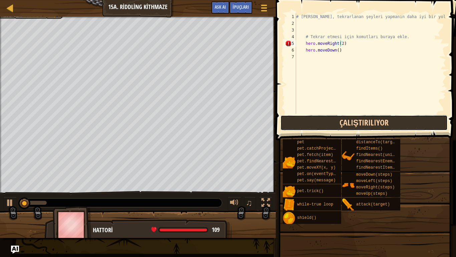
click at [328, 118] on button "Çalıştırılıyor" at bounding box center [364, 122] width 167 height 15
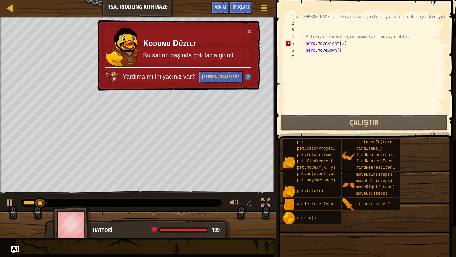
click at [247, 27] on div "× Kodunu Düzelt Bu satırın başında çok fazla girinti. Yardıma mı ihtiyacınız va…" at bounding box center [178, 55] width 164 height 71
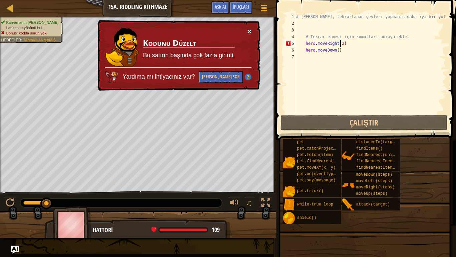
click at [249, 31] on button "×" at bounding box center [250, 31] width 4 height 7
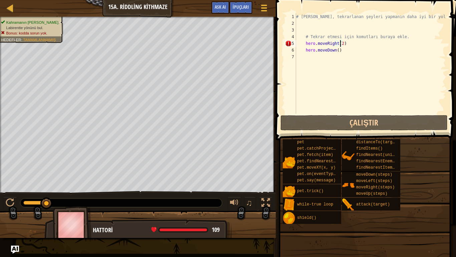
click at [328, 61] on div "# [PERSON_NAME], tekrarlanan şeyleri yapmanın daha iyi bir yoludur. # Tekrar et…" at bounding box center [370, 70] width 151 height 114
click at [335, 43] on div "# [PERSON_NAME], tekrarlanan şeyleri yapmanın daha iyi bir yoludur. # Tekrar et…" at bounding box center [370, 70] width 151 height 114
click at [345, 44] on div "# [PERSON_NAME], tekrarlanan şeyleri yapmanın daha iyi bir yoludur. # Tekrar et…" at bounding box center [370, 70] width 151 height 114
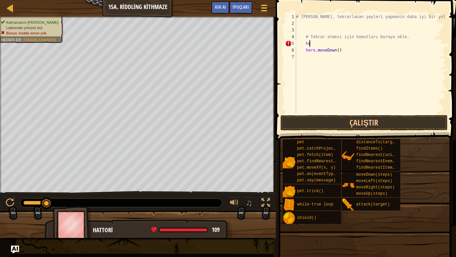
type textarea "h"
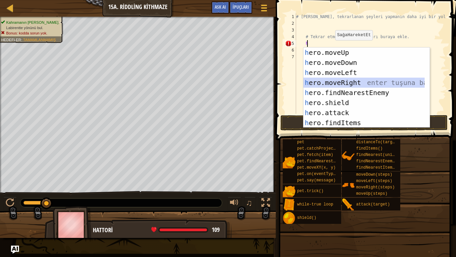
click at [350, 81] on div "h ero.moveUp enter tuşuna bas h ero.moveDown enter tuşuna bas h ero.moveLeft en…" at bounding box center [364, 97] width 121 height 100
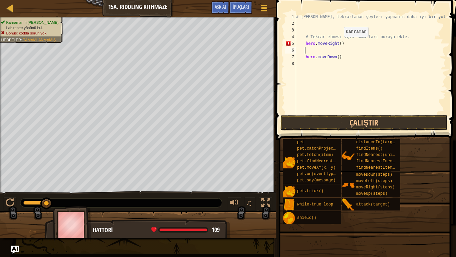
click at [338, 43] on div "# [PERSON_NAME], tekrarlanan şeyleri yapmanın daha iyi bir yoludur. # Tekrar et…" at bounding box center [370, 70] width 151 height 114
type textarea "hero.moveRight(1)"
click at [303, 53] on div "# [PERSON_NAME], tekrarlanan şeyleri yapmanın daha iyi bir yoludur. # Tekrar et…" at bounding box center [370, 70] width 151 height 114
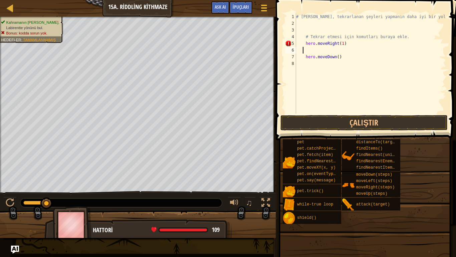
type textarea "h"
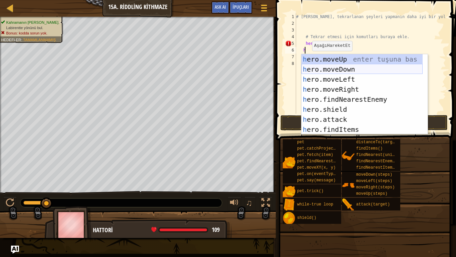
click at [336, 70] on div "h ero.moveUp enter tuşuna bas h ero.moveDown enter tuşuna bas h ero.moveLeft en…" at bounding box center [362, 104] width 121 height 100
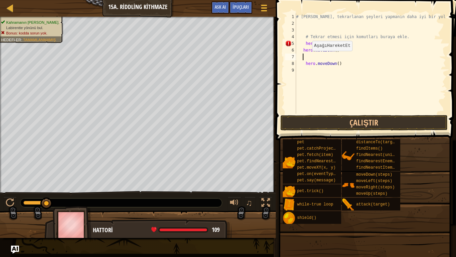
type textarea "h"
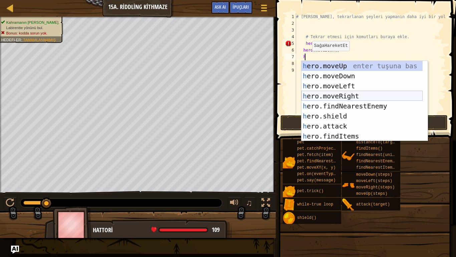
click at [341, 93] on div "h ero.moveUp enter tuşuna bas h ero.moveDown enter tuşuna bas h ero.moveLeft en…" at bounding box center [362, 111] width 121 height 100
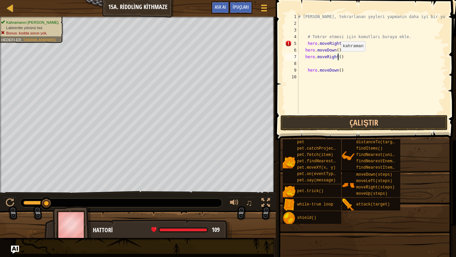
click at [337, 58] on div "# [PERSON_NAME], tekrarlanan şeyleri yapmanın daha iyi bir yoludur. # Tekrar et…" at bounding box center [371, 70] width 149 height 114
click at [341, 71] on div "# [PERSON_NAME], tekrarlanan şeyleri yapmanın daha iyi bir yoludur. # Tekrar et…" at bounding box center [371, 70] width 149 height 114
type textarea "h"
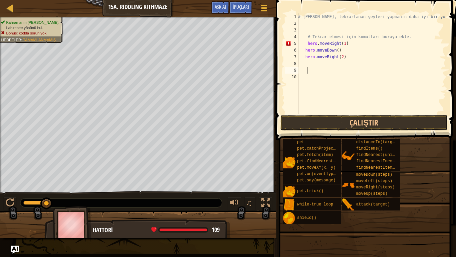
type textarea "h"
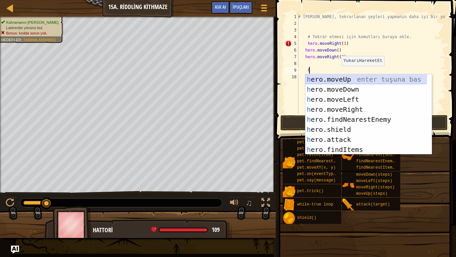
click at [345, 77] on div "h ero.moveUp enter tuşuna bas h ero.moveDown enter tuşuna bas h ero.moveLeft en…" at bounding box center [366, 124] width 121 height 100
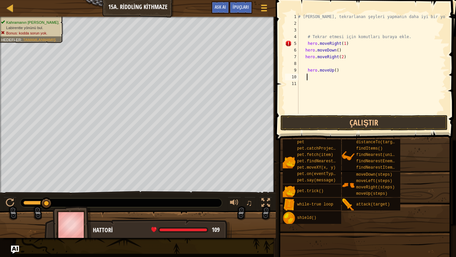
type textarea "h"
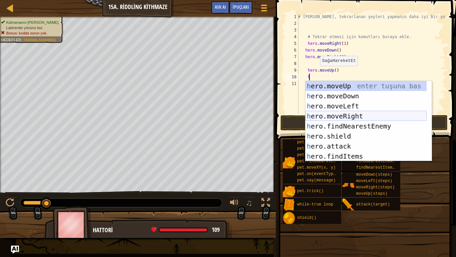
click at [338, 119] on div "h ero.moveUp enter tuşuna bas h ero.moveDown enter tuşuna bas h ero.moveLeft en…" at bounding box center [366, 131] width 121 height 100
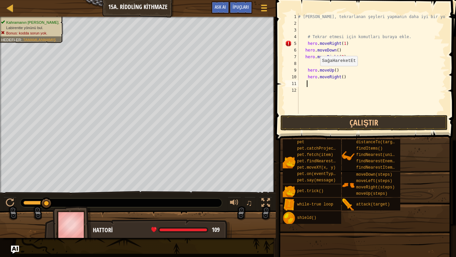
type textarea "h"
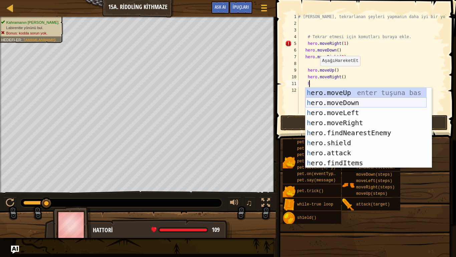
drag, startPoint x: 337, startPoint y: 104, endPoint x: 312, endPoint y: 97, distance: 26.3
click at [337, 104] on div "h ero.moveUp enter tuşuna bas h ero.moveDown enter tuşuna bas h ero.moveLeft en…" at bounding box center [366, 138] width 121 height 100
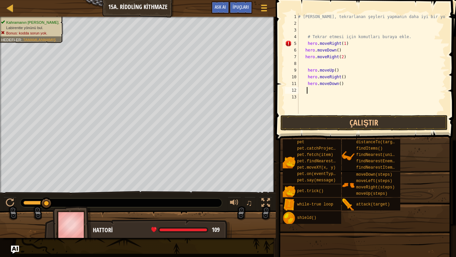
type textarea "h"
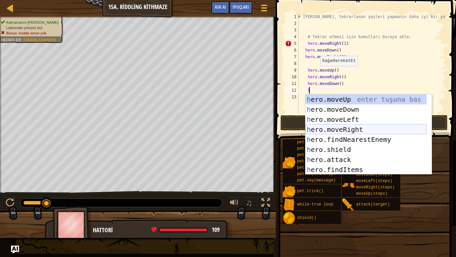
click at [349, 127] on div "h ero.moveUp enter tuşuna bas h ero.moveDown enter tuşuna bas h ero.moveLeft en…" at bounding box center [366, 144] width 121 height 100
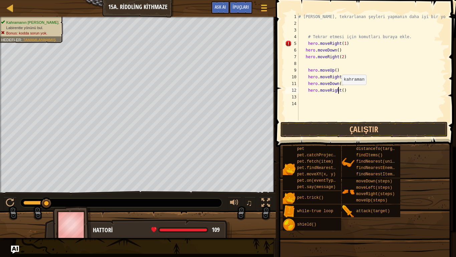
click at [339, 91] on div "# [PERSON_NAME], tekrarlanan şeyleri yapmanın daha iyi bir yoludur. # Tekrar et…" at bounding box center [371, 73] width 149 height 120
click at [342, 91] on div "# [PERSON_NAME], tekrarlanan şeyleri yapmanın daha iyi bir yoludur. # Tekrar et…" at bounding box center [371, 73] width 149 height 120
click at [340, 90] on div "# [PERSON_NAME], tekrarlanan şeyleri yapmanın daha iyi bir yoludur. # Tekrar et…" at bounding box center [371, 73] width 149 height 120
type textarea "hero.moveRight(2)"
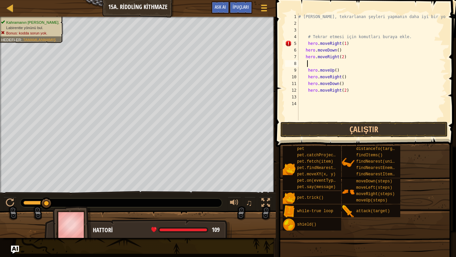
click at [322, 61] on div "# [PERSON_NAME], tekrarlanan şeyleri yapmanın daha iyi bir yoludur. # Tekrar et…" at bounding box center [371, 73] width 149 height 120
type textarea "w"
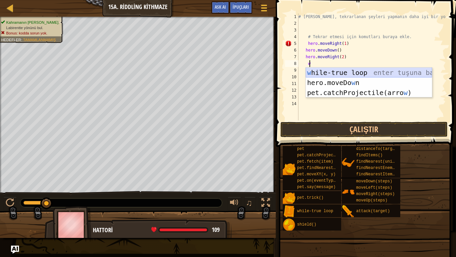
click at [311, 71] on div "w hile-true loop enter tuşuna bas hero.moveDo w n enter tuşuna bas pet.catchPro…" at bounding box center [369, 92] width 126 height 50
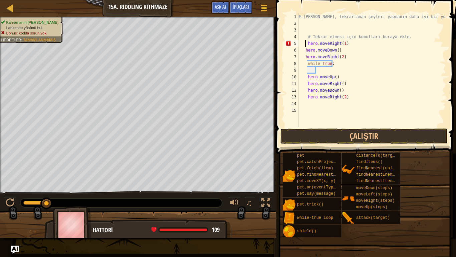
click at [306, 46] on div "# [PERSON_NAME], tekrarlanan şeyleri yapmanın daha iyi bir yoludur. # Tekrar et…" at bounding box center [371, 76] width 149 height 127
click at [306, 45] on div "# [PERSON_NAME], tekrarlanan şeyleri yapmanın daha iyi bir yoludur. # Tekrar et…" at bounding box center [371, 76] width 149 height 127
click at [306, 44] on div "# [PERSON_NAME], tekrarlanan şeyleri yapmanın daha iyi bir yoludur. # Tekrar et…" at bounding box center [371, 70] width 149 height 114
click at [304, 50] on div "# [PERSON_NAME], tekrarlanan şeyleri yapmanın daha iyi bir yoludur. # Tekrar et…" at bounding box center [371, 76] width 149 height 127
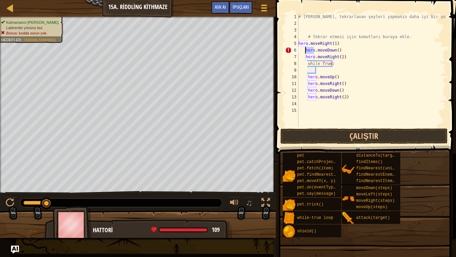
click at [305, 50] on div "# [PERSON_NAME], tekrarlanan şeyleri yapmanın daha iyi bir yoludur. # Tekrar et…" at bounding box center [371, 76] width 149 height 127
click at [304, 49] on div "# [PERSON_NAME], tekrarlanan şeyleri yapmanın daha iyi bir yoludur. # Tekrar et…" at bounding box center [371, 76] width 149 height 127
click at [302, 52] on div "# [PERSON_NAME], tekrarlanan şeyleri yapmanın daha iyi bir yoludur. # Tekrar et…" at bounding box center [371, 76] width 149 height 127
click at [305, 57] on div "# [PERSON_NAME], tekrarlanan şeyleri yapmanın daha iyi bir yoludur. # Tekrar et…" at bounding box center [371, 76] width 149 height 127
click at [306, 65] on div "# [PERSON_NAME], tekrarlanan şeyleri yapmanın daha iyi bir yoludur. # Tekrar et…" at bounding box center [371, 76] width 149 height 127
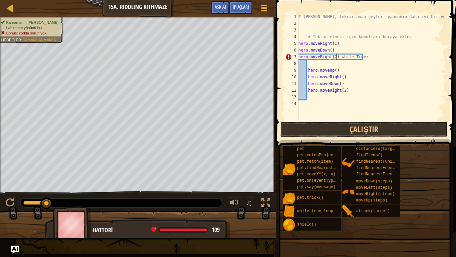
type textarea "while True:"
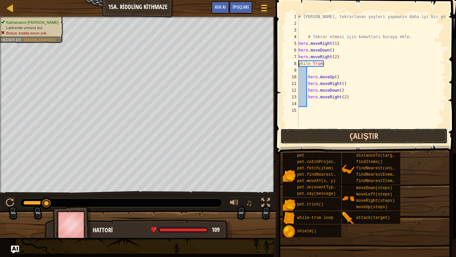
click at [316, 134] on button "Çalıştır" at bounding box center [364, 135] width 167 height 15
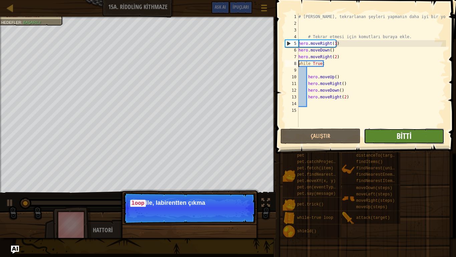
click at [397, 133] on span "Bitti" at bounding box center [404, 135] width 15 height 11
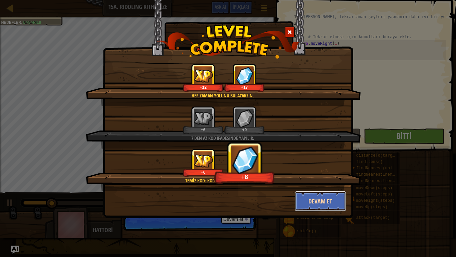
click at [340, 206] on button "Devam et" at bounding box center [321, 201] width 52 height 20
click at [323, 206] on div "Her zaman yolunu bulacaksın. +12 +17 7'den az kod ifadesinde yapılır. +6 +9 Tem…" at bounding box center [228, 128] width 456 height 257
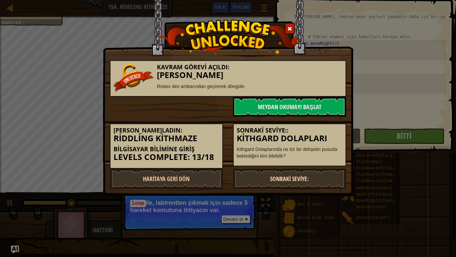
click at [316, 188] on link "Sonraki Seviye:" at bounding box center [289, 178] width 113 height 20
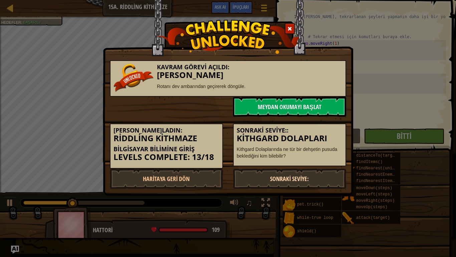
scroll to position [3, 0]
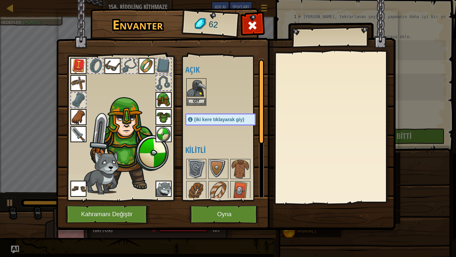
scroll to position [3, 0]
click at [200, 159] on div "Açık Giy Giy Giy Giy Giy Giy Giy Giy Giy Giy Giy Giy (iki kere tıklayarak giy) …" at bounding box center [227, 127] width 84 height 139
click at [217, 175] on img at bounding box center [218, 168] width 19 height 19
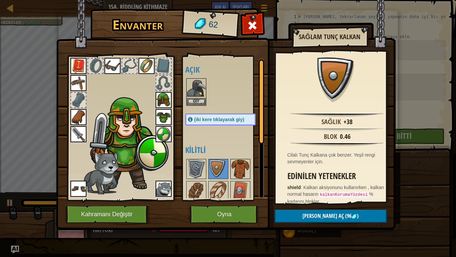
click at [240, 175] on img at bounding box center [240, 168] width 19 height 19
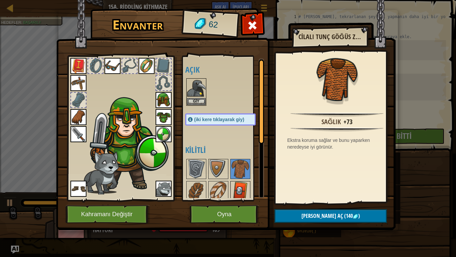
click at [235, 190] on img at bounding box center [240, 190] width 19 height 19
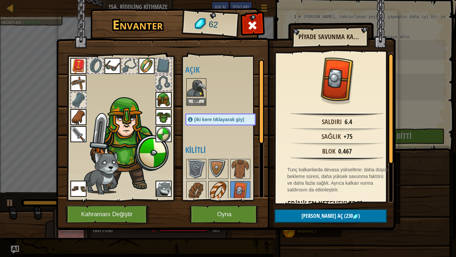
drag, startPoint x: 229, startPoint y: 186, endPoint x: 223, endPoint y: 186, distance: 6.1
click at [227, 186] on div "Açık Giy Giy Giy Giy Giy Giy Giy Giy Giy Giy Giy Giy (iki kere tıklayarak giy) …" at bounding box center [227, 127] width 84 height 139
drag, startPoint x: 222, startPoint y: 186, endPoint x: 203, endPoint y: 186, distance: 18.4
click at [221, 186] on img at bounding box center [218, 190] width 19 height 19
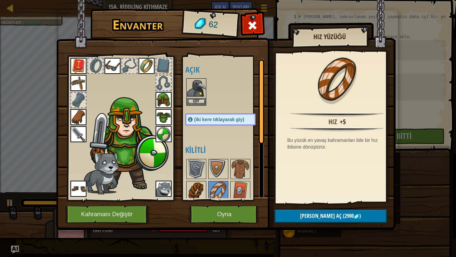
click at [195, 186] on img at bounding box center [196, 190] width 19 height 19
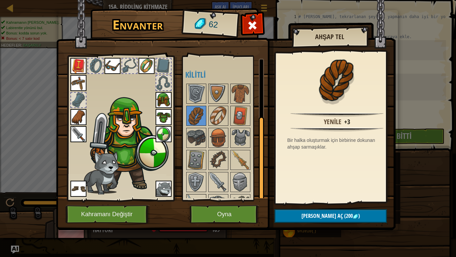
scroll to position [92, 0]
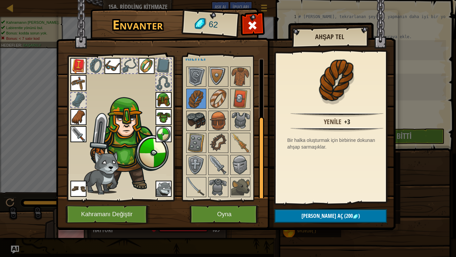
click at [199, 122] on img at bounding box center [196, 120] width 19 height 19
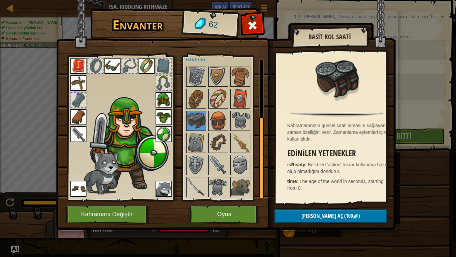
click at [212, 131] on div "Açık Giy Giy Giy Giy Giy Giy Giy Giy Giy Giy Giy Giy (iki kere tıklayarak giy) …" at bounding box center [227, 127] width 84 height 139
click at [221, 126] on img at bounding box center [218, 120] width 19 height 19
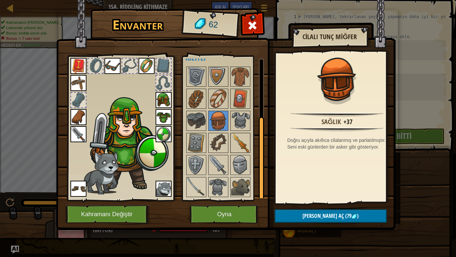
drag, startPoint x: 242, startPoint y: 125, endPoint x: 241, endPoint y: 134, distance: 9.7
click at [242, 126] on img at bounding box center [240, 120] width 19 height 19
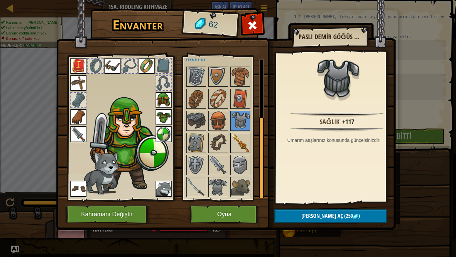
click at [241, 143] on img at bounding box center [240, 142] width 19 height 19
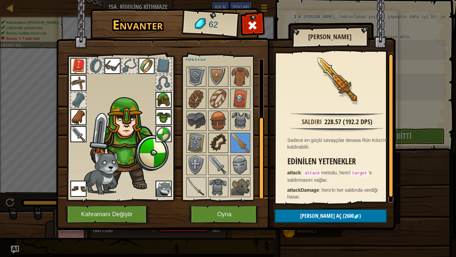
drag, startPoint x: 225, startPoint y: 144, endPoint x: 218, endPoint y: 144, distance: 7.4
click at [223, 144] on img at bounding box center [218, 142] width 19 height 19
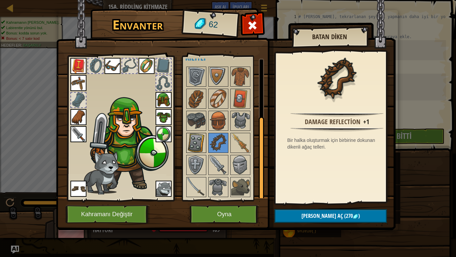
click at [199, 144] on img at bounding box center [196, 142] width 19 height 19
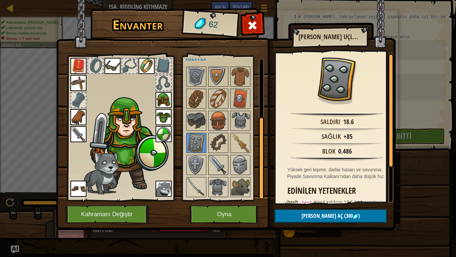
click at [209, 168] on div at bounding box center [219, 165] width 20 height 20
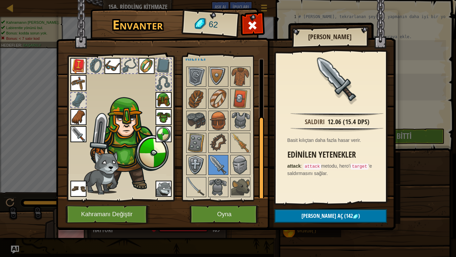
click at [202, 159] on img at bounding box center [196, 164] width 19 height 19
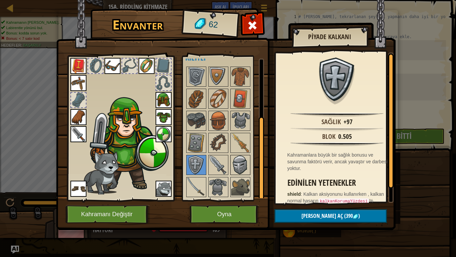
click at [235, 171] on img at bounding box center [240, 164] width 19 height 19
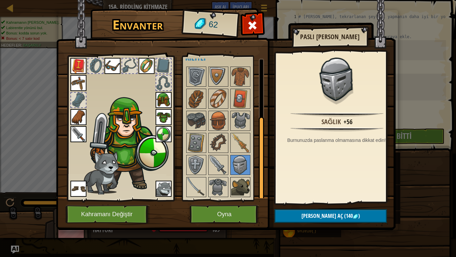
click at [234, 184] on img at bounding box center [240, 186] width 19 height 19
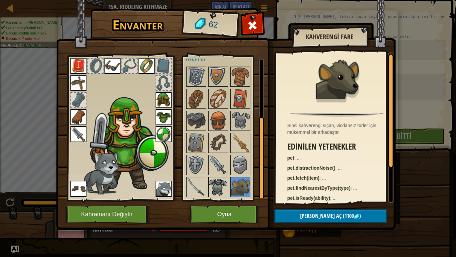
click at [220, 184] on img at bounding box center [218, 186] width 19 height 19
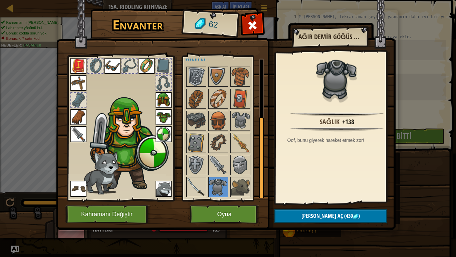
click at [197, 177] on img at bounding box center [196, 186] width 19 height 19
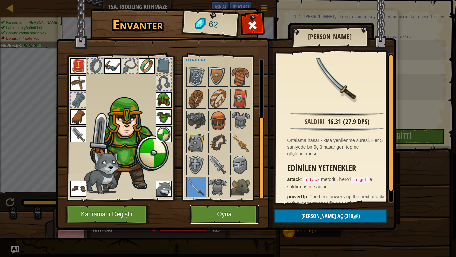
click at [218, 210] on button "Oyna" at bounding box center [225, 214] width 70 height 18
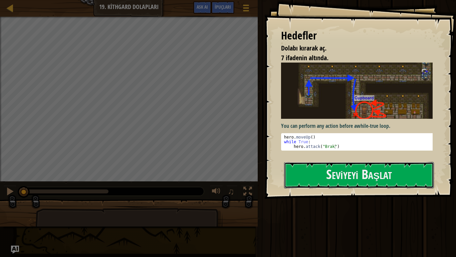
drag, startPoint x: 297, startPoint y: 184, endPoint x: 290, endPoint y: 190, distance: 9.5
click at [296, 184] on button "Seviyeyi Başlat" at bounding box center [359, 175] width 150 height 26
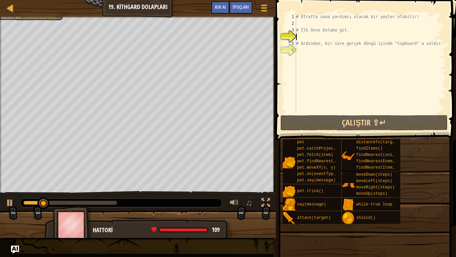
click at [304, 56] on div "# Etrafta sana yardımcı olacak bir şeyler olabilir! # İlk önce Dolaba git. # Ar…" at bounding box center [370, 70] width 151 height 114
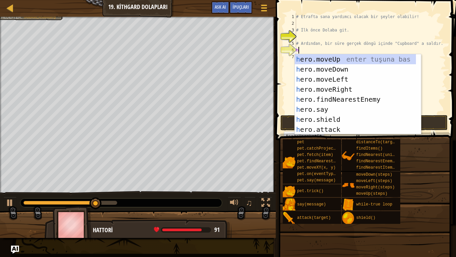
scroll to position [3, 0]
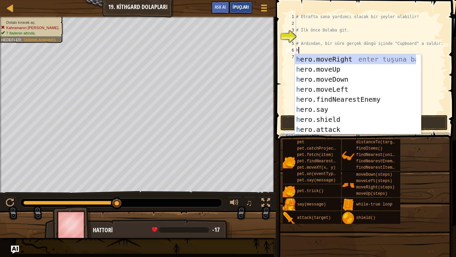
type textarea "h"
click at [237, 3] on div "İpuçları" at bounding box center [241, 7] width 23 height 12
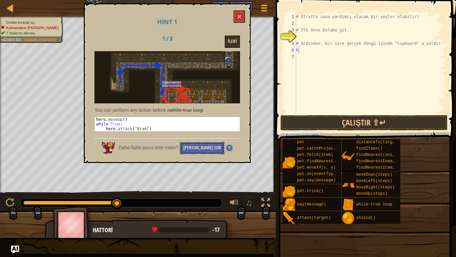
click at [201, 148] on button "[PERSON_NAME] Sor" at bounding box center [202, 148] width 44 height 12
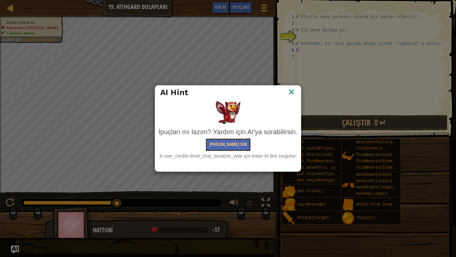
click at [293, 96] on img at bounding box center [291, 92] width 9 height 10
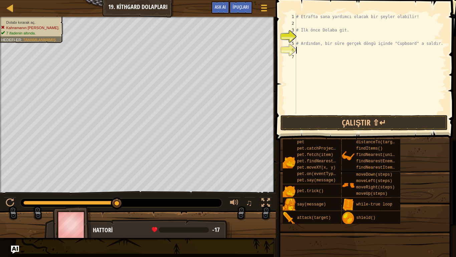
type textarea "h"
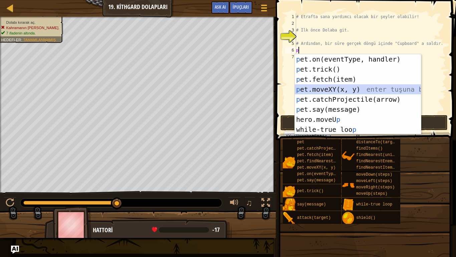
click at [329, 93] on div "p et.on(eventType, handler) enter tuşuna bas p et.trick() enter tuşuna bas p et…" at bounding box center [358, 104] width 126 height 100
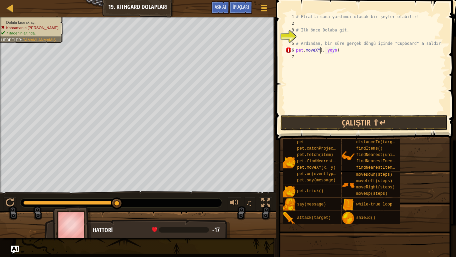
click at [335, 49] on div "# Etrafta sana yardımcı olacak bir şeyler olabilir! # İlk önce Dolaba git. # Ar…" at bounding box center [370, 70] width 151 height 114
drag, startPoint x: 335, startPoint y: 49, endPoint x: 319, endPoint y: 60, distance: 19.9
drag, startPoint x: 319, startPoint y: 60, endPoint x: 327, endPoint y: 53, distance: 11.4
drag, startPoint x: 327, startPoint y: 53, endPoint x: 327, endPoint y: 46, distance: 7.0
drag, startPoint x: 322, startPoint y: 42, endPoint x: 334, endPoint y: 58, distance: 20.5
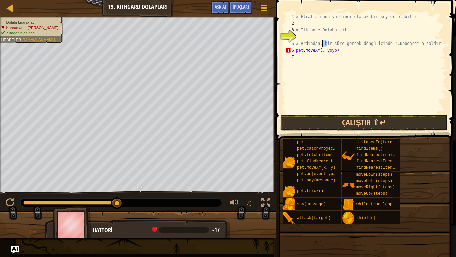
click at [326, 49] on div "# Etrafta sana yardımcı olacak bir şeyler olabilir! # İlk önce Dolaba git. # Ar…" at bounding box center [370, 70] width 151 height 114
type textarea "# Ardından, bir süre gerçek döngü içinde "Cupboard" a saldır. pet.moveXY(, yoyo)"
click at [334, 58] on div "# Etrafta sana yardımcı olacak bir şeyler olabilir! # İlk önce Dolaba git. # Ar…" at bounding box center [370, 70] width 151 height 114
drag, startPoint x: 329, startPoint y: 50, endPoint x: 324, endPoint y: 56, distance: 8.0
click at [324, 56] on div "# Etrafta sana yardımcı olacak bir şeyler olabilir! # İlk önce Dolaba git. # Ar…" at bounding box center [370, 70] width 151 height 114
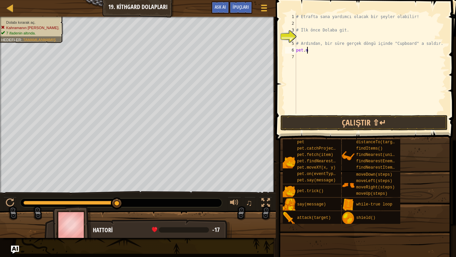
type textarea "p"
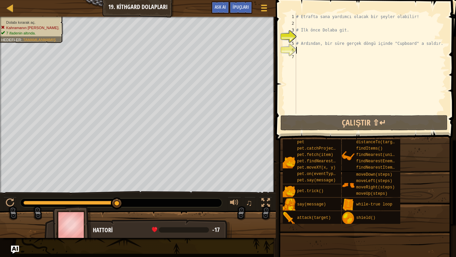
type textarea "h"
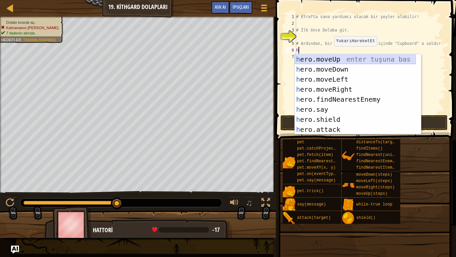
click at [327, 60] on div "h ero.moveUp enter tuşuna bas h ero.moveDown enter tuşuna bas h ero.moveLeft en…" at bounding box center [355, 104] width 121 height 100
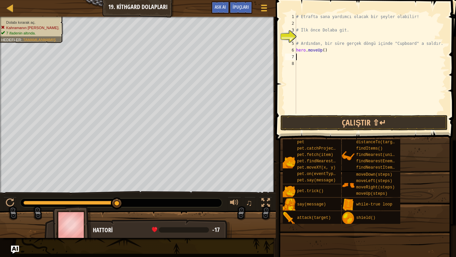
type textarea "h"
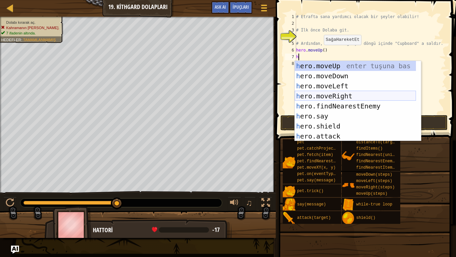
click at [313, 93] on div "h ero.moveUp enter tuşuna bas h ero.moveDown enter tuşuna bas h ero.moveLeft en…" at bounding box center [355, 111] width 121 height 100
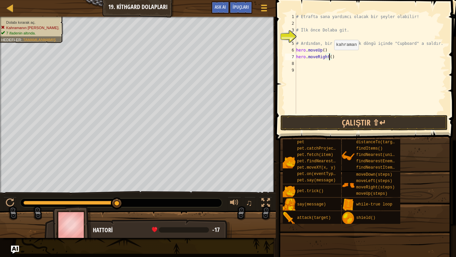
click at [329, 56] on div "# Etrafta sana yardımcı olacak bir şeyler olabilir! # İlk önce Dolaba git. # Ar…" at bounding box center [370, 70] width 151 height 114
type textarea "hero.moveRight(2)"
click at [317, 74] on div "# Etrafta sana yardımcı olacak bir şeyler olabilir! # İlk önce Dolaba git. # Ar…" at bounding box center [370, 70] width 151 height 114
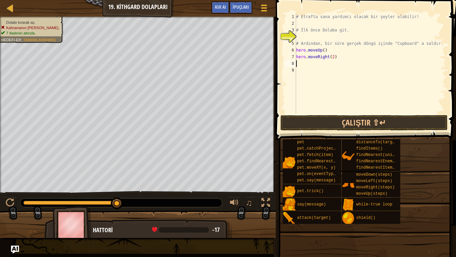
click at [307, 63] on div "# Etrafta sana yardımcı olacak bir şeyler olabilir! # İlk önce Dolaba git. # Ar…" at bounding box center [370, 70] width 151 height 114
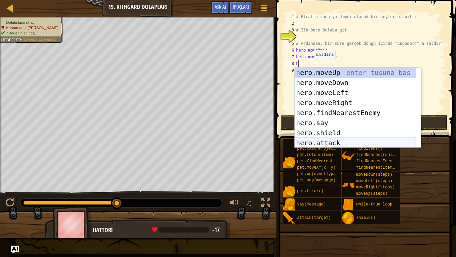
click at [321, 140] on div "h ero.moveUp enter tuşuna bas h ero.moveDown enter tuşuna bas h ero.moveLeft en…" at bounding box center [355, 117] width 121 height 100
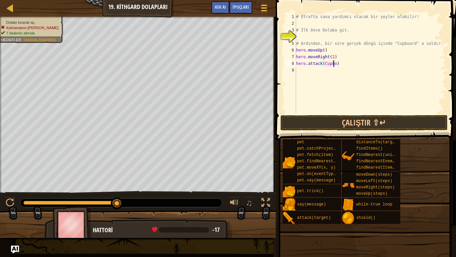
scroll to position [3, 3]
type textarea "hero.attack(Cupboard)"
click at [299, 71] on div "# Etrafta sana yardımcı olacak bir şeyler olabilir! # İlk önce Dolaba git. # Ar…" at bounding box center [370, 70] width 151 height 114
type textarea "h"
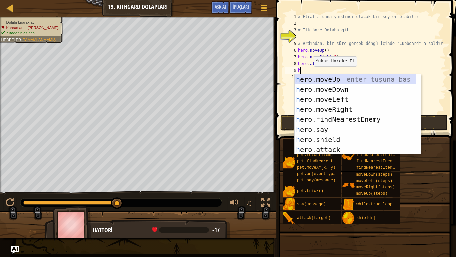
click at [309, 81] on div "h ero.moveUp enter tuşuna bas h ero.moveDown enter tuşuna bas h ero.moveLeft en…" at bounding box center [355, 124] width 121 height 100
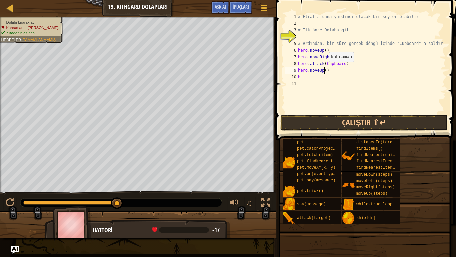
click at [326, 69] on div "# Etrafta sana yardımcı olacak bir şeyler olabilir! # İlk önce Dolaba git. # Ar…" at bounding box center [371, 70] width 149 height 114
click at [304, 74] on div "# Etrafta sana yardımcı olacak bir şeyler olabilir! # İlk önce Dolaba git. # Ar…" at bounding box center [371, 70] width 149 height 114
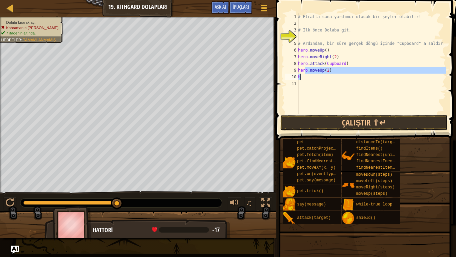
click at [301, 76] on div "# Etrafta sana yardımcı olacak bir şeyler olabilir! # İlk önce Dolaba git. # Ar…" at bounding box center [371, 63] width 149 height 100
type textarea "h"
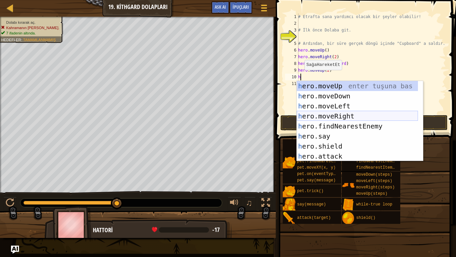
click at [321, 115] on div "h ero.moveUp enter tuşuna bas h ero.moveDown enter tuşuna bas h ero.moveLeft en…" at bounding box center [357, 131] width 121 height 100
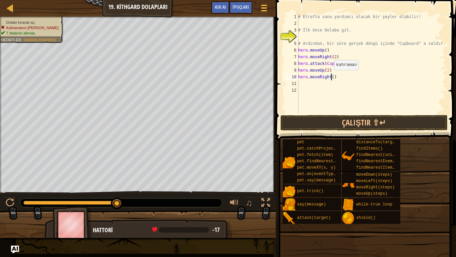
click at [331, 77] on div "# Etrafta sana yardımcı olacak bir şeyler olabilir! # İlk önce Dolaba git. # Ar…" at bounding box center [371, 70] width 149 height 114
type textarea "hero.moveRight(3)"
click at [326, 78] on div "# Etrafta sana yardımcı olacak bir şeyler olabilir! # İlk önce Dolaba git. # Ar…" at bounding box center [371, 70] width 149 height 114
click at [321, 85] on div "# Etrafta sana yardımcı olacak bir şeyler olabilir! # İlk önce Dolaba git. # Ar…" at bounding box center [371, 70] width 149 height 114
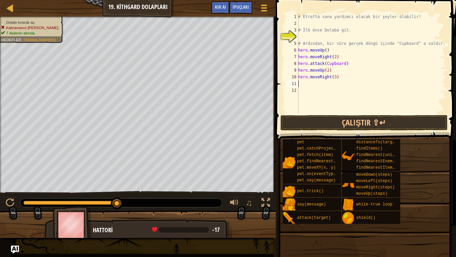
scroll to position [3, 0]
type textarea "h"
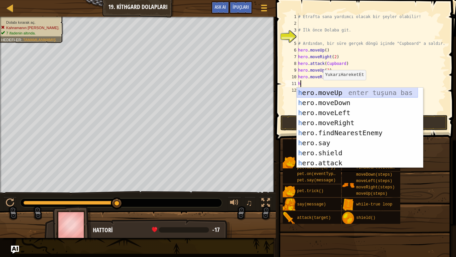
click at [321, 93] on div "h ero.moveUp enter tuşuna bas h ero.moveDown enter tuşuna bas h ero.moveLeft en…" at bounding box center [357, 138] width 121 height 100
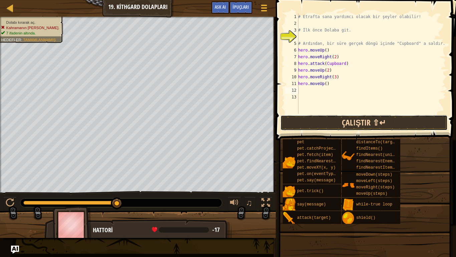
drag, startPoint x: 330, startPoint y: 121, endPoint x: 330, endPoint y: 125, distance: 4.4
click at [330, 122] on button "Çalıştır ⇧↵" at bounding box center [364, 122] width 167 height 15
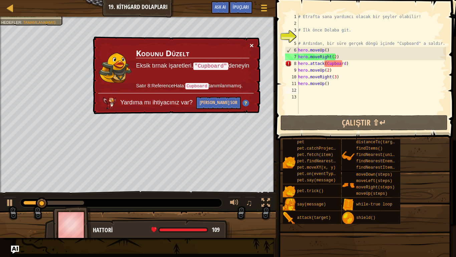
click at [253, 46] on button "×" at bounding box center [252, 45] width 4 height 7
click at [325, 65] on div "# Etrafta sana yardımcı olacak bir şeyler olabilir! # İlk önce Dolaba git. # Ar…" at bounding box center [371, 70] width 149 height 114
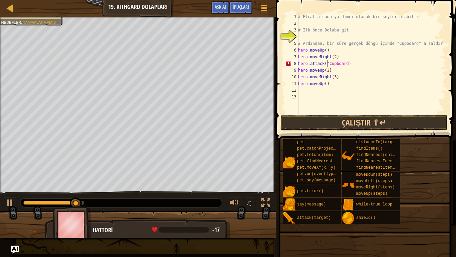
click at [345, 63] on div "# Etrafta sana yardımcı olacak bir şeyler olabilir! # İlk önce Dolaba git. # Ar…" at bounding box center [371, 70] width 149 height 114
click at [346, 64] on div "# Etrafta sana yardımcı olacak bir şeyler olabilir! # İlk önce Dolaba git. # Ar…" at bounding box center [371, 63] width 149 height 100
click at [346, 64] on div "# Etrafta sana yardımcı olacak bir şeyler olabilir! # İlk önce Dolaba git. # Ar…" at bounding box center [371, 70] width 149 height 114
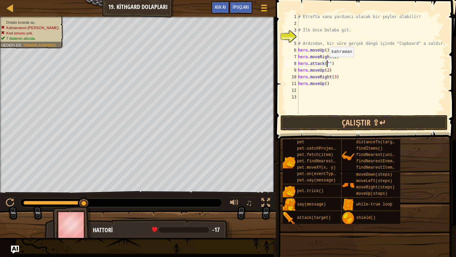
click at [326, 63] on div "# Etrafta sana yardımcı olacak bir şeyler olabilir! # İlk önce Dolaba git. # Ar…" at bounding box center [371, 70] width 149 height 114
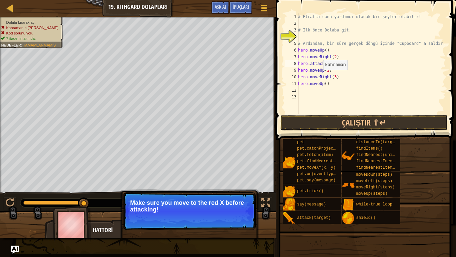
scroll to position [3, 4]
type textarea "hero.attack("Cupboard")"
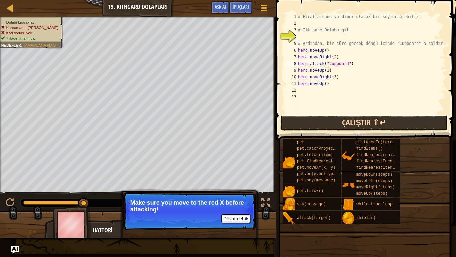
click at [378, 120] on button "Çalıştır ⇧↵" at bounding box center [364, 122] width 167 height 15
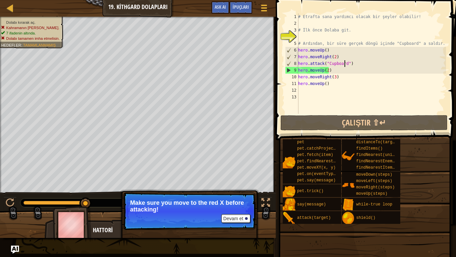
click at [350, 63] on div "# Etrafta sana yardımcı olacak bir şeyler olabilir! # İlk önce Dolaba git. # Ar…" at bounding box center [371, 70] width 149 height 114
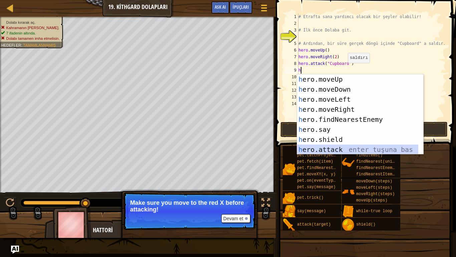
click at [332, 146] on div "h ero.moveUp enter tuşuna bas h ero.moveDown enter tuşuna bas h ero.moveLeft en…" at bounding box center [357, 124] width 121 height 100
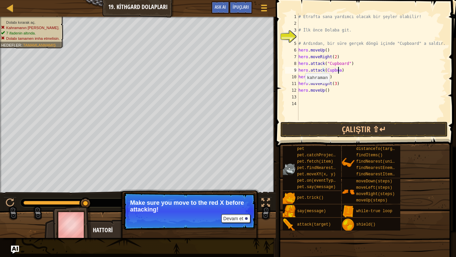
scroll to position [3, 3]
click at [323, 71] on div "# Etrafta sana yardımcı olacak bir şeyler olabilir! # İlk önce Dolaba git. # Ar…" at bounding box center [371, 73] width 149 height 120
click at [323, 72] on div "# Etrafta sana yardımcı olacak bir şeyler olabilir! # İlk önce Dolaba git. # Ar…" at bounding box center [371, 73] width 149 height 120
click at [324, 72] on div "# Etrafta sana yardımcı olacak bir şeyler olabilir! # İlk önce Dolaba git. # Ar…" at bounding box center [371, 73] width 149 height 120
click at [324, 71] on div "# Etrafta sana yardımcı olacak bir şeyler olabilir! # İlk önce Dolaba git. # Ar…" at bounding box center [371, 66] width 149 height 107
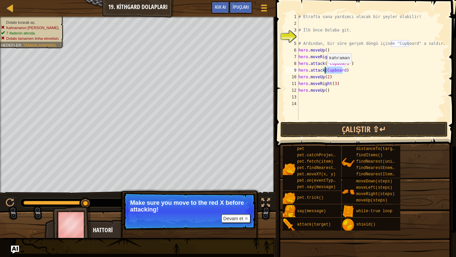
click at [324, 70] on div "# Etrafta sana yardımcı olacak bir şeyler olabilir! # İlk önce Dolaba git. # Ar…" at bounding box center [371, 73] width 149 height 120
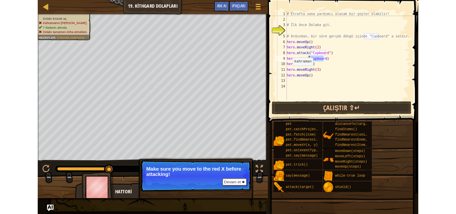
scroll to position [3, 2]
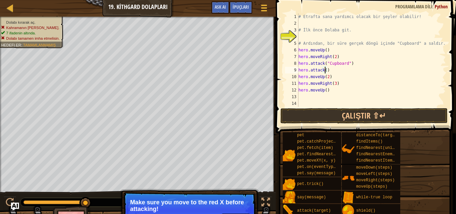
type textarea "hero.attack()"
